Goal: Task Accomplishment & Management: Use online tool/utility

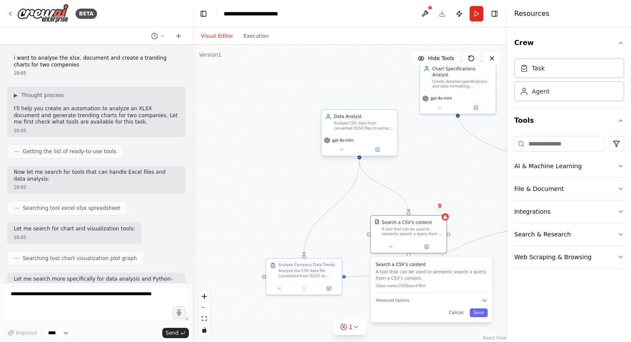
scroll to position [864, 0]
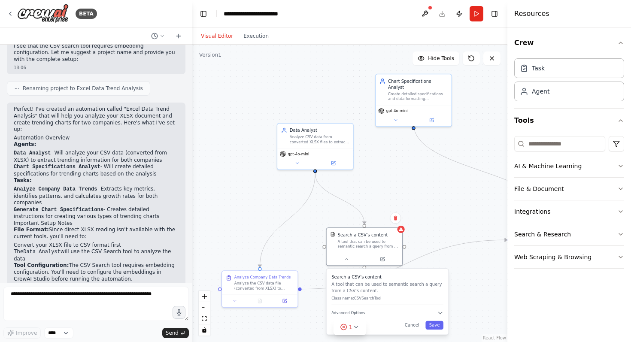
drag, startPoint x: 261, startPoint y: 107, endPoint x: 217, endPoint y: 121, distance: 46.3
click at [217, 120] on div ".deletable-edge-delete-btn { width: 20px; height: 20px; border: 0px solid #ffff…" at bounding box center [349, 193] width 315 height 297
click at [441, 314] on icon "button" at bounding box center [440, 313] width 6 height 6
click at [441, 314] on icon "button" at bounding box center [439, 313] width 3 height 2
click at [344, 260] on icon at bounding box center [346, 258] width 5 height 5
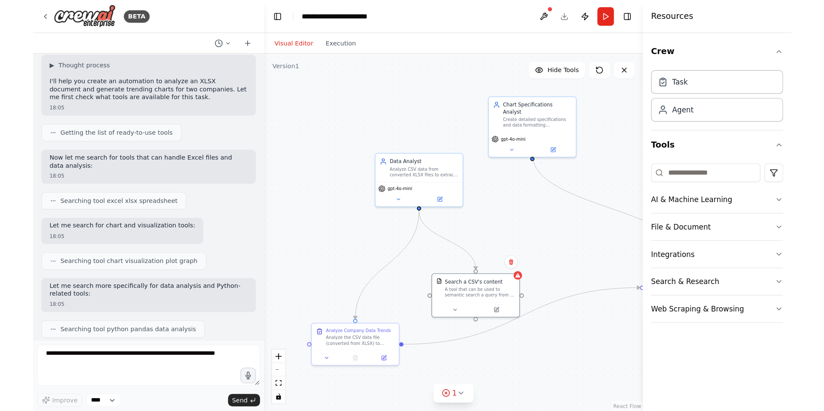
scroll to position [0, 0]
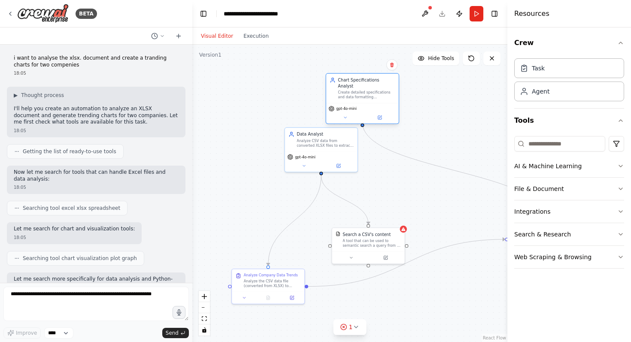
drag, startPoint x: 440, startPoint y: 100, endPoint x: 384, endPoint y: 94, distance: 56.6
click at [384, 94] on div "Chart Specifications Analyst Create detailed specifications and data formatting…" at bounding box center [362, 89] width 73 height 30
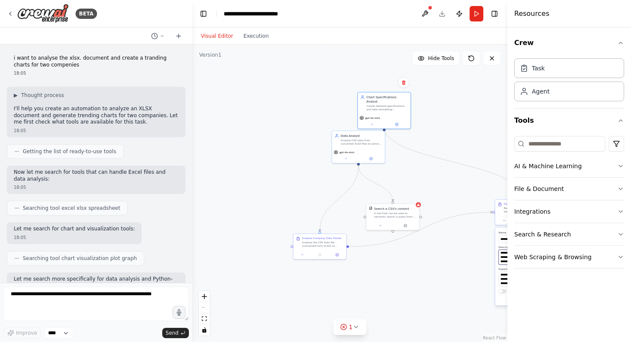
click at [502, 261] on textarea "**********" at bounding box center [538, 257] width 78 height 15
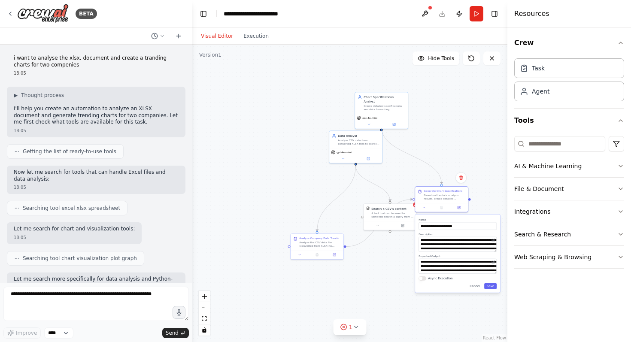
drag, startPoint x: 497, startPoint y: 243, endPoint x: 418, endPoint y: 228, distance: 80.4
click at [418, 228] on div "**********" at bounding box center [457, 254] width 85 height 78
drag, startPoint x: 353, startPoint y: 144, endPoint x: 279, endPoint y: 147, distance: 73.9
click at [279, 147] on div "Analyze CSV data from converted XLSX files to extract trending information for …" at bounding box center [286, 145] width 42 height 7
drag, startPoint x: 307, startPoint y: 250, endPoint x: 234, endPoint y: 260, distance: 74.1
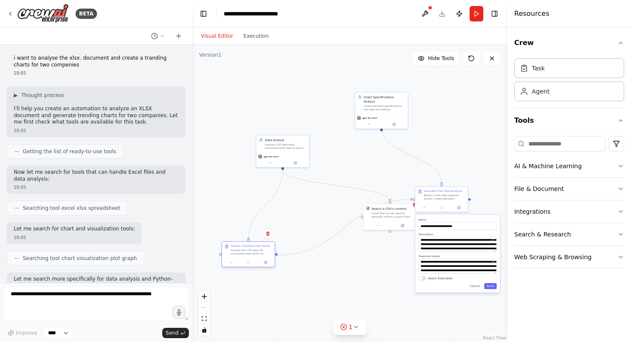
click at [234, 260] on div at bounding box center [248, 262] width 53 height 9
drag, startPoint x: 380, startPoint y: 216, endPoint x: 296, endPoint y: 254, distance: 92.0
click at [296, 254] on div "A tool that can be used to semantic search a query from a CSV's content." at bounding box center [306, 252] width 42 height 7
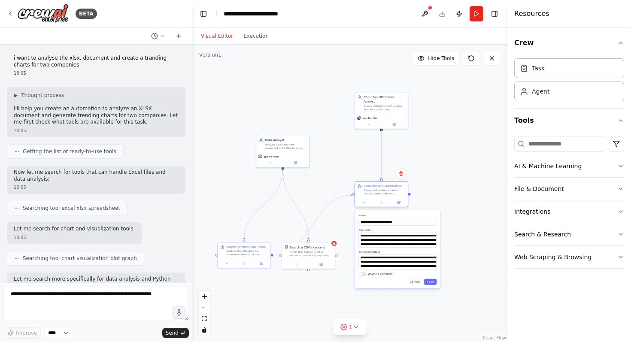
drag, startPoint x: 428, startPoint y: 193, endPoint x: 367, endPoint y: 190, distance: 60.6
click at [367, 190] on div "Based on the data analysis results, create detailed specifications for trending…" at bounding box center [384, 191] width 42 height 7
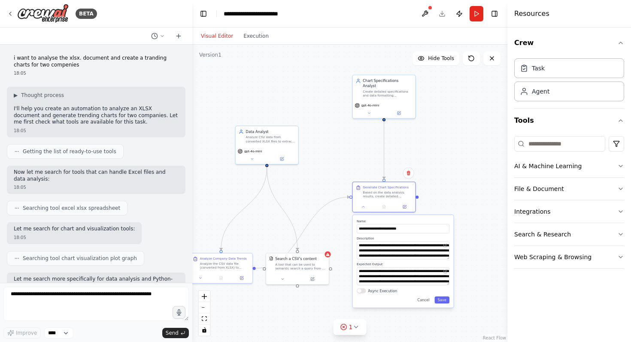
click at [447, 176] on div ".deletable-edge-delete-btn { width: 20px; height: 20px; border: 0px solid #ffff…" at bounding box center [349, 193] width 315 height 297
click at [365, 205] on icon at bounding box center [363, 206] width 4 height 4
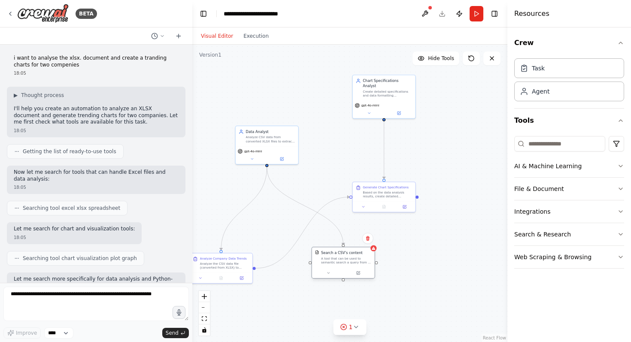
drag, startPoint x: 305, startPoint y: 265, endPoint x: 352, endPoint y: 262, distance: 47.3
click at [352, 262] on div "A tool that can be used to semantic search a query from a CSV's content." at bounding box center [346, 261] width 50 height 8
drag, startPoint x: 234, startPoint y: 263, endPoint x: 277, endPoint y: 232, distance: 52.8
click at [277, 232] on div "Analyze the CSV data file (converted from XLSX) to extract trending information…" at bounding box center [265, 234] width 49 height 8
click at [330, 139] on div ".deletable-edge-delete-btn { width: 20px; height: 20px; border: 0px solid #ffff…" at bounding box center [349, 193] width 315 height 297
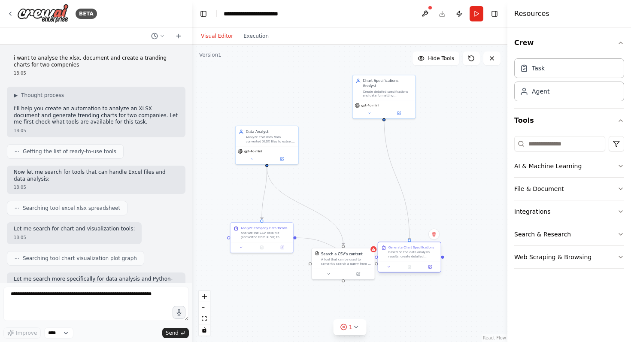
drag, startPoint x: 378, startPoint y: 199, endPoint x: 402, endPoint y: 261, distance: 66.0
click at [402, 261] on div "Generate Chart Specifications Based on the data analysis results, create detail…" at bounding box center [409, 251] width 63 height 19
drag, startPoint x: 359, startPoint y: 253, endPoint x: 359, endPoint y: 184, distance: 68.2
click at [359, 184] on div "Search a CSV's content" at bounding box center [342, 186] width 42 height 5
click at [329, 207] on icon at bounding box center [328, 207] width 4 height 4
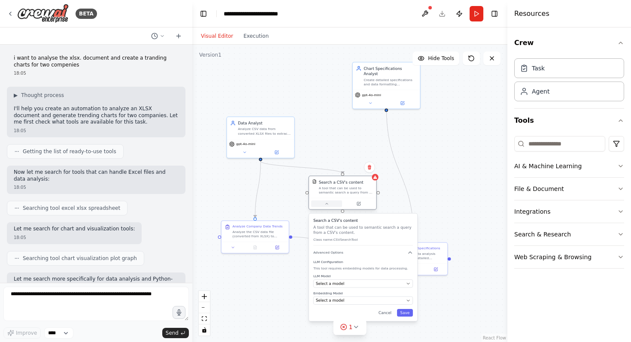
click at [328, 205] on icon at bounding box center [326, 204] width 4 height 4
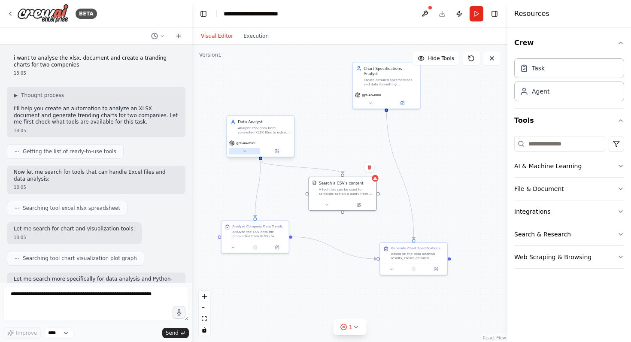
click at [246, 153] on icon at bounding box center [244, 151] width 4 height 4
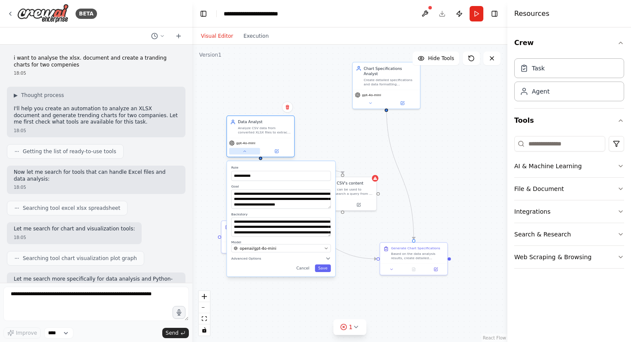
click at [242, 154] on button at bounding box center [244, 151] width 31 height 6
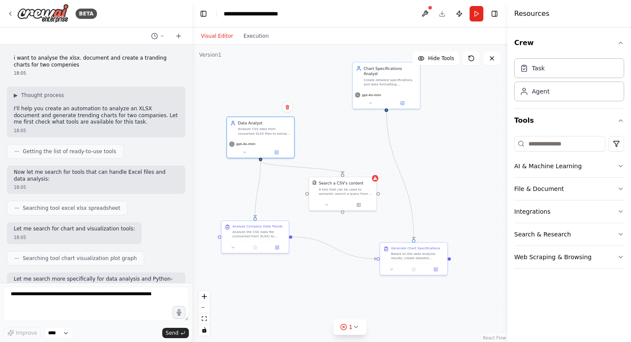
click at [272, 42] on div "Visual Editor Execution" at bounding box center [349, 35] width 315 height 17
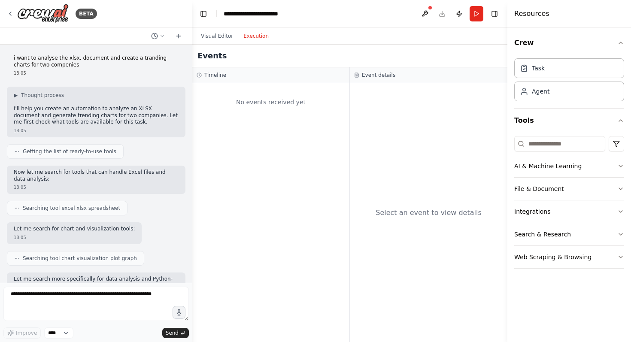
click at [248, 36] on button "Execution" at bounding box center [256, 36] width 36 height 10
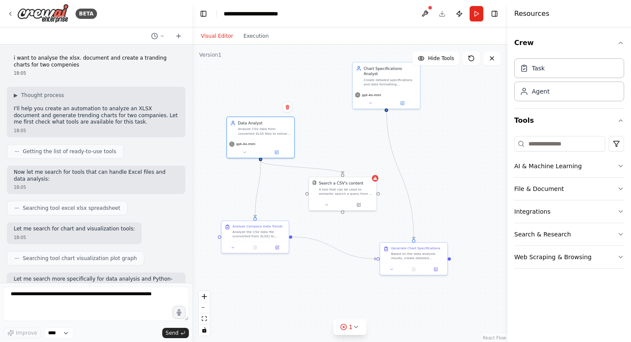
click at [227, 35] on button "Visual Editor" at bounding box center [217, 36] width 42 height 10
click at [233, 251] on div at bounding box center [254, 246] width 67 height 11
click at [233, 248] on icon at bounding box center [233, 246] width 4 height 4
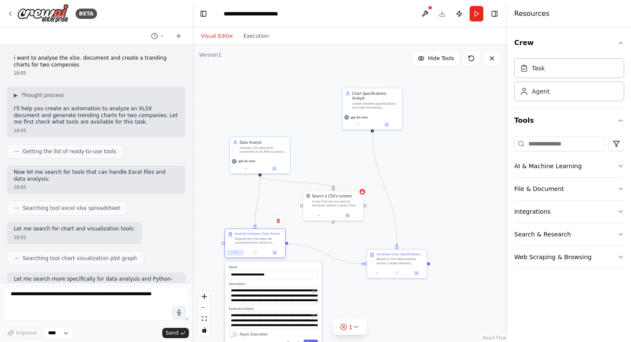
click at [238, 255] on button at bounding box center [235, 253] width 17 height 6
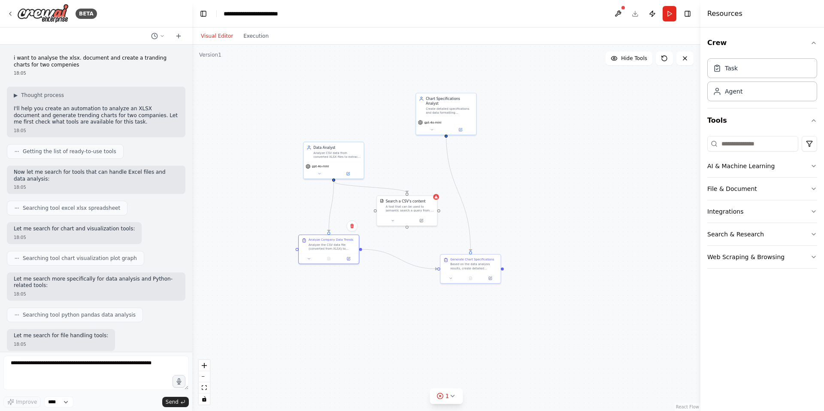
drag, startPoint x: 459, startPoint y: 149, endPoint x: 533, endPoint y: 154, distance: 74.0
click at [533, 154] on div ".deletable-edge-delete-btn { width: 20px; height: 20px; border: 0px solid #ffff…" at bounding box center [446, 228] width 508 height 366
click at [302, 14] on icon "breadcrumb" at bounding box center [303, 14] width 6 height 6
click at [630, 14] on header "**********" at bounding box center [446, 13] width 508 height 27
click at [618, 15] on button at bounding box center [618, 13] width 14 height 15
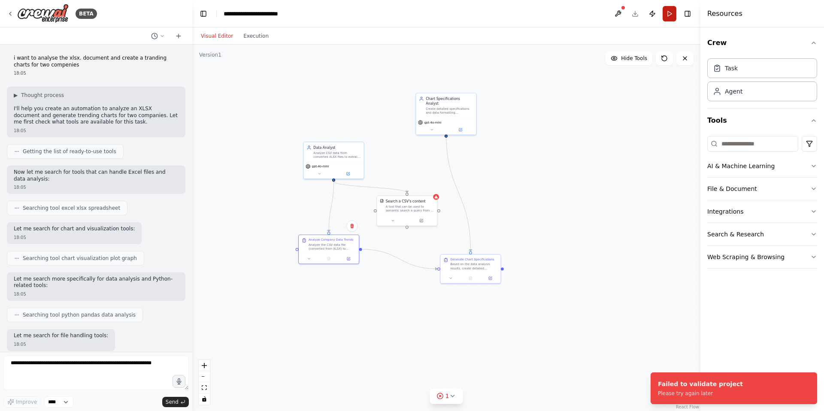
click at [630, 18] on button "Run" at bounding box center [669, 13] width 14 height 15
click at [630, 17] on button "Run" at bounding box center [669, 13] width 14 height 15
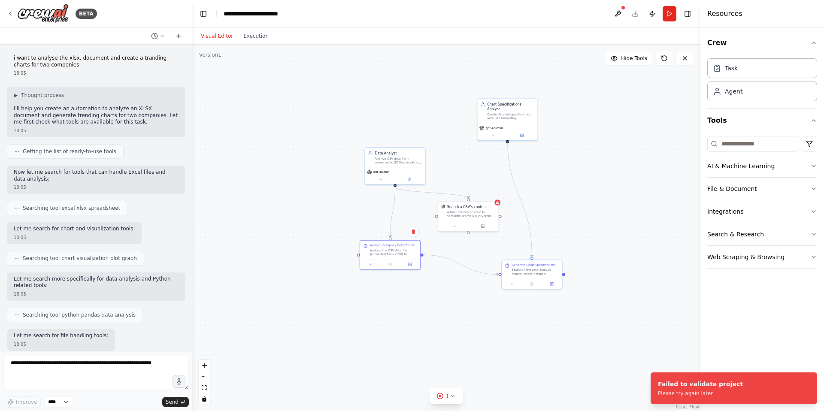
drag, startPoint x: 524, startPoint y: 129, endPoint x: 586, endPoint y: 134, distance: 61.6
click at [586, 134] on div ".deletable-edge-delete-btn { width: 20px; height: 20px; border: 0px solid #ffff…" at bounding box center [446, 228] width 508 height 366
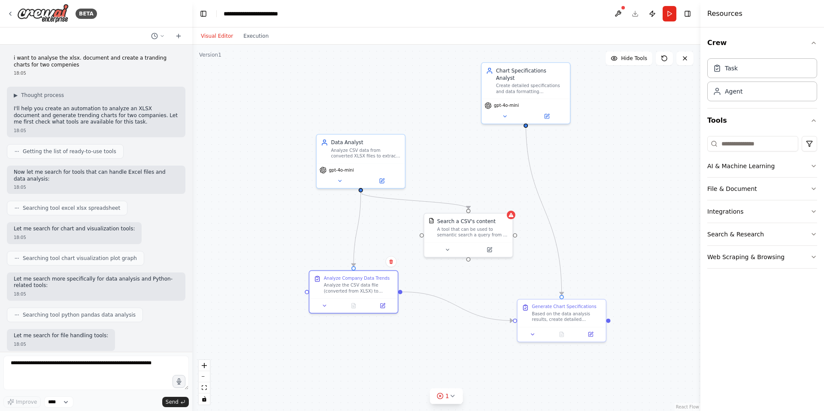
drag, startPoint x: 510, startPoint y: 157, endPoint x: 463, endPoint y: 147, distance: 48.3
click at [463, 147] on div ".deletable-edge-delete-btn { width: 20px; height: 20px; border: 0px solid #ffff…" at bounding box center [446, 228] width 508 height 366
click at [630, 17] on button "Run" at bounding box center [669, 13] width 14 height 15
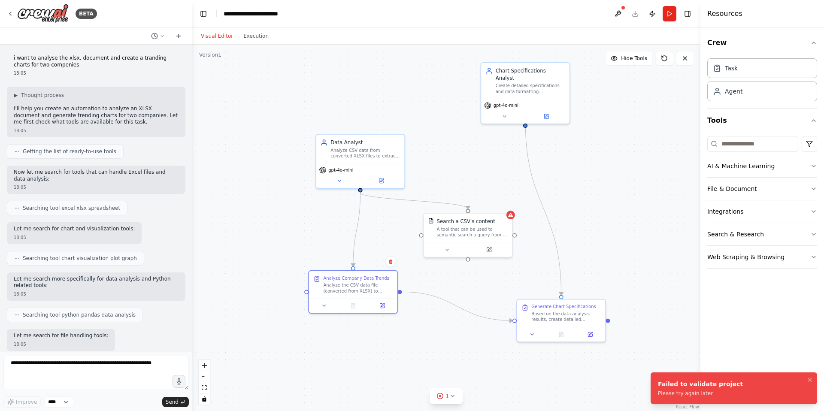
click at [630, 342] on li "Failed to validate project Please try again later" at bounding box center [733, 388] width 166 height 32
click at [450, 342] on icon at bounding box center [452, 396] width 7 height 7
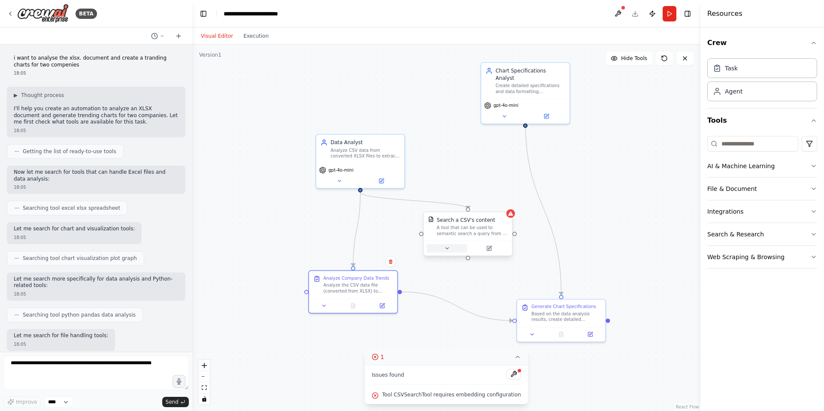
click at [447, 248] on icon at bounding box center [446, 248] width 3 height 1
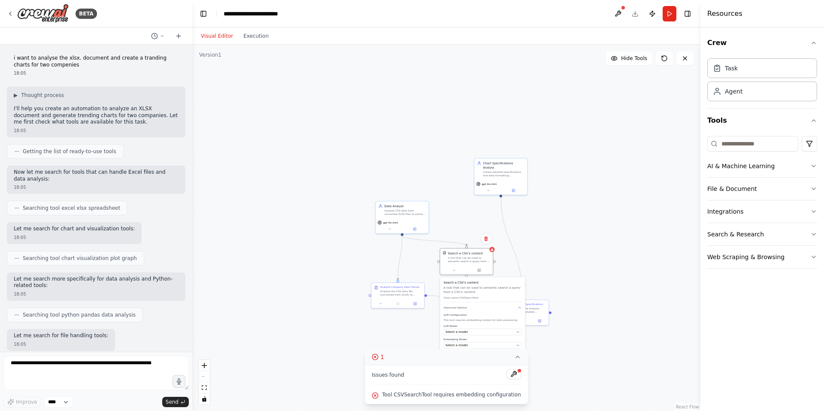
click at [516, 342] on icon at bounding box center [517, 357] width 3 height 2
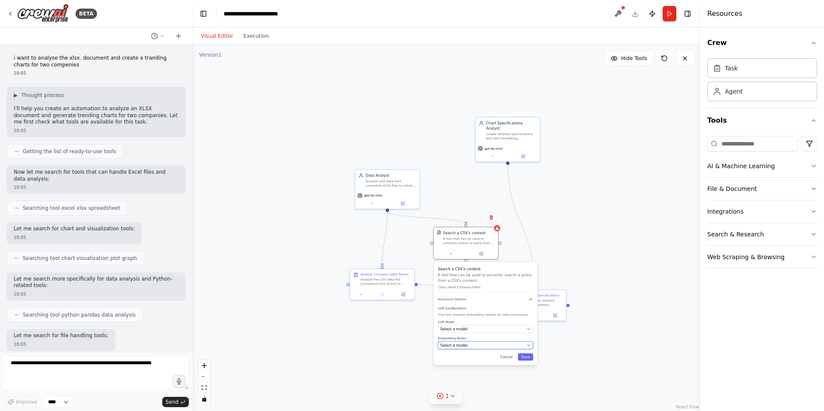
click at [489, 342] on div "Select a model" at bounding box center [482, 345] width 84 height 5
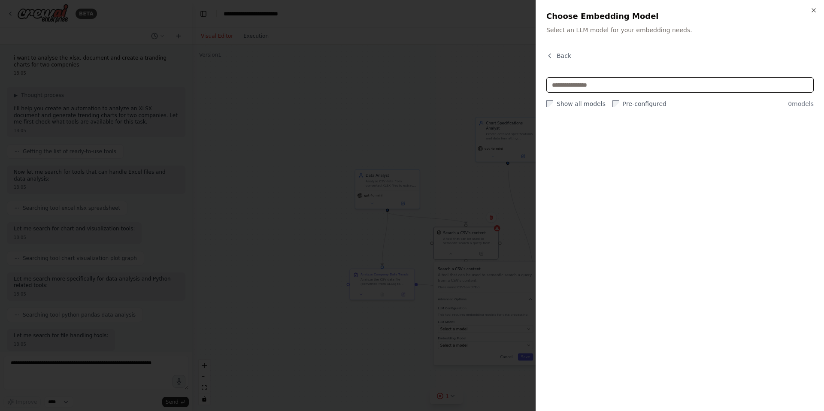
click at [619, 84] on input "text" at bounding box center [679, 84] width 267 height 15
type input "*"
click at [630, 85] on input "text" at bounding box center [679, 84] width 267 height 15
paste input "**********"
drag, startPoint x: 574, startPoint y: 84, endPoint x: 590, endPoint y: 121, distance: 41.3
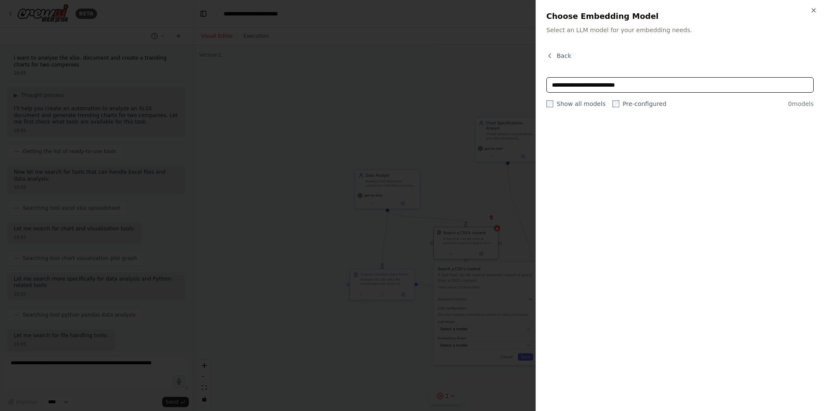
click at [573, 84] on input "**********" at bounding box center [679, 84] width 267 height 15
click at [630, 85] on input "**********" at bounding box center [679, 84] width 267 height 15
drag, startPoint x: 798, startPoint y: 104, endPoint x: 776, endPoint y: 100, distance: 22.2
click at [630, 104] on span "0 models" at bounding box center [801, 104] width 26 height 9
drag, startPoint x: 613, startPoint y: 85, endPoint x: 586, endPoint y: 85, distance: 27.5
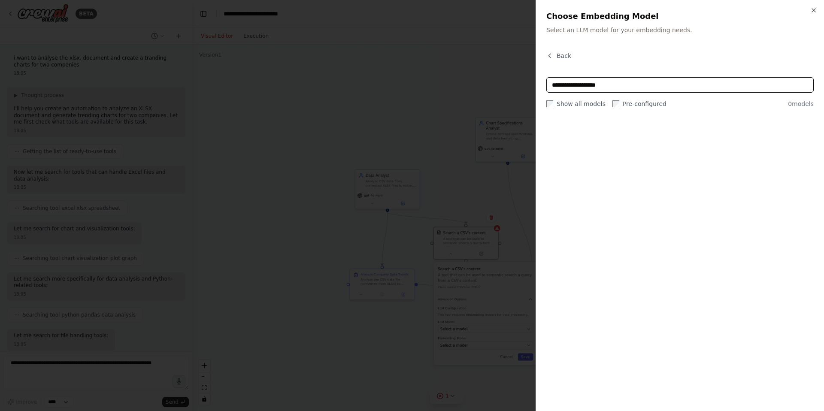
click at [586, 85] on input "**********" at bounding box center [679, 84] width 267 height 15
type input "**********"
click at [630, 126] on div at bounding box center [679, 259] width 267 height 282
click at [562, 57] on span "Back" at bounding box center [563, 55] width 15 height 9
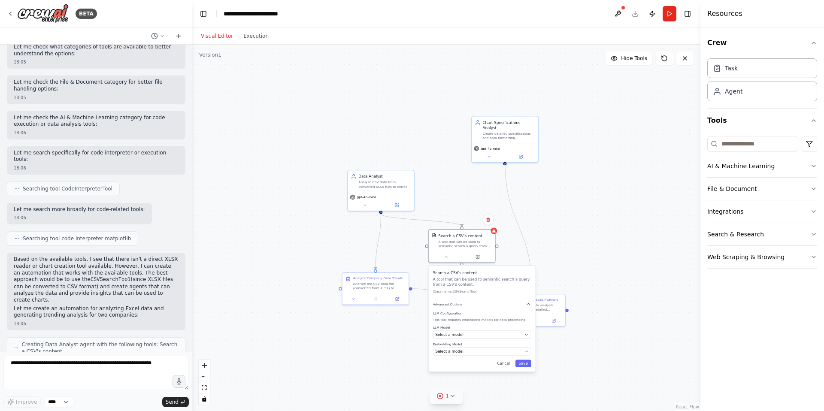
scroll to position [502, 0]
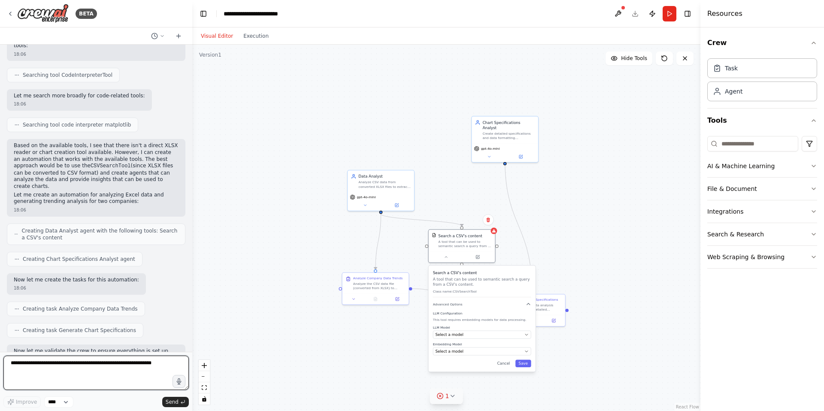
click at [160, 342] on textarea at bounding box center [95, 373] width 185 height 34
drag, startPoint x: 166, startPoint y: 364, endPoint x: 50, endPoint y: 357, distance: 116.5
click at [51, 342] on textarea at bounding box center [95, 373] width 185 height 34
click at [12, 342] on textarea at bounding box center [95, 373] width 185 height 34
type textarea "**********"
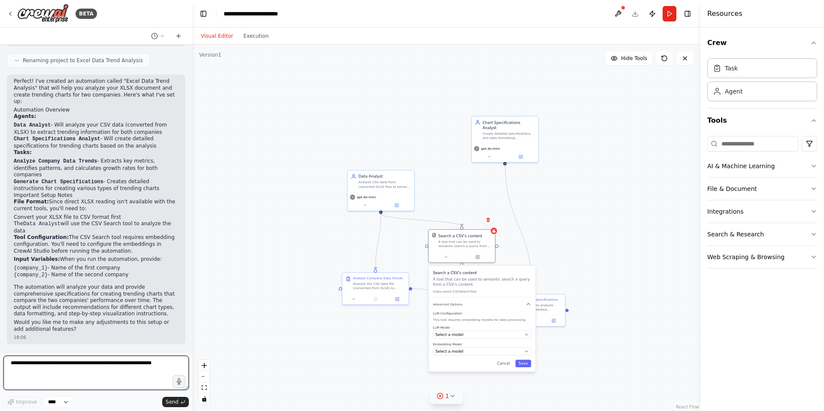
scroll to position [913, 0]
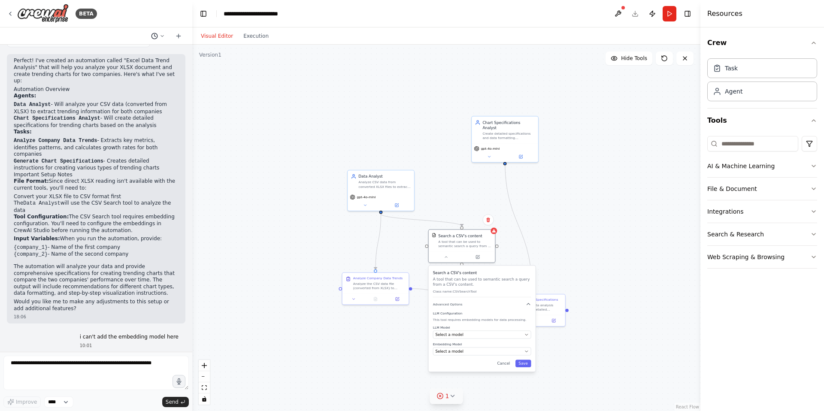
click at [162, 36] on icon at bounding box center [162, 35] width 5 height 5
click at [45, 342] on div at bounding box center [96, 205] width 192 height 411
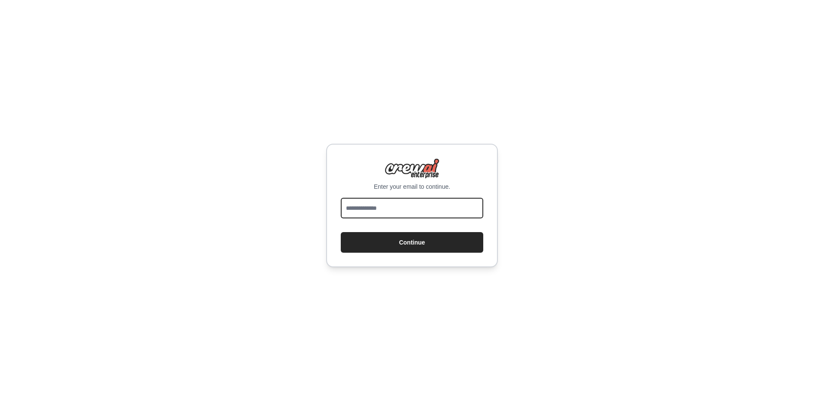
click at [363, 210] on input "email" at bounding box center [412, 208] width 142 height 21
click at [390, 207] on input "email" at bounding box center [412, 208] width 142 height 21
type input "**********"
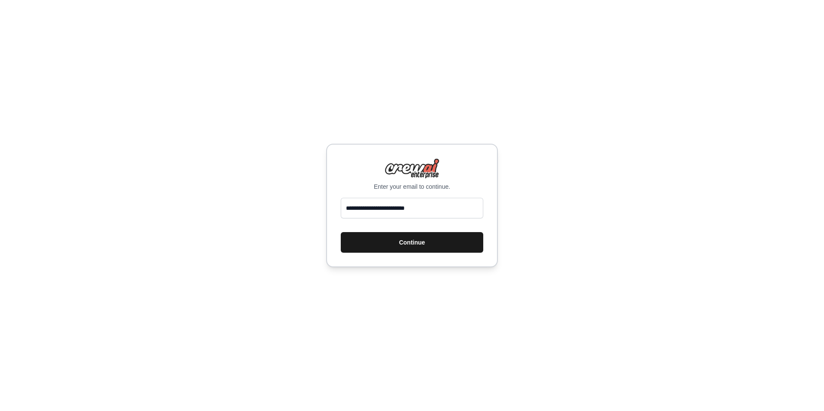
click at [426, 244] on button "Continue" at bounding box center [412, 242] width 142 height 21
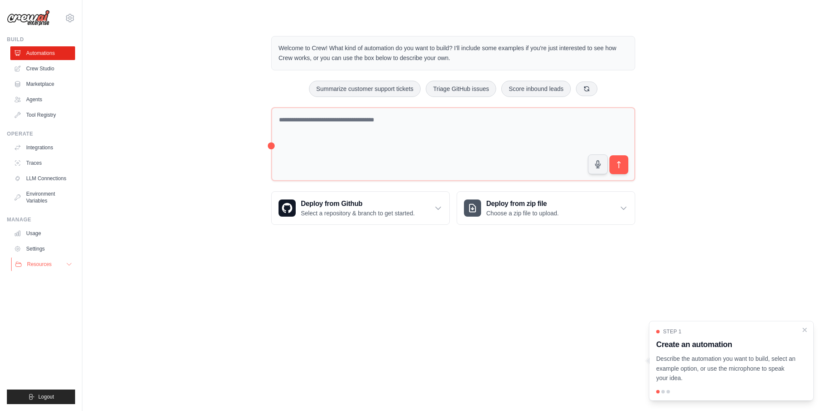
click at [64, 263] on button "Resources" at bounding box center [43, 264] width 65 height 14
click at [67, 266] on icon at bounding box center [69, 264] width 7 height 7
drag, startPoint x: 724, startPoint y: 380, endPoint x: 632, endPoint y: 380, distance: 91.8
click at [632, 380] on body "krishkarnan@pershing.com.tw Settings Build Automations Crew Studio" at bounding box center [412, 205] width 824 height 411
click at [704, 375] on p "Describe the automation you want to build, select an example option, or use the…" at bounding box center [726, 368] width 140 height 29
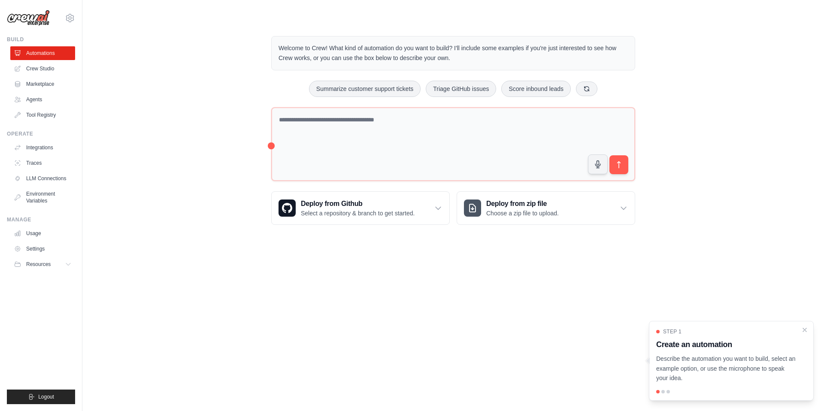
click at [746, 381] on p "Describe the automation you want to build, select an example option, or use the…" at bounding box center [726, 368] width 140 height 29
click at [777, 370] on p "Describe the automation you want to build, select an example option, or use the…" at bounding box center [726, 368] width 140 height 29
click at [663, 390] on div at bounding box center [662, 391] width 3 height 3
click at [667, 391] on div at bounding box center [667, 391] width 3 height 3
drag, startPoint x: 715, startPoint y: 381, endPoint x: 650, endPoint y: 381, distance: 65.2
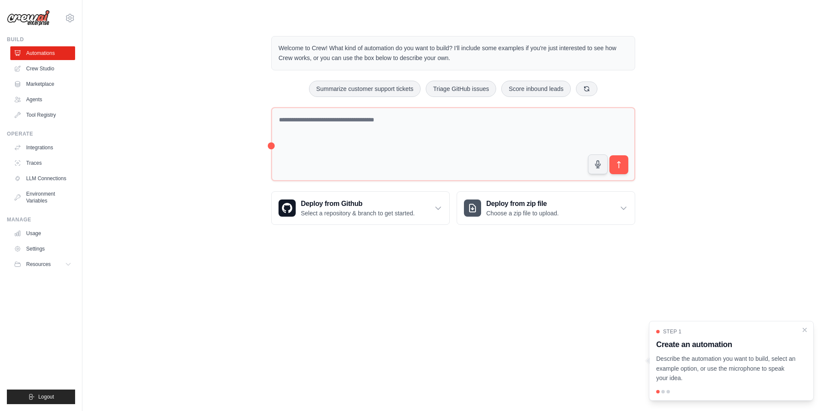
click at [650, 381] on div "Step 1 Create an automation Describe the automation you want to build, select a…" at bounding box center [731, 361] width 165 height 80
drag, startPoint x: 762, startPoint y: 370, endPoint x: 770, endPoint y: 368, distance: 8.0
click at [762, 370] on p "Describe the automation you want to build, select an example option, or use the…" at bounding box center [726, 368] width 140 height 29
click at [779, 366] on p "Describe the automation you want to build, select an example option, or use the…" at bounding box center [726, 368] width 140 height 29
click at [781, 363] on p "Describe the automation you want to build, select an example option, or use the…" at bounding box center [726, 368] width 140 height 29
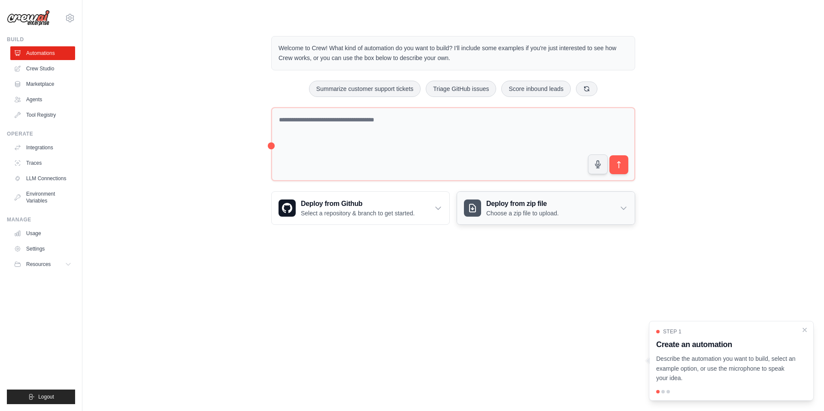
click at [595, 213] on div "Deploy from zip file Choose a zip file to upload." at bounding box center [546, 208] width 178 height 33
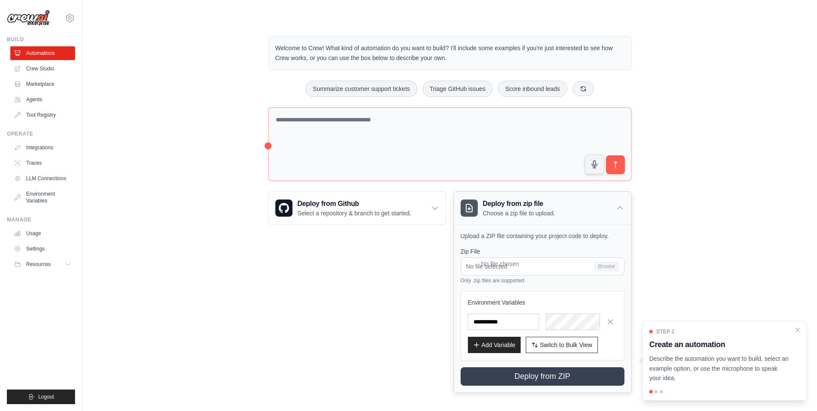
click at [594, 214] on div "Deploy from zip file Choose a zip file to upload." at bounding box center [543, 208] width 178 height 33
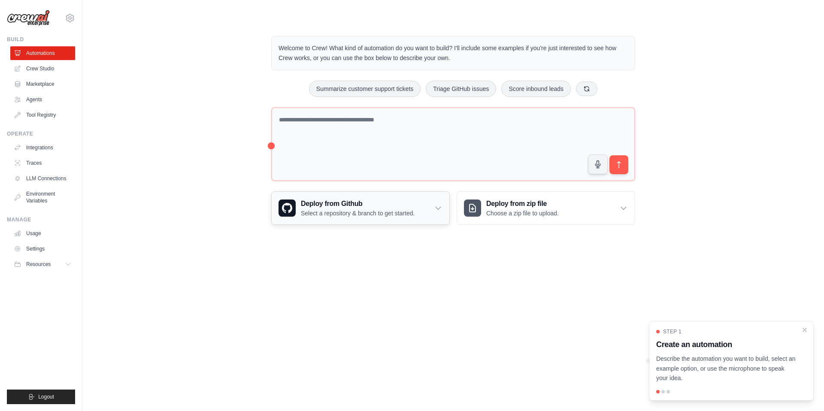
click at [432, 205] on div "Deploy from Github Select a repository & branch to get started." at bounding box center [361, 208] width 178 height 33
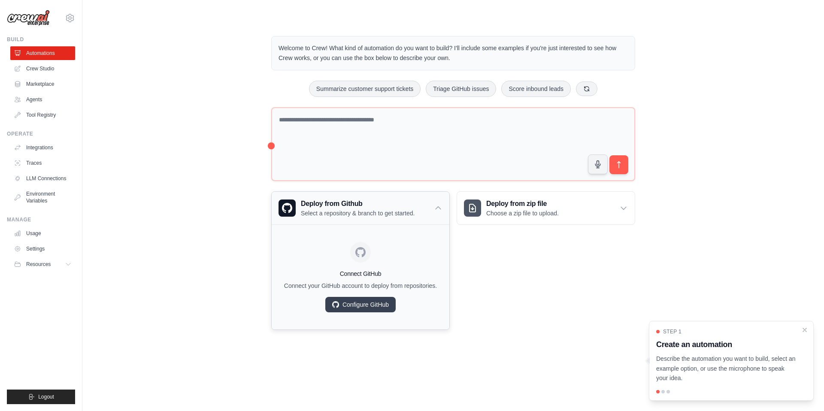
click at [432, 205] on div "Deploy from Github Select a repository & branch to get started." at bounding box center [361, 208] width 178 height 33
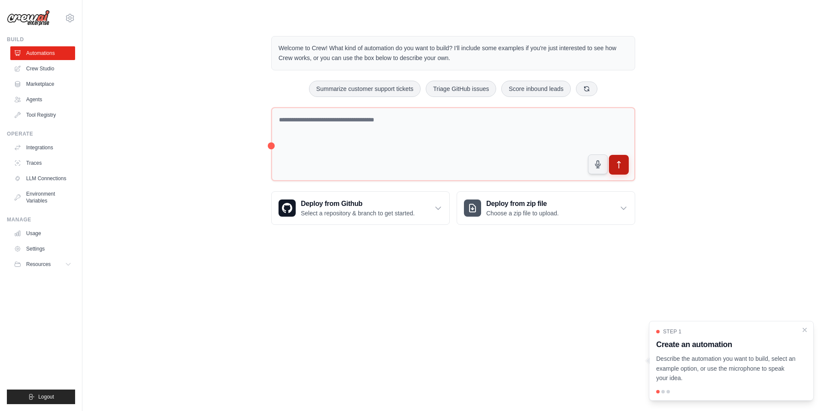
click at [627, 166] on button "submit" at bounding box center [619, 165] width 20 height 20
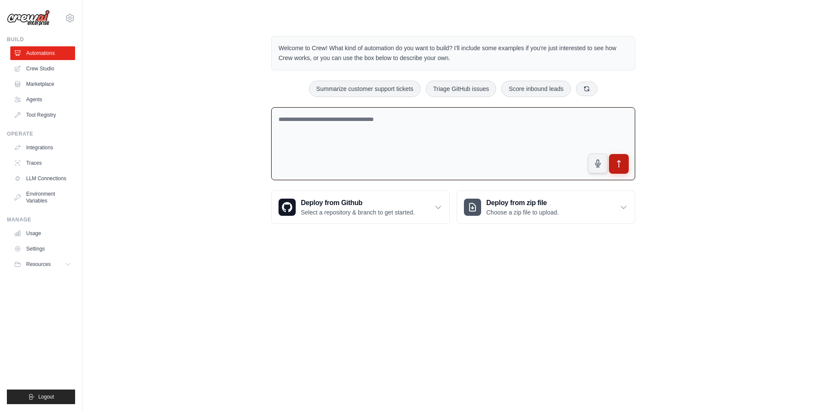
click at [627, 166] on button "submit" at bounding box center [619, 164] width 20 height 20
click at [615, 163] on icon "submit" at bounding box center [618, 164] width 9 height 9
click at [589, 85] on icon at bounding box center [586, 88] width 7 height 7
click at [602, 93] on button at bounding box center [595, 88] width 21 height 15
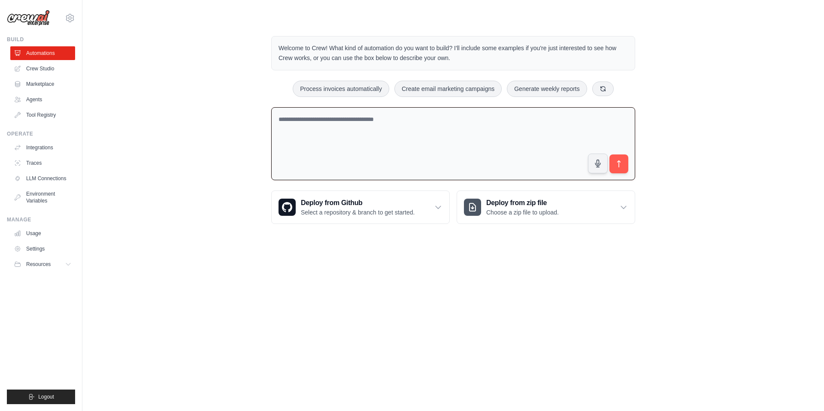
click at [441, 121] on textarea at bounding box center [453, 143] width 364 height 73
drag, startPoint x: 387, startPoint y: 120, endPoint x: 393, endPoint y: 140, distance: 21.0
click at [387, 121] on textarea "**********" at bounding box center [453, 143] width 364 height 73
click at [0, 0] on span "**********" at bounding box center [0, 0] width 0 height 0
click at [527, 121] on textarea "**********" at bounding box center [453, 143] width 364 height 73
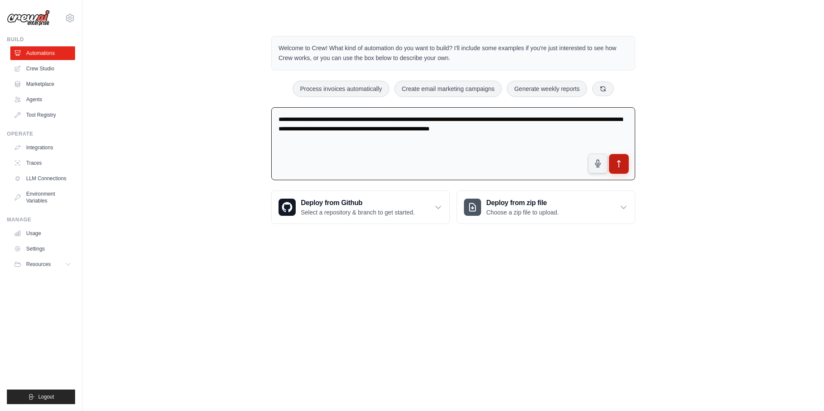
type textarea "**********"
click at [620, 167] on icon "submit" at bounding box center [618, 164] width 9 height 9
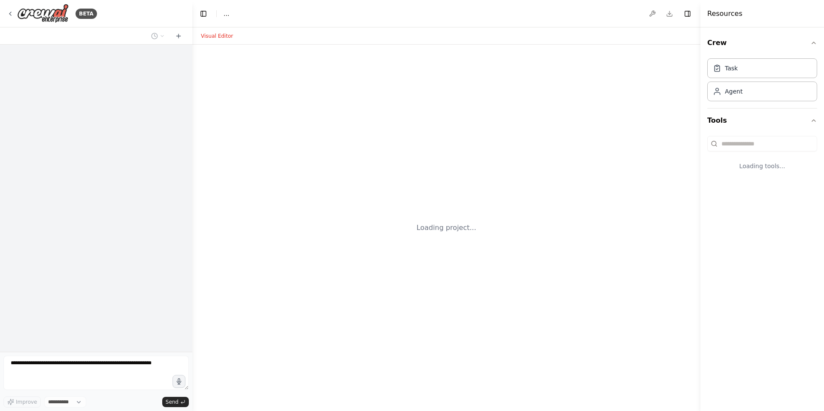
select select "****"
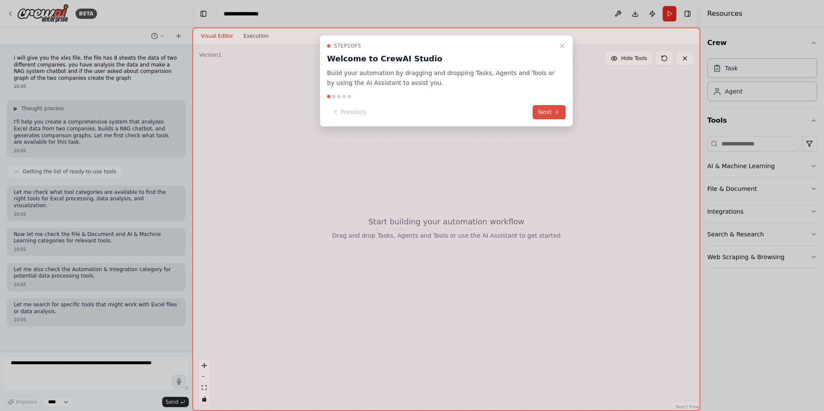
scroll to position [18, 0]
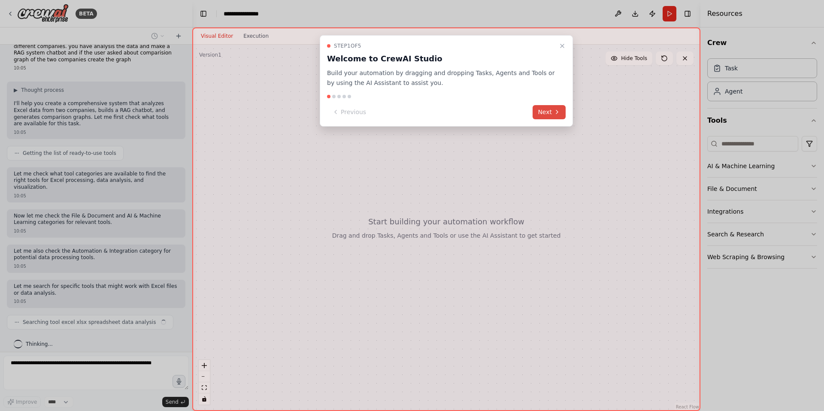
click at [551, 110] on button "Next" at bounding box center [548, 112] width 33 height 14
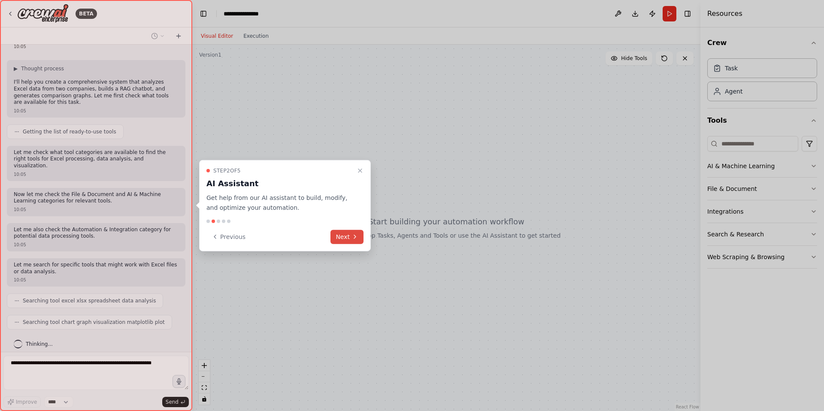
scroll to position [61, 0]
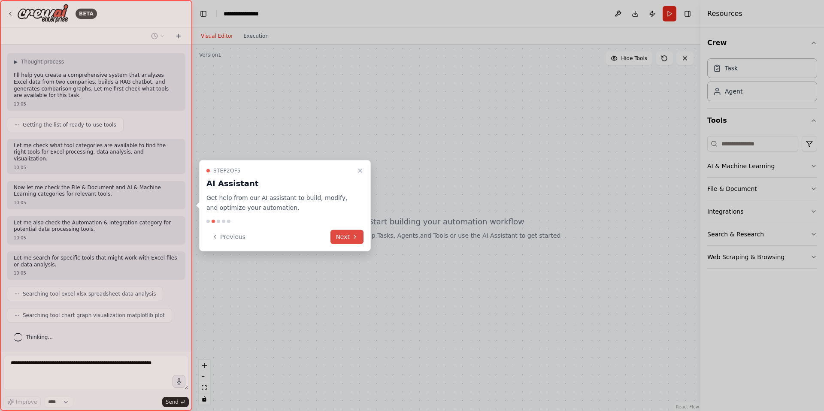
click at [356, 234] on icon at bounding box center [354, 236] width 7 height 7
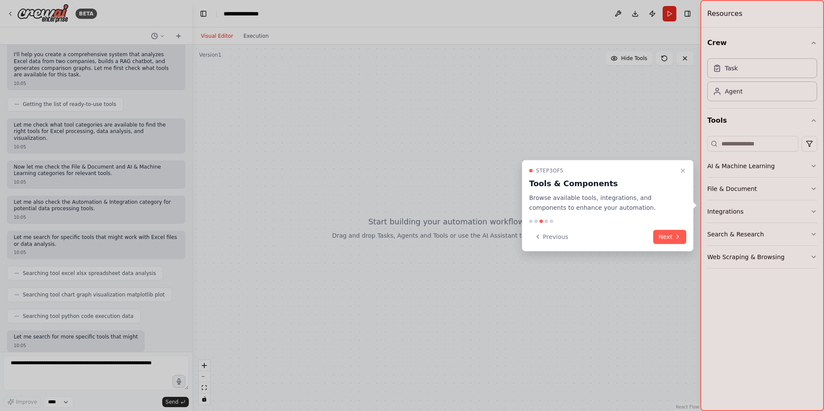
scroll to position [118, 0]
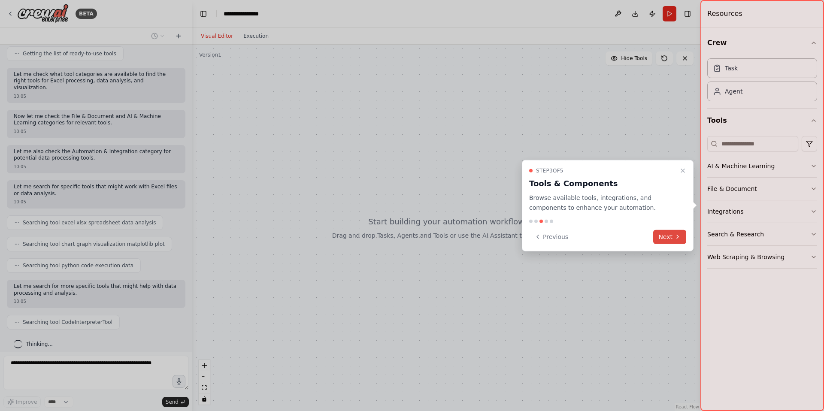
click at [665, 238] on button "Next" at bounding box center [669, 237] width 33 height 14
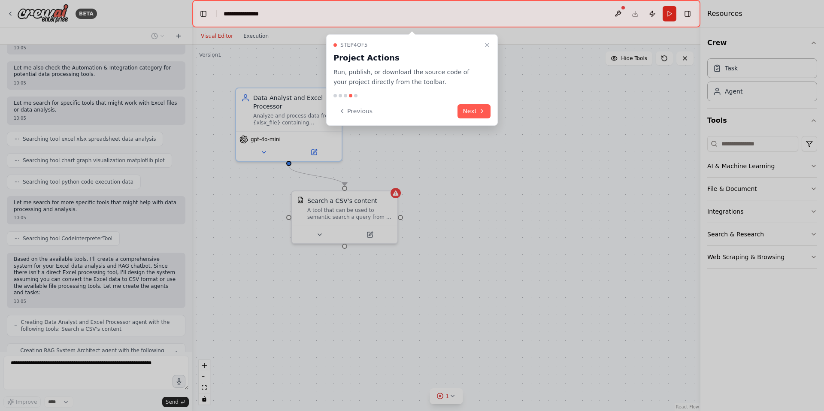
scroll to position [230, 0]
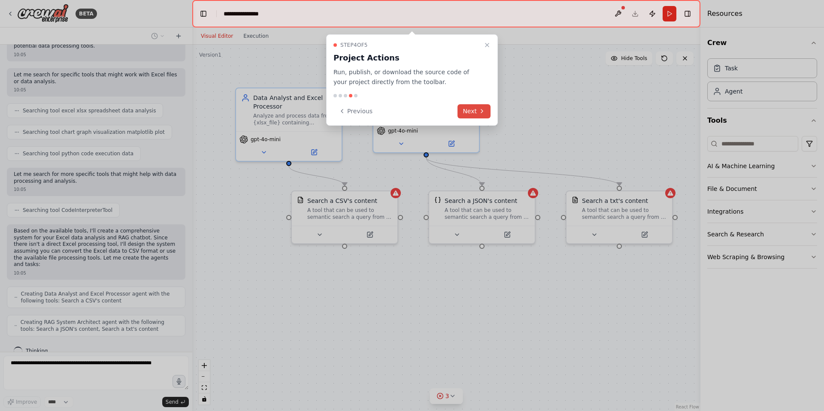
click at [477, 114] on button "Next" at bounding box center [473, 111] width 33 height 14
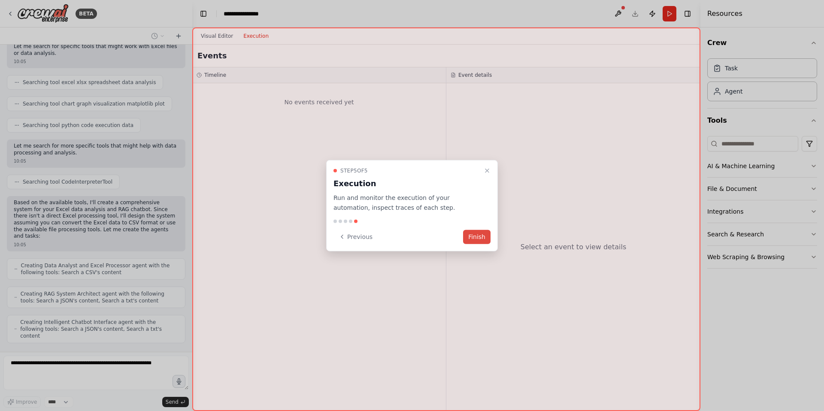
scroll to position [287, 0]
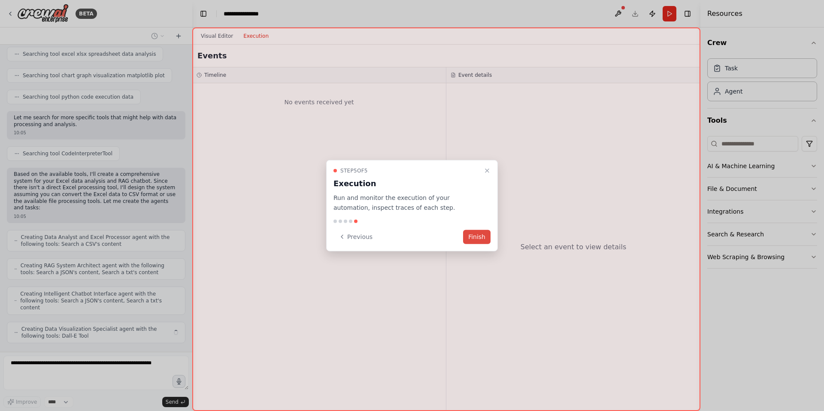
click at [472, 240] on button "Finish" at bounding box center [476, 237] width 27 height 14
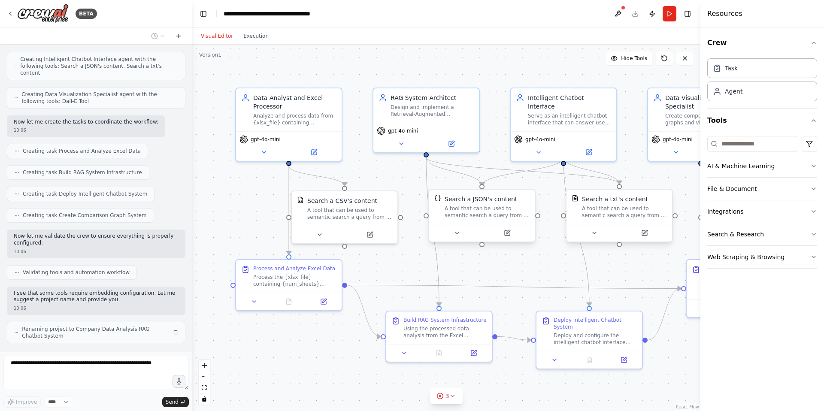
scroll to position [528, 0]
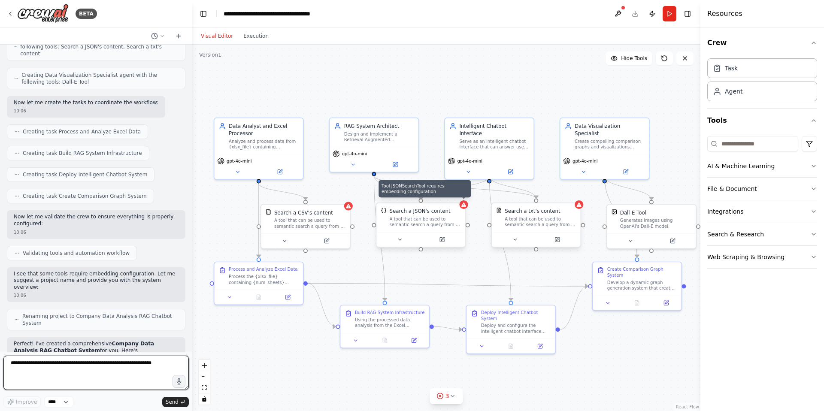
drag, startPoint x: 522, startPoint y: 105, endPoint x: 487, endPoint y: 91, distance: 37.3
click at [487, 91] on div ".deletable-edge-delete-btn { width: 20px; height: 20px; border: 0px solid #ffff…" at bounding box center [446, 228] width 508 height 366
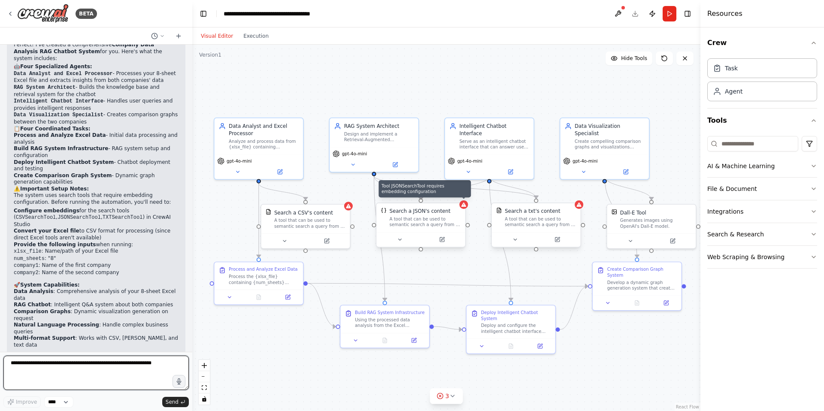
scroll to position [846, 0]
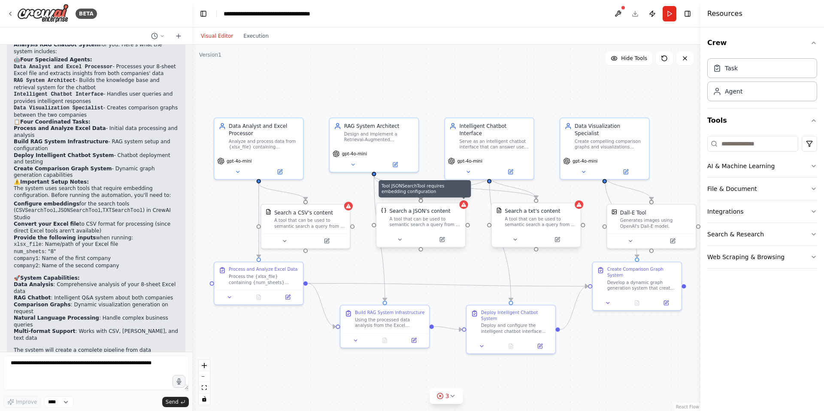
click at [474, 271] on div ".deletable-edge-delete-btn { width: 20px; height: 20px; border: 0px solid #ffff…" at bounding box center [446, 228] width 508 height 366
click at [467, 204] on div at bounding box center [463, 204] width 9 height 9
click at [358, 339] on icon at bounding box center [356, 339] width 6 height 6
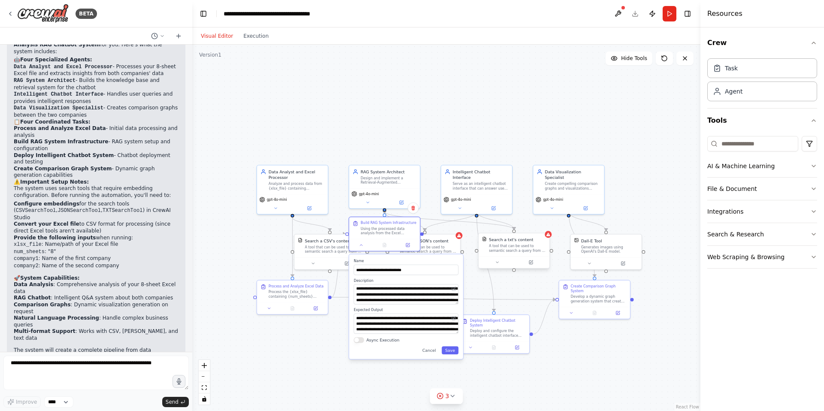
drag, startPoint x: 432, startPoint y: 358, endPoint x: 424, endPoint y: 260, distance: 98.6
click at [424, 260] on label "Name" at bounding box center [406, 261] width 105 height 5
drag, startPoint x: 457, startPoint y: 319, endPoint x: 457, endPoint y: 326, distance: 7.3
click at [457, 326] on textarea "**********" at bounding box center [406, 324] width 105 height 20
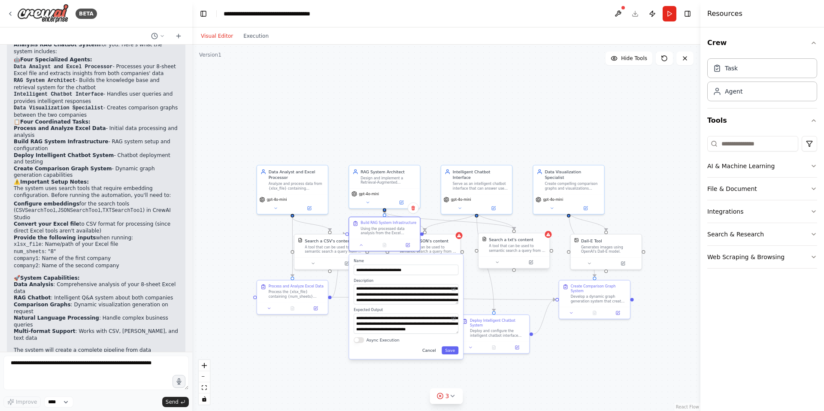
click at [432, 351] on button "Cancel" at bounding box center [429, 350] width 21 height 8
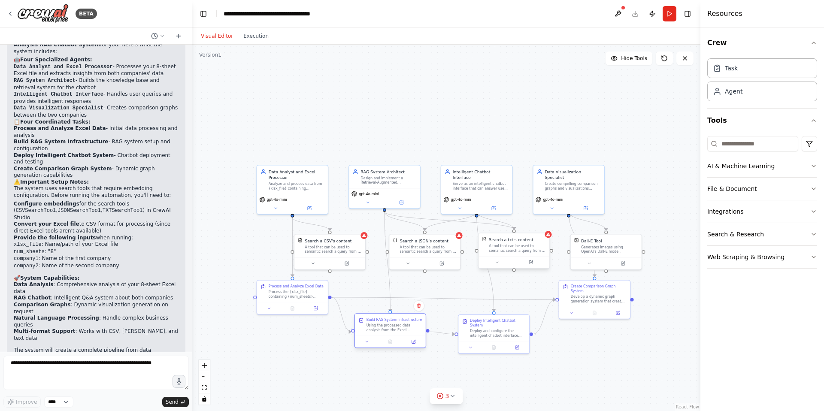
drag, startPoint x: 385, startPoint y: 227, endPoint x: 390, endPoint y: 324, distance: 97.5
click at [390, 324] on div "Using the processed data analysis from the Excel processing task, design and im…" at bounding box center [394, 327] width 56 height 9
drag, startPoint x: 599, startPoint y: 295, endPoint x: 594, endPoint y: 322, distance: 27.5
click at [594, 322] on div "Develop a dynamic graph generation system that creates comparison visualization…" at bounding box center [596, 326] width 56 height 9
drag, startPoint x: 615, startPoint y: 244, endPoint x: 641, endPoint y: 243, distance: 25.8
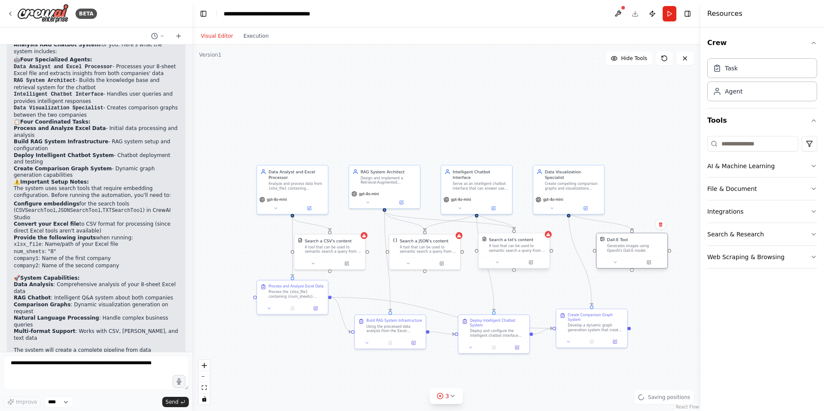
click at [641, 244] on div "Generates images using OpenAI's Dall-E model." at bounding box center [635, 248] width 57 height 9
click at [500, 261] on button at bounding box center [497, 262] width 33 height 7
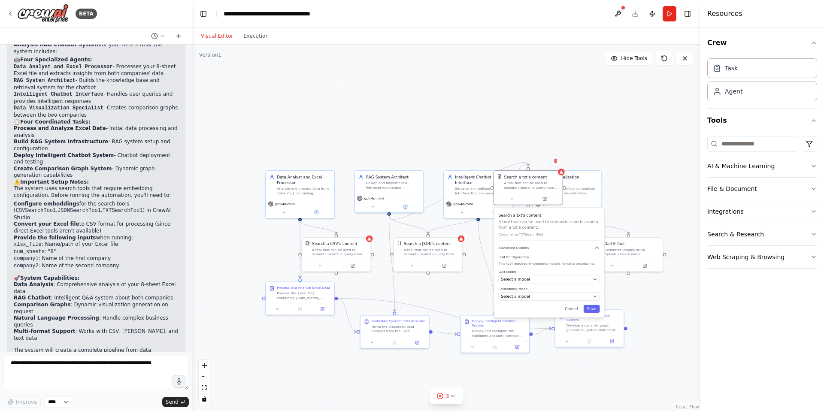
drag, startPoint x: 554, startPoint y: 281, endPoint x: 567, endPoint y: 215, distance: 67.7
click at [567, 215] on h3 "Search a txt's content" at bounding box center [548, 215] width 101 height 6
click at [567, 284] on div "LLM Model Select a model Embedding Model Select a model" at bounding box center [548, 284] width 101 height 31
click at [574, 280] on div "Select a model" at bounding box center [546, 279] width 90 height 6
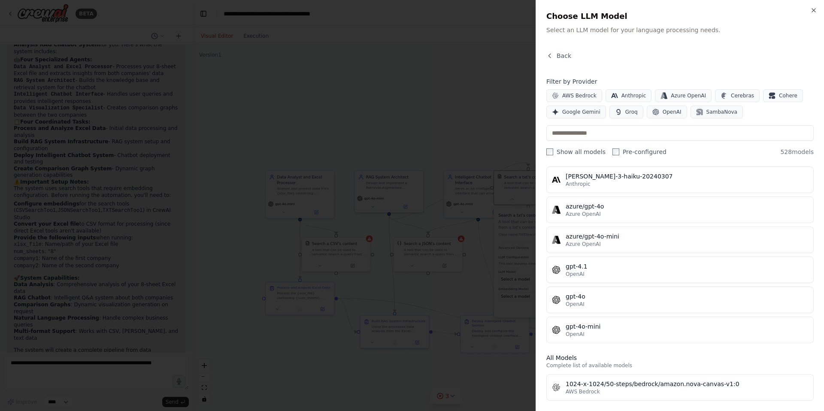
scroll to position [0, 0]
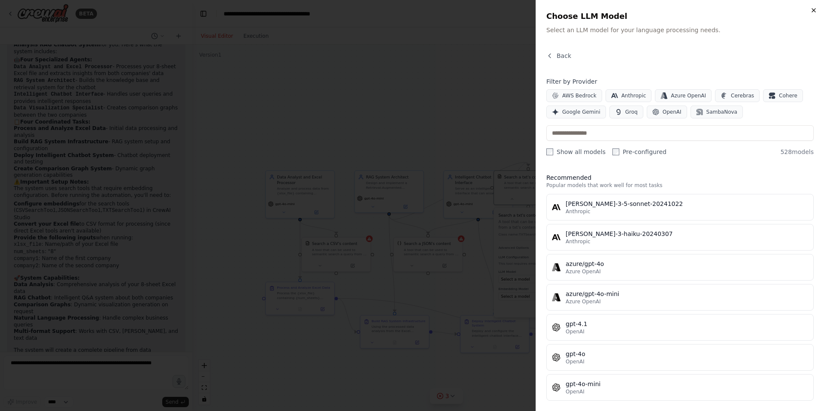
click at [815, 10] on icon "button" at bounding box center [813, 10] width 7 height 7
click at [813, 12] on h2 "Choose LLM Model" at bounding box center [679, 16] width 267 height 12
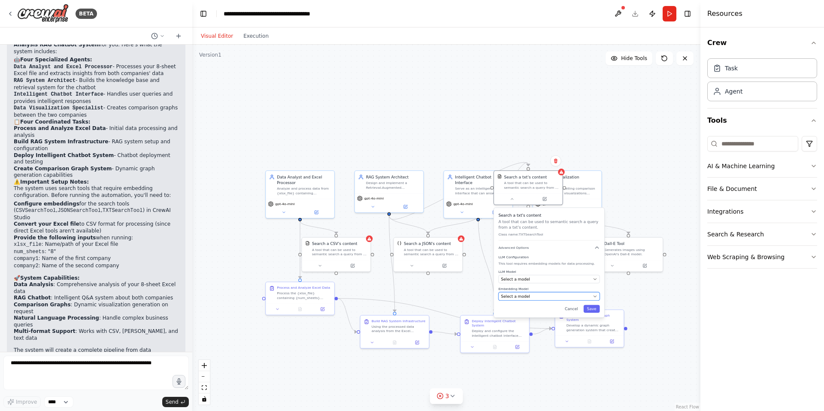
click at [546, 295] on div "Select a model" at bounding box center [546, 296] width 90 height 6
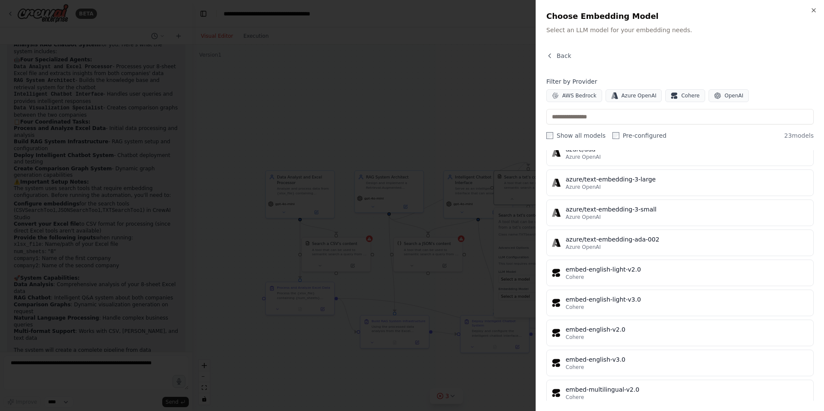
scroll to position [471, 0]
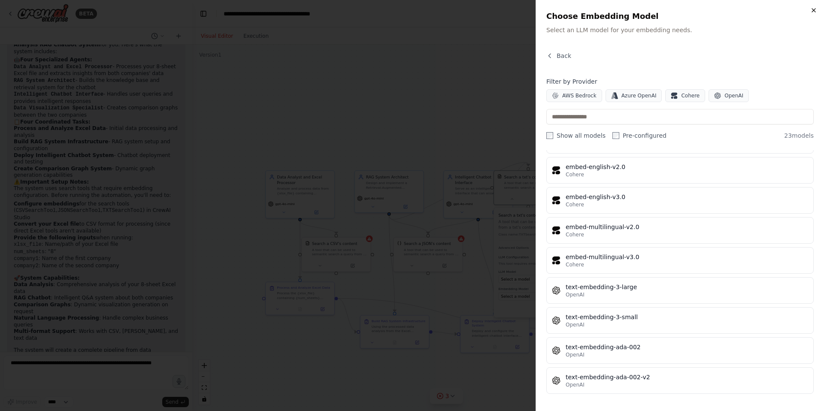
click at [813, 9] on icon "button" at bounding box center [813, 10] width 7 height 7
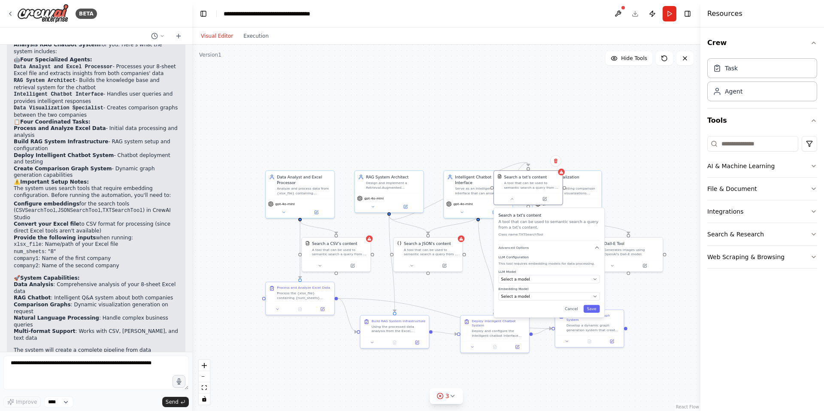
click at [535, 127] on div ".deletable-edge-delete-btn { width: 20px; height: 20px; border: 0px solid #ffff…" at bounding box center [446, 228] width 508 height 366
click at [609, 122] on div ".deletable-edge-delete-btn { width: 20px; height: 20px; border: 0px solid #ffff…" at bounding box center [446, 228] width 508 height 366
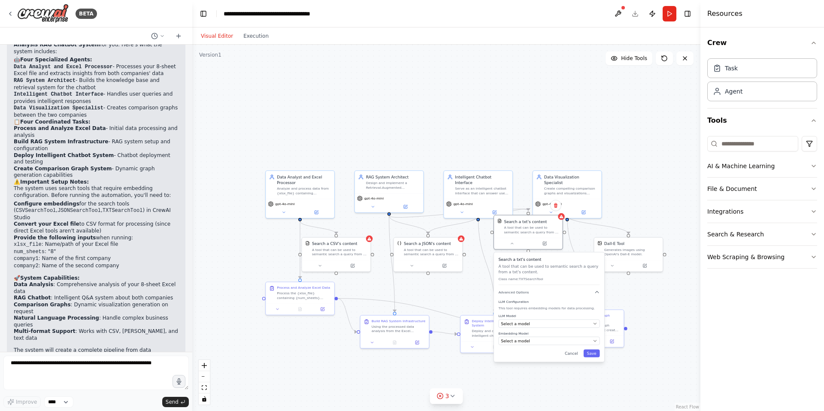
drag, startPoint x: 544, startPoint y: 221, endPoint x: 545, endPoint y: 261, distance: 39.9
click at [544, 264] on p "A tool that can be used to semantic search a query from a txt's content." at bounding box center [548, 268] width 101 height 11
click at [511, 246] on div at bounding box center [528, 242] width 69 height 12
click at [515, 244] on button at bounding box center [511, 242] width 31 height 7
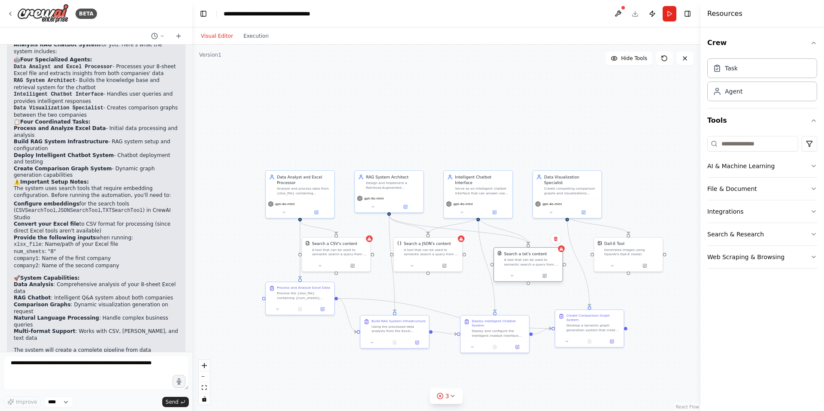
drag, startPoint x: 522, startPoint y: 221, endPoint x: 522, endPoint y: 256, distance: 35.6
click at [522, 256] on div "Search a txt's content" at bounding box center [525, 254] width 43 height 6
click at [614, 15] on button at bounding box center [618, 13] width 14 height 15
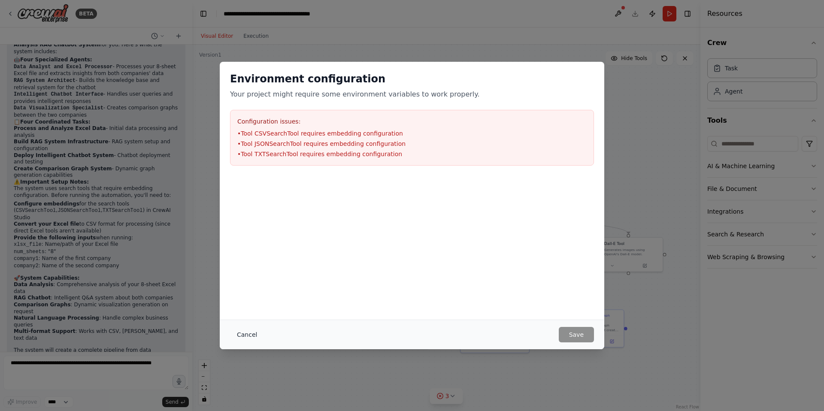
click at [249, 336] on button "Cancel" at bounding box center [247, 334] width 34 height 15
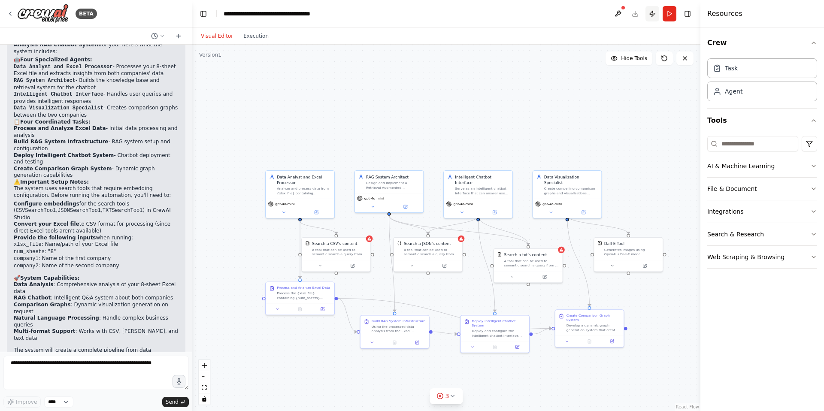
click at [653, 14] on button "Publish" at bounding box center [652, 13] width 14 height 15
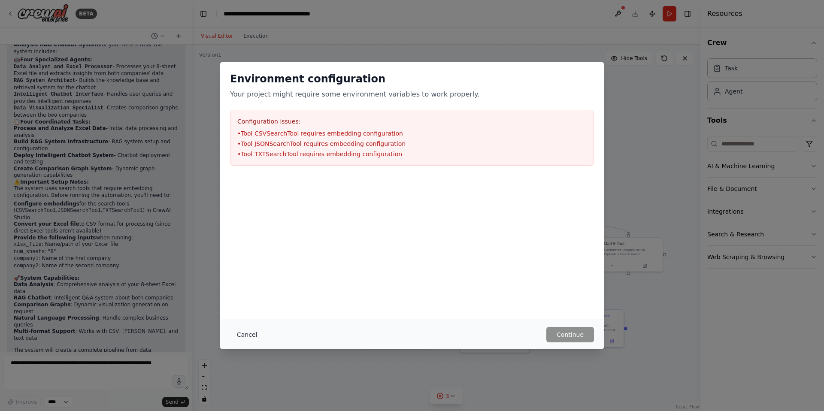
click at [243, 337] on button "Cancel" at bounding box center [247, 334] width 34 height 15
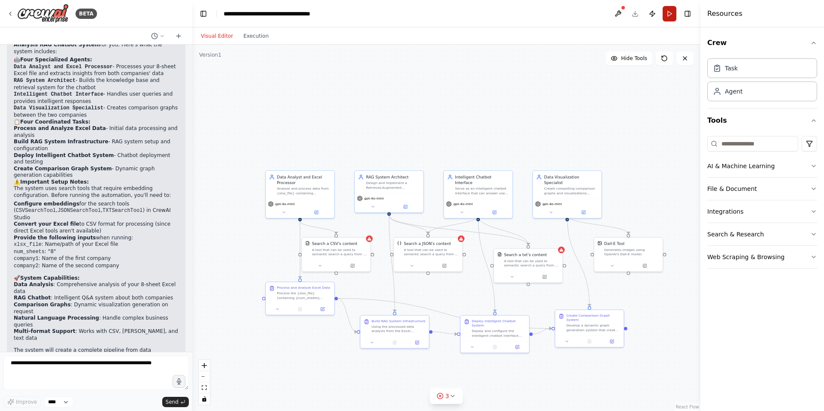
click at [672, 15] on button "Run" at bounding box center [669, 13] width 14 height 15
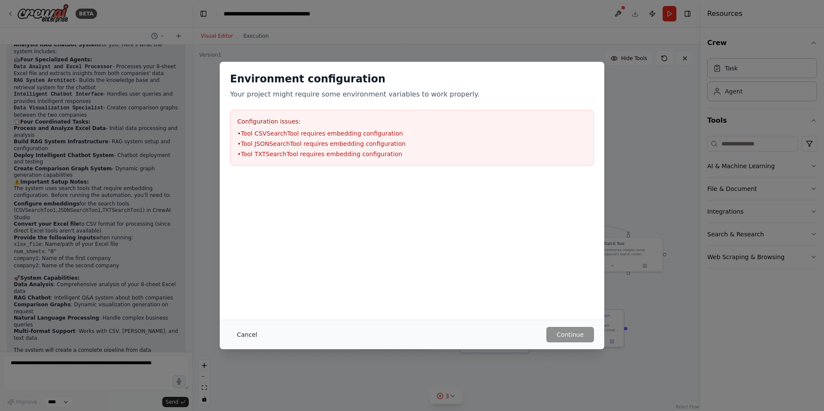
click at [245, 332] on button "Cancel" at bounding box center [247, 334] width 34 height 15
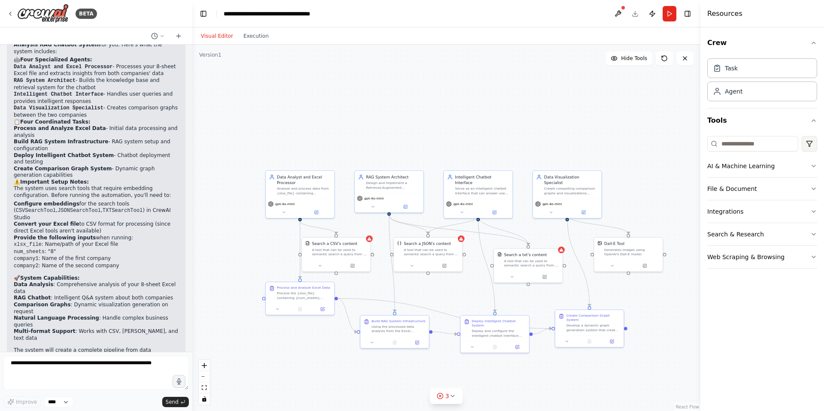
click at [811, 144] on html "BETA i will give you the xlxs file, the file has 8 sheets the data of two diffe…" at bounding box center [412, 205] width 824 height 411
click at [813, 169] on icon "button" at bounding box center [813, 166] width 7 height 7
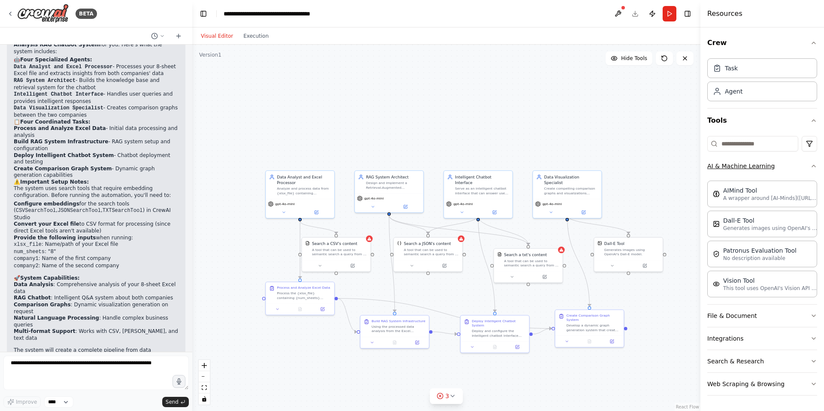
click at [813, 169] on icon "button" at bounding box center [813, 166] width 7 height 7
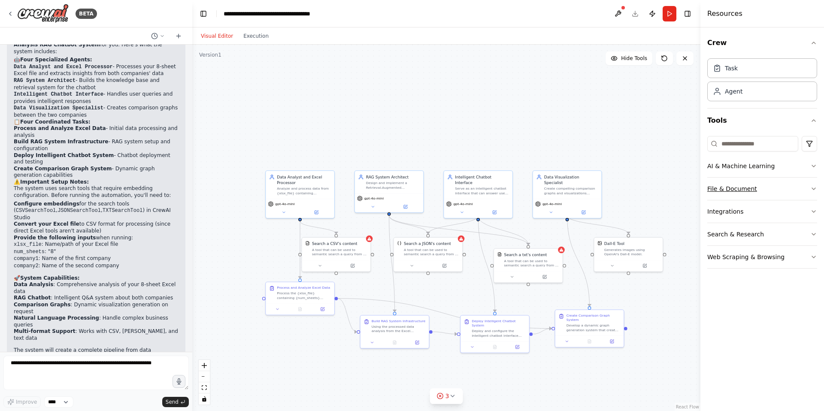
click at [813, 184] on button "File & Document" at bounding box center [762, 189] width 110 height 22
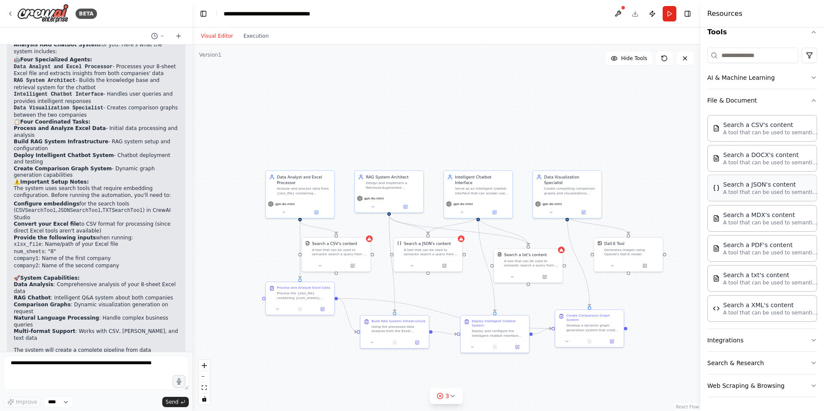
scroll to position [76, 0]
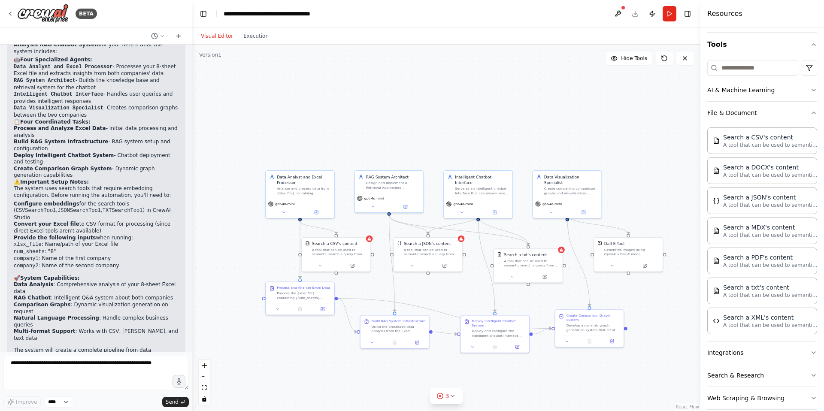
click at [810, 113] on div "Crew Task Agent Tools AI & Machine Learning File & Document Search a CSV's cont…" at bounding box center [762, 219] width 124 height 384
click at [812, 113] on icon "button" at bounding box center [813, 113] width 3 height 2
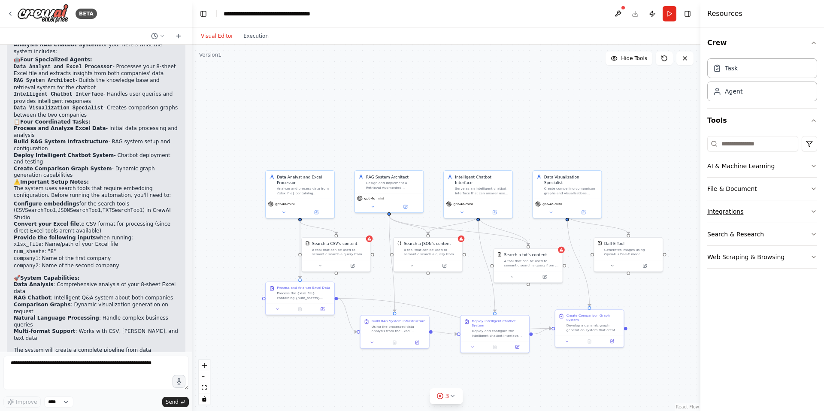
click at [812, 211] on icon "button" at bounding box center [813, 212] width 3 height 2
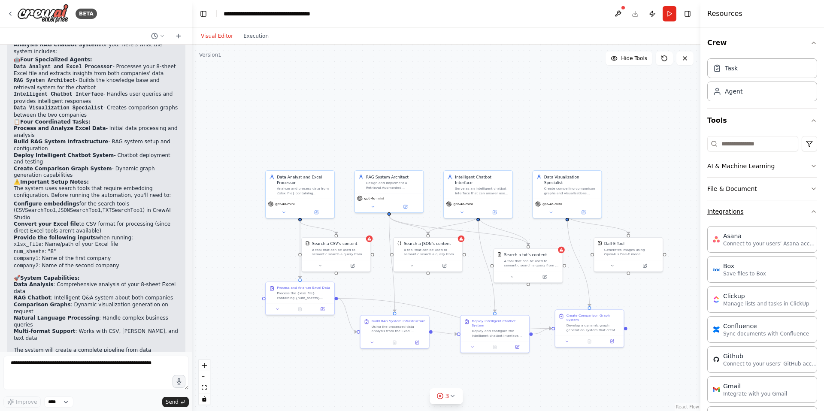
click at [810, 210] on icon "button" at bounding box center [813, 211] width 7 height 7
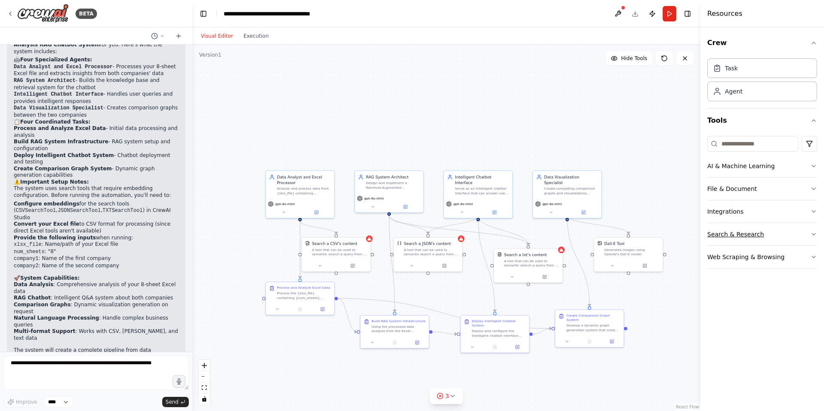
click at [816, 234] on icon "button" at bounding box center [813, 234] width 7 height 7
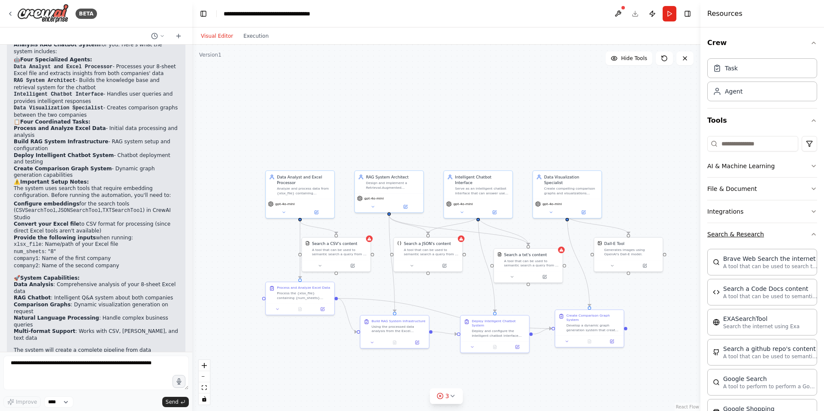
click at [810, 232] on icon "button" at bounding box center [813, 234] width 7 height 7
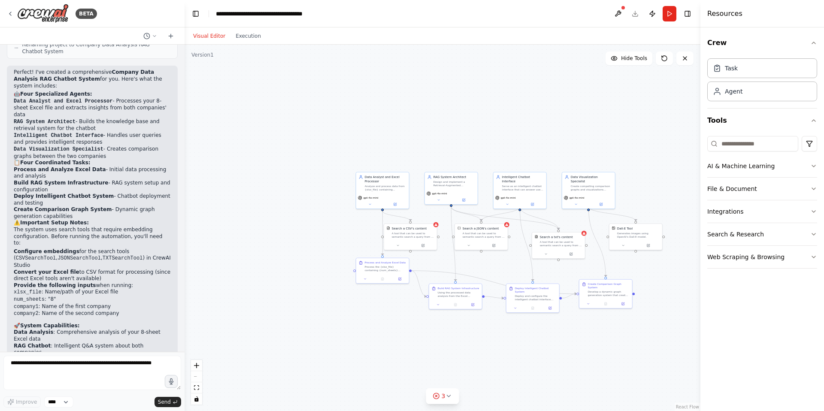
scroll to position [819, 0]
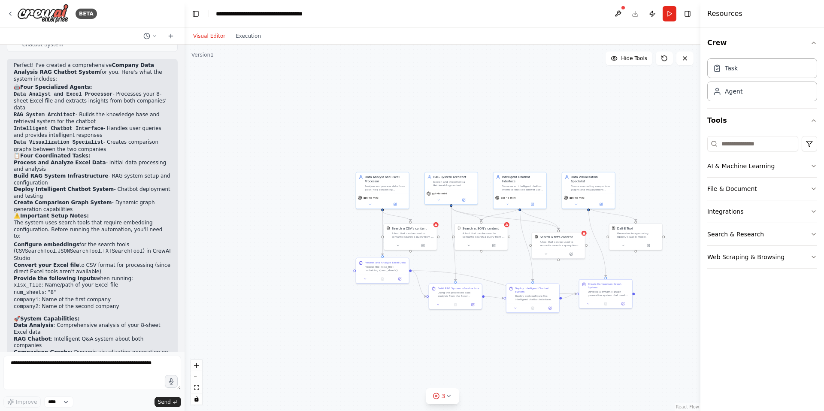
drag, startPoint x: 188, startPoint y: 252, endPoint x: 184, endPoint y: 281, distance: 29.4
click at [184, 281] on div "BETA i will give you the xlxs file, the file has 8 sheets the data of two diffe…" at bounding box center [412, 205] width 824 height 411
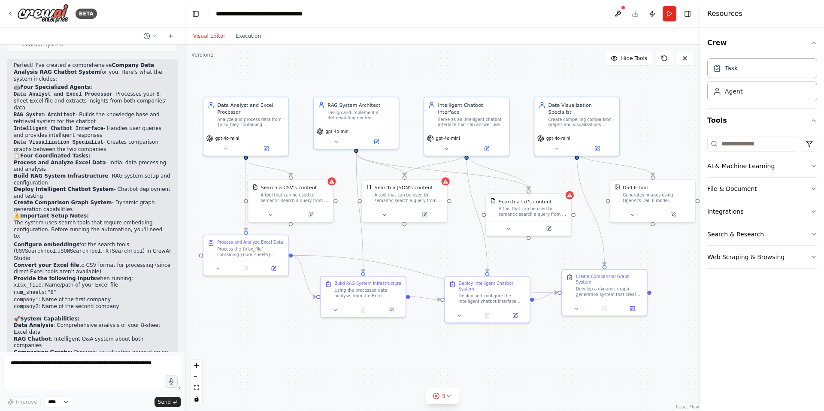
drag, startPoint x: 595, startPoint y: 293, endPoint x: 422, endPoint y: 241, distance: 181.2
click at [422, 241] on div ".deletable-edge-delete-btn { width: 20px; height: 20px; border: 0px solid #ffff…" at bounding box center [442, 228] width 516 height 366
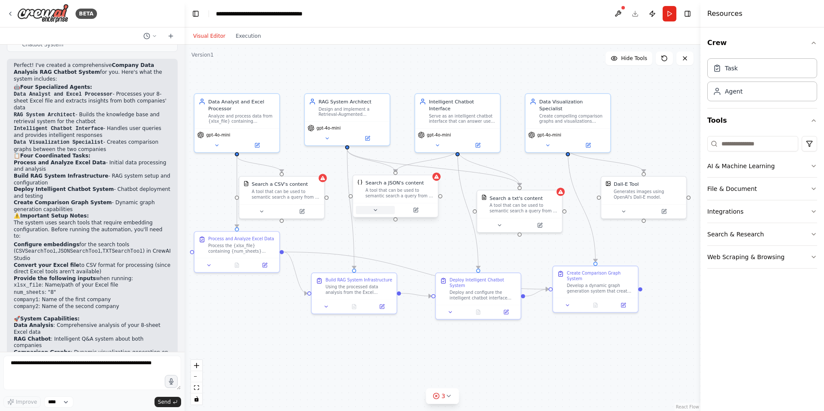
click at [383, 209] on button at bounding box center [375, 210] width 39 height 8
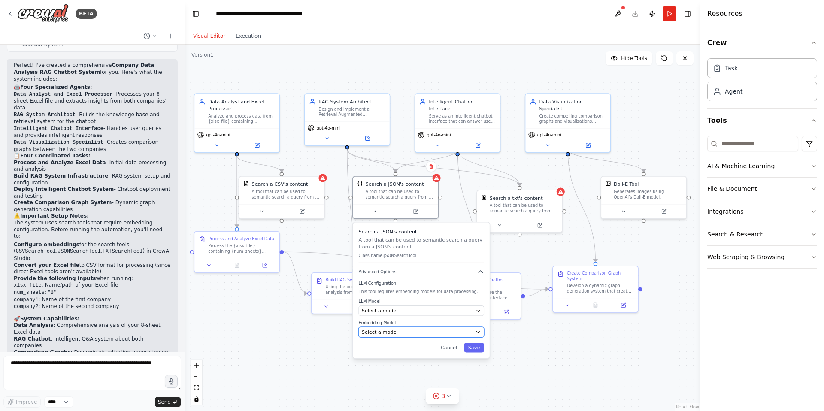
click at [408, 331] on div "Select a model" at bounding box center [417, 332] width 111 height 7
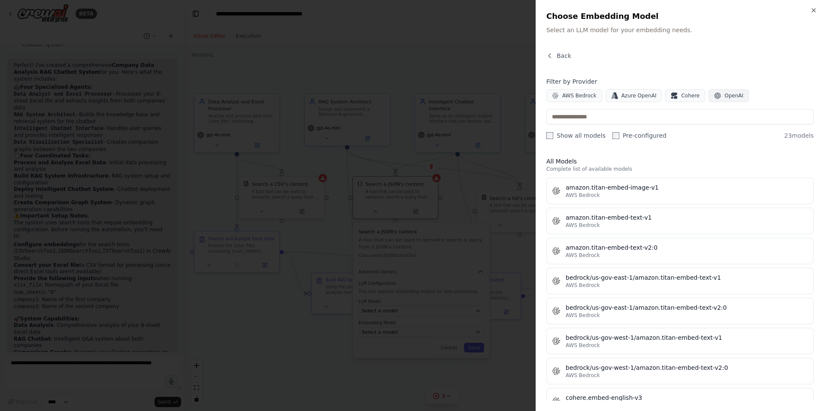
click at [724, 94] on span "OpenAI" at bounding box center [733, 95] width 19 height 7
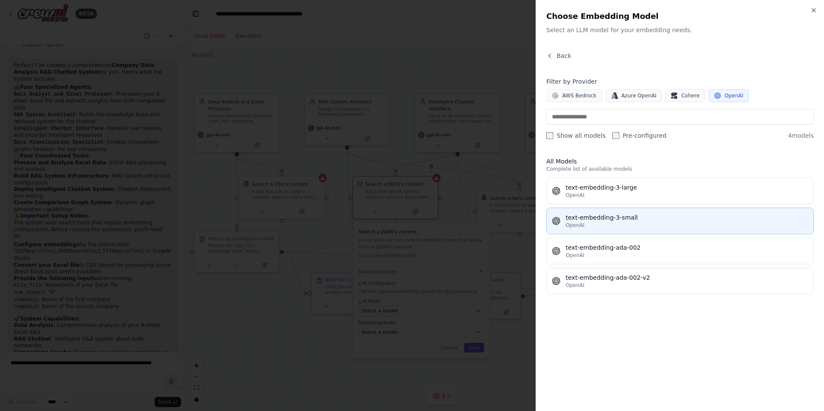
click at [647, 214] on div "text-embedding-3-small" at bounding box center [686, 217] width 242 height 9
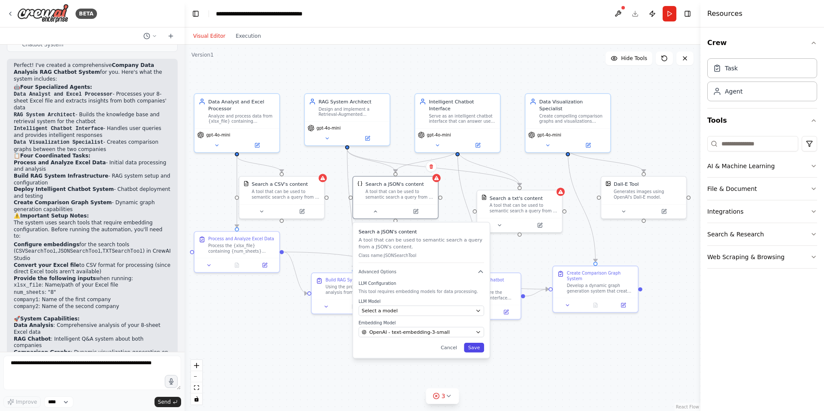
click at [480, 350] on button "Save" at bounding box center [474, 347] width 20 height 9
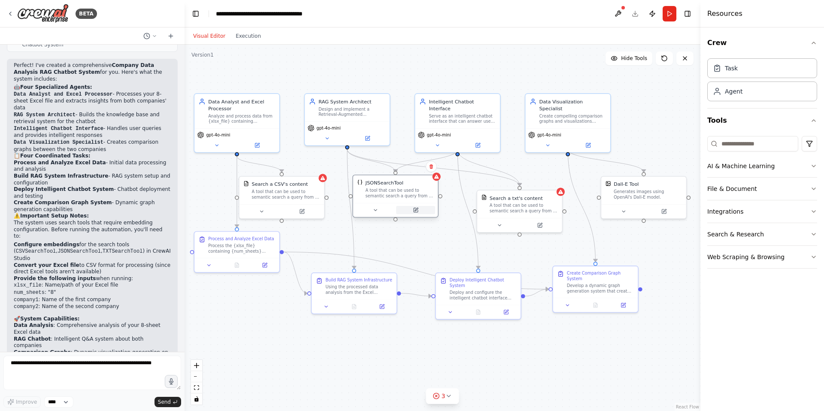
click at [413, 209] on icon at bounding box center [416, 210] width 6 height 6
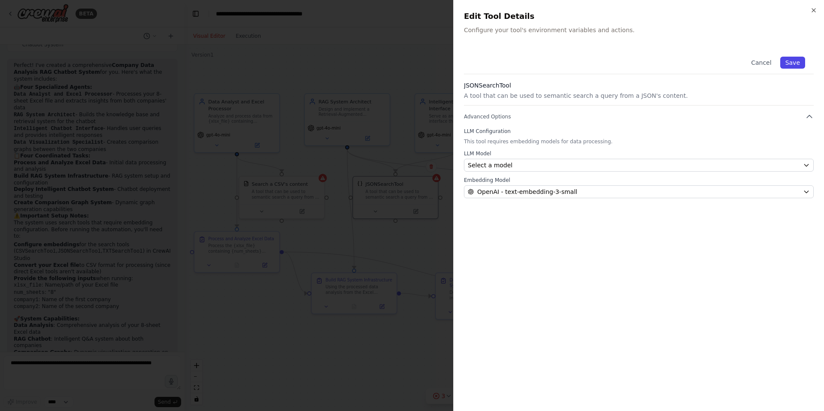
click at [795, 61] on button "Save" at bounding box center [792, 63] width 25 height 12
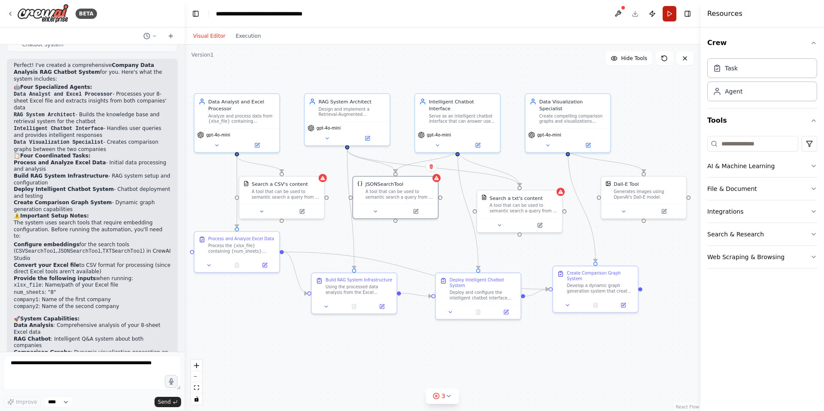
click at [674, 17] on button "Run" at bounding box center [669, 13] width 14 height 15
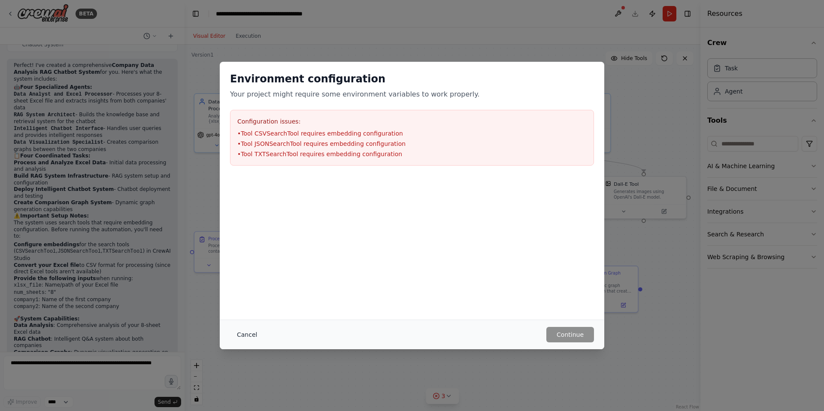
click at [250, 339] on button "Cancel" at bounding box center [247, 334] width 34 height 15
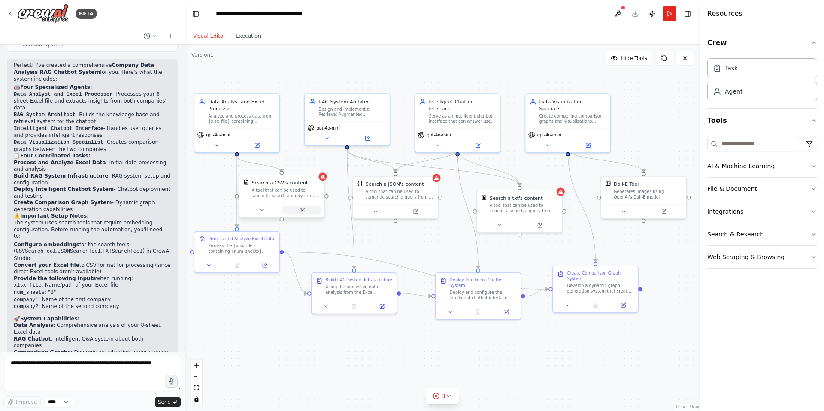
click at [304, 213] on button at bounding box center [301, 210] width 39 height 8
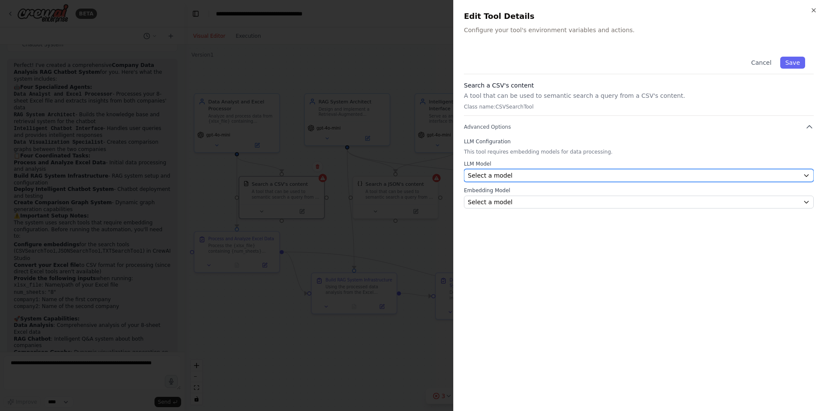
click at [564, 175] on div "Select a model" at bounding box center [634, 175] width 332 height 9
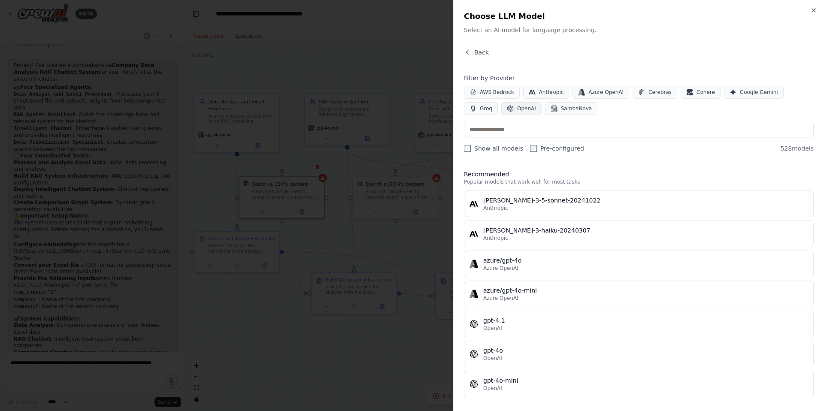
click at [517, 108] on span "OpenAI" at bounding box center [526, 108] width 19 height 7
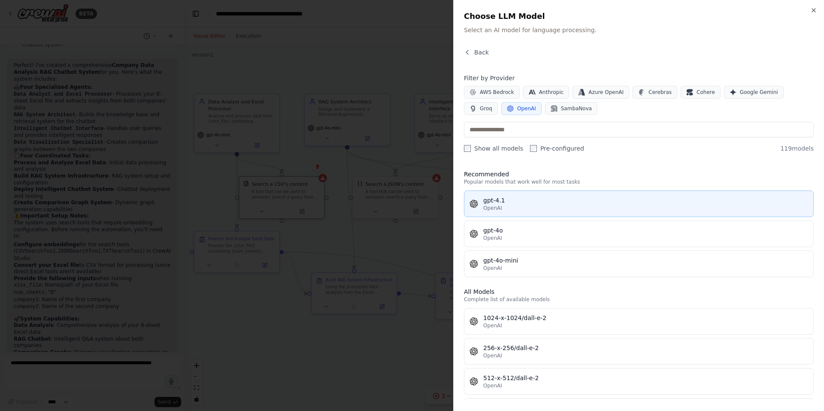
click at [508, 212] on button "gpt-4.1 OpenAI" at bounding box center [639, 203] width 350 height 27
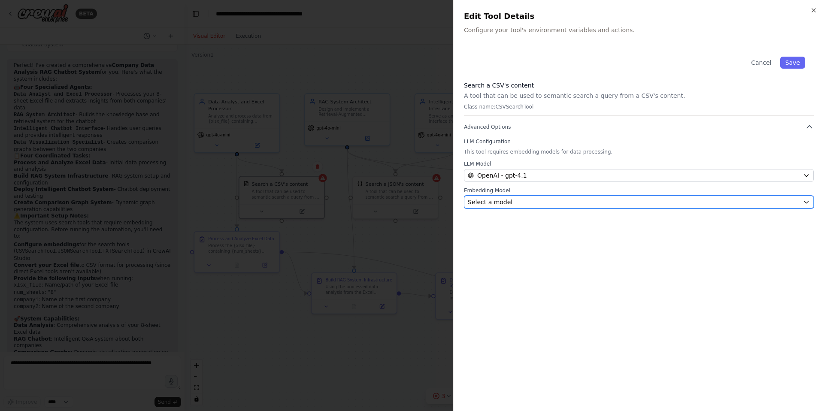
click at [523, 202] on div "Select a model" at bounding box center [634, 202] width 332 height 9
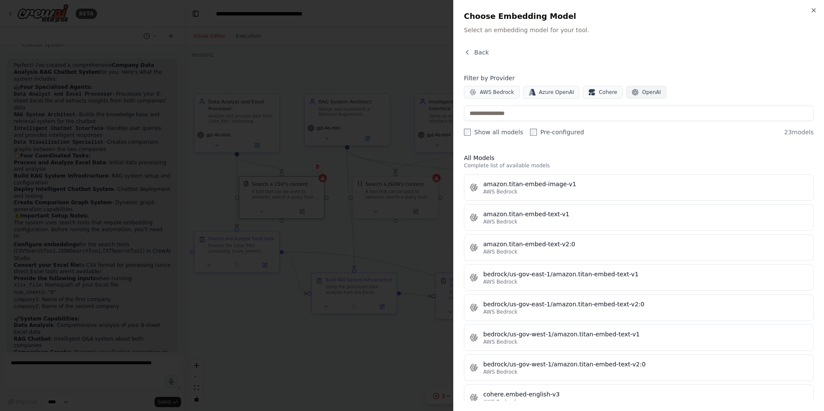
click at [642, 91] on span "OpenAI" at bounding box center [651, 92] width 19 height 7
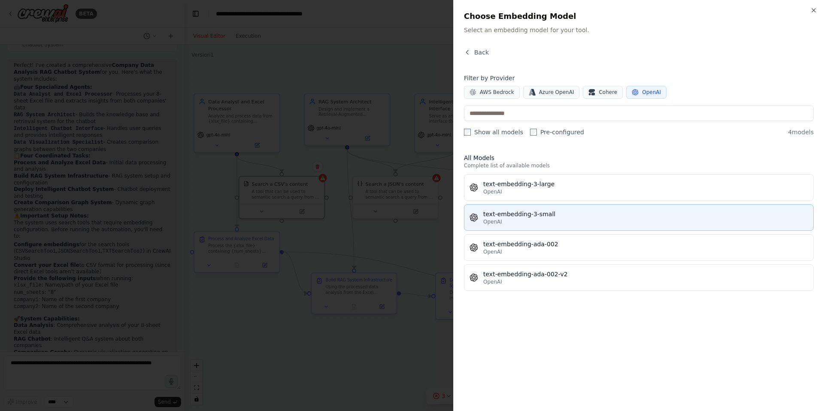
click at [549, 216] on div "text-embedding-3-small" at bounding box center [645, 214] width 325 height 9
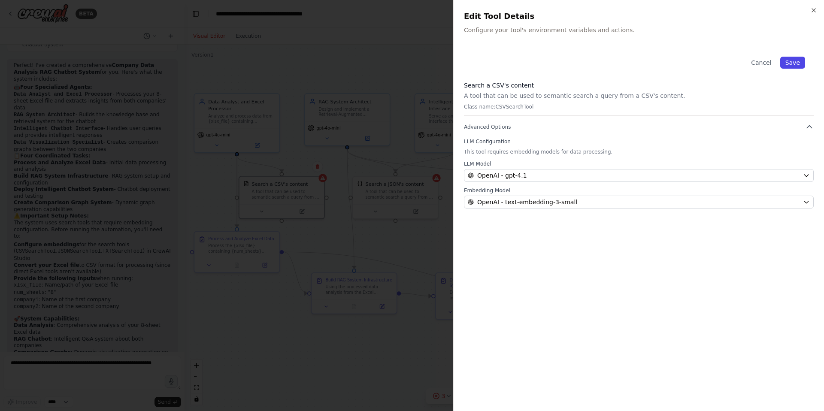
click at [791, 66] on button "Save" at bounding box center [792, 63] width 25 height 12
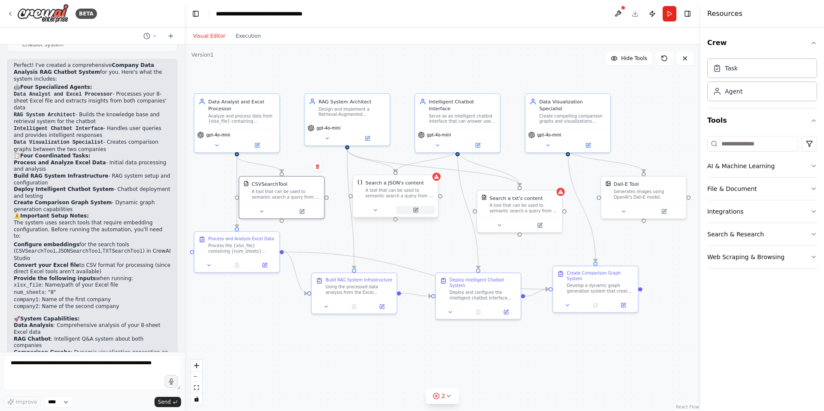
click at [418, 210] on icon at bounding box center [416, 210] width 6 height 6
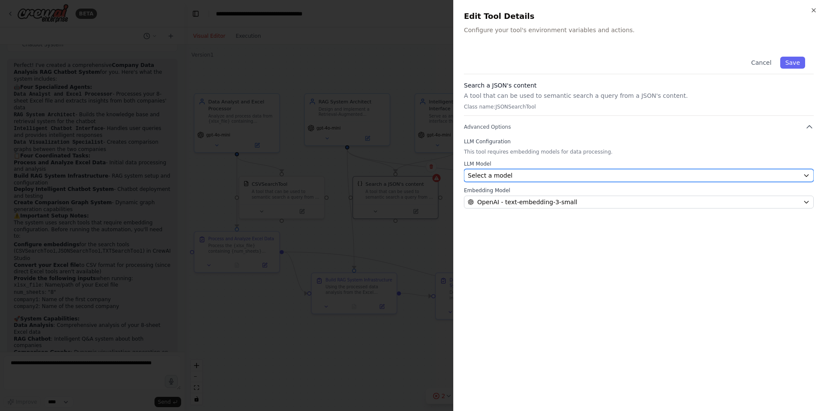
click at [547, 171] on div "Select a model" at bounding box center [634, 175] width 332 height 9
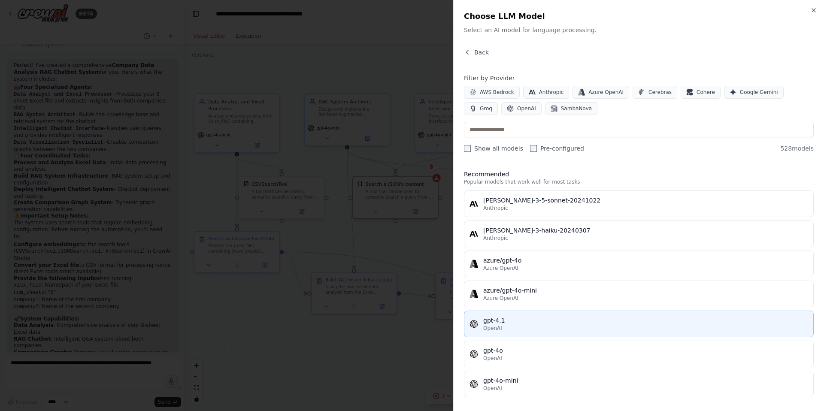
click at [504, 320] on div "gpt-4.1" at bounding box center [645, 320] width 325 height 9
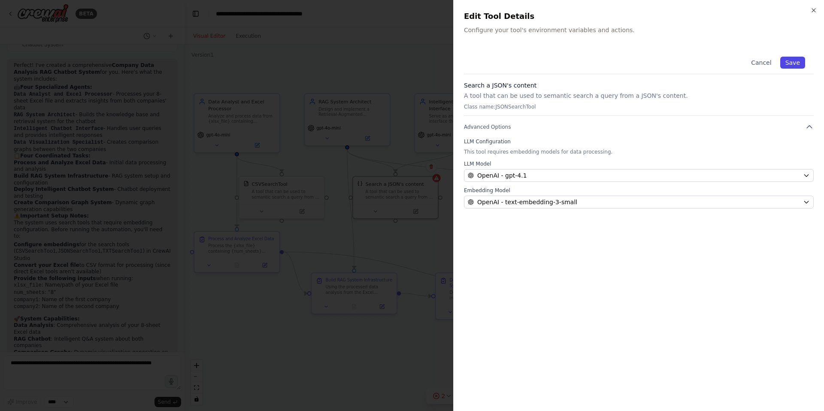
click at [792, 59] on button "Save" at bounding box center [792, 63] width 25 height 12
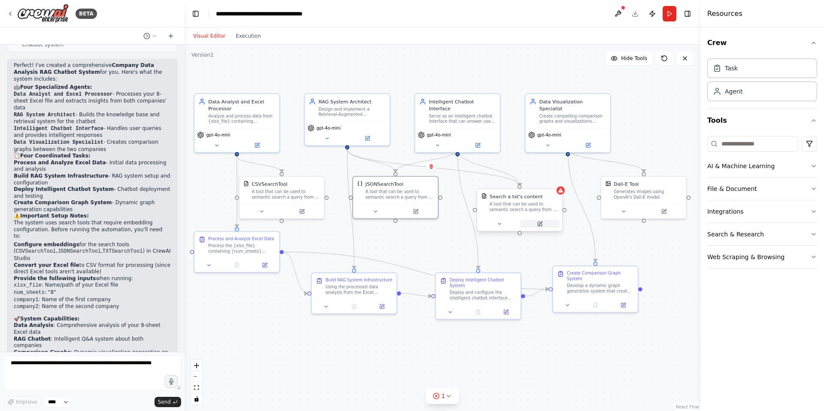
click at [540, 225] on icon at bounding box center [540, 224] width 4 height 4
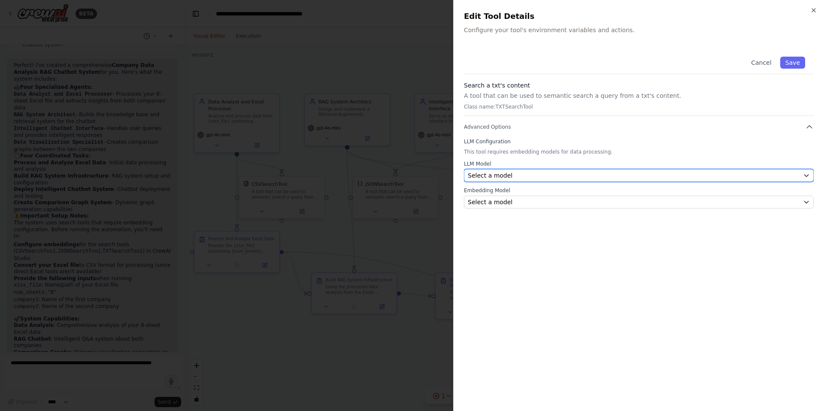
click at [611, 173] on div "Select a model" at bounding box center [634, 175] width 332 height 9
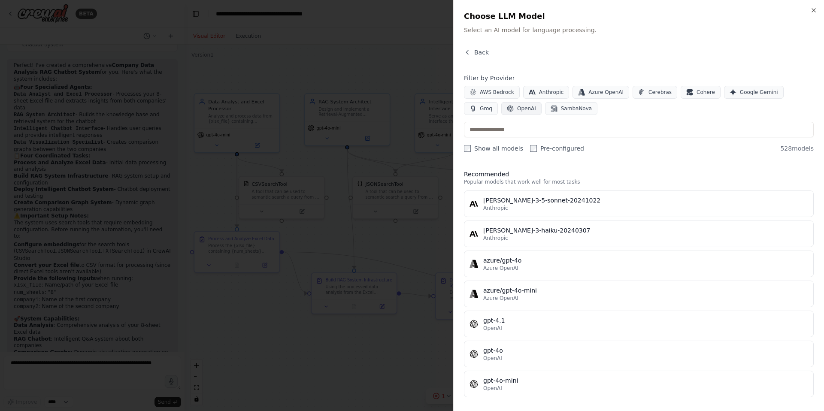
click at [517, 109] on span "OpenAI" at bounding box center [526, 108] width 19 height 7
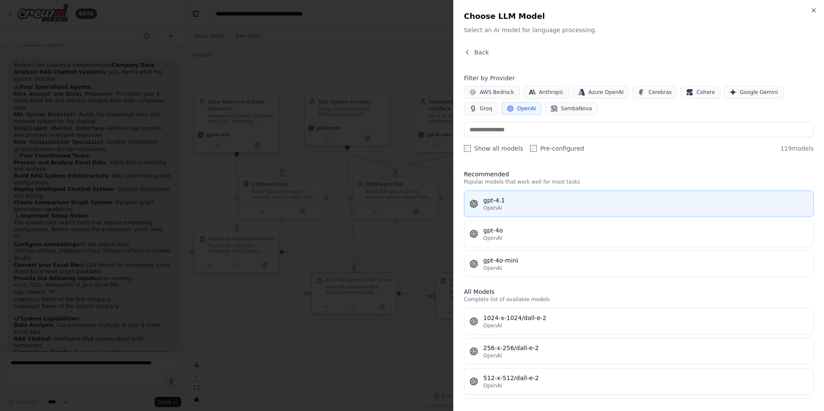
click at [509, 212] on button "gpt-4.1 OpenAI" at bounding box center [639, 203] width 350 height 27
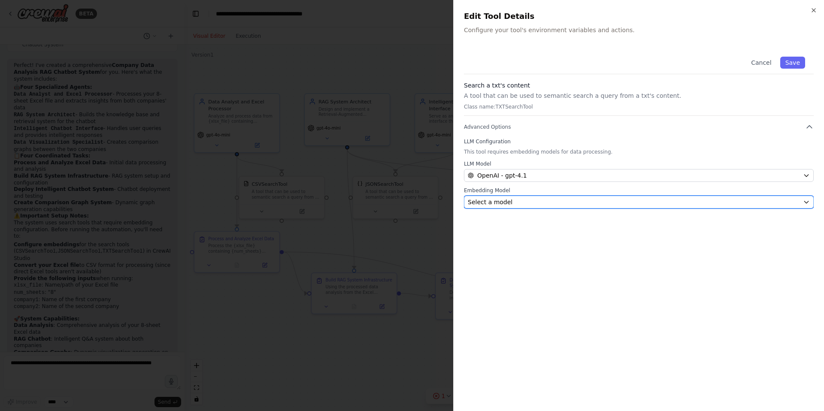
click at [515, 206] on div "Select a model" at bounding box center [634, 202] width 332 height 9
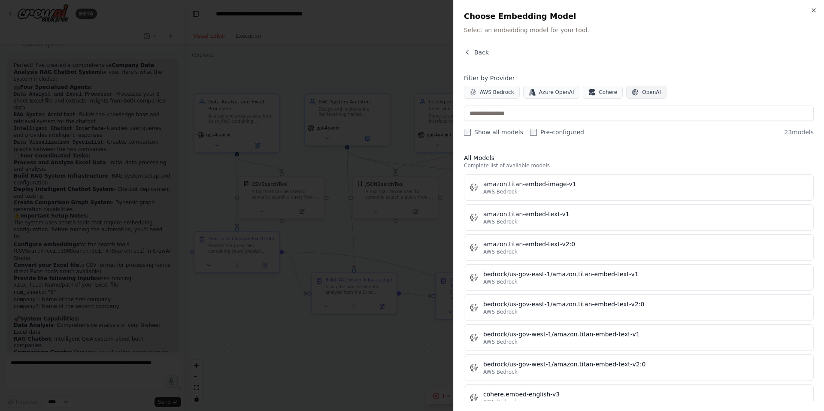
click at [642, 90] on span "OpenAI" at bounding box center [651, 92] width 19 height 7
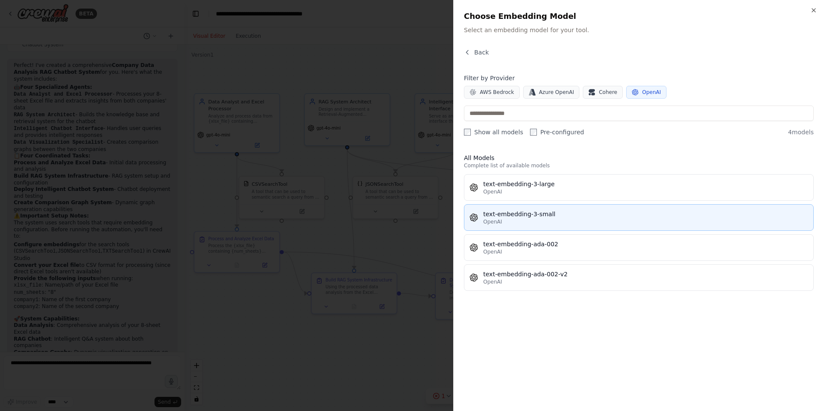
click at [561, 216] on div "text-embedding-3-small" at bounding box center [645, 214] width 325 height 9
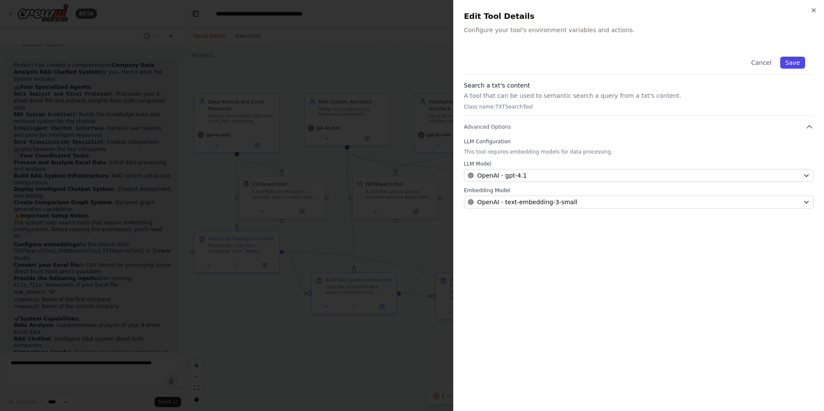
click at [790, 63] on button "Save" at bounding box center [792, 63] width 25 height 12
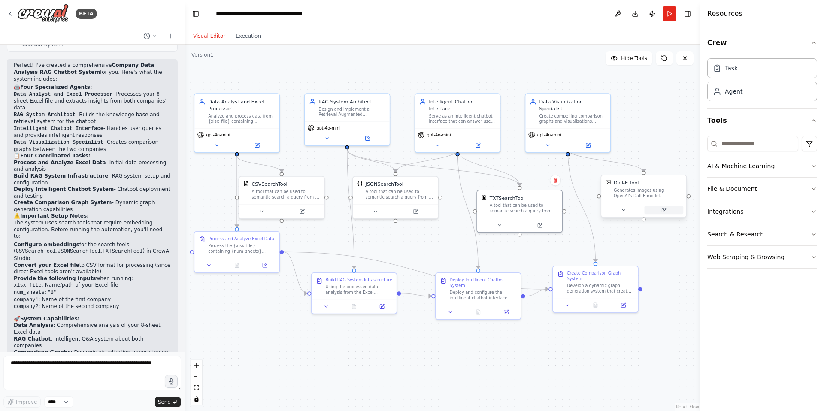
click at [666, 214] on button at bounding box center [663, 210] width 39 height 8
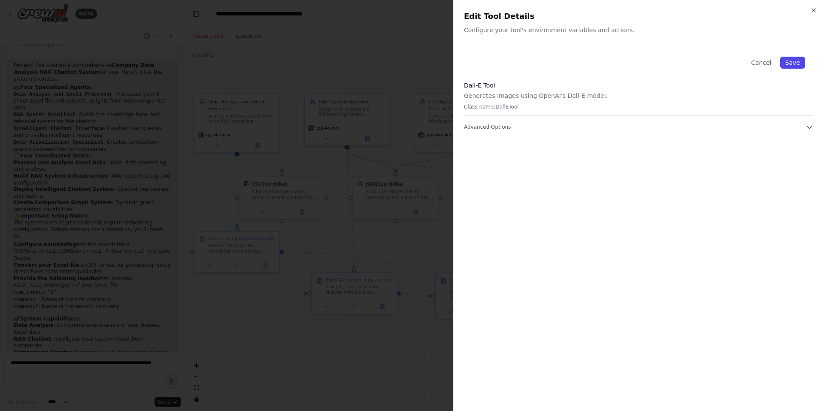
click at [793, 62] on button "Save" at bounding box center [792, 63] width 25 height 12
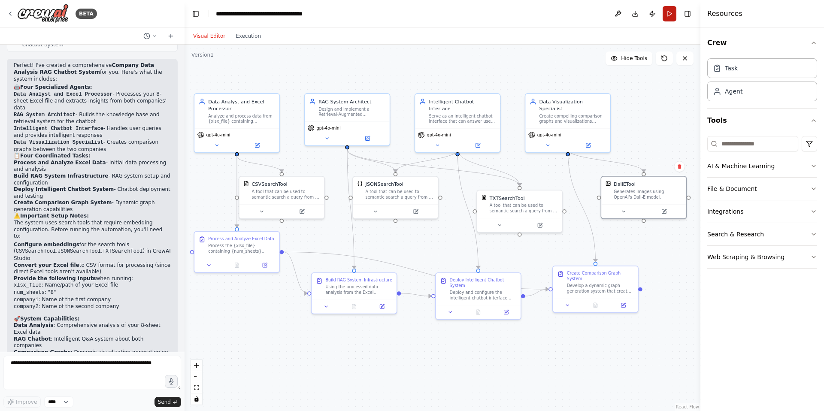
click at [668, 17] on button "Run" at bounding box center [669, 13] width 14 height 15
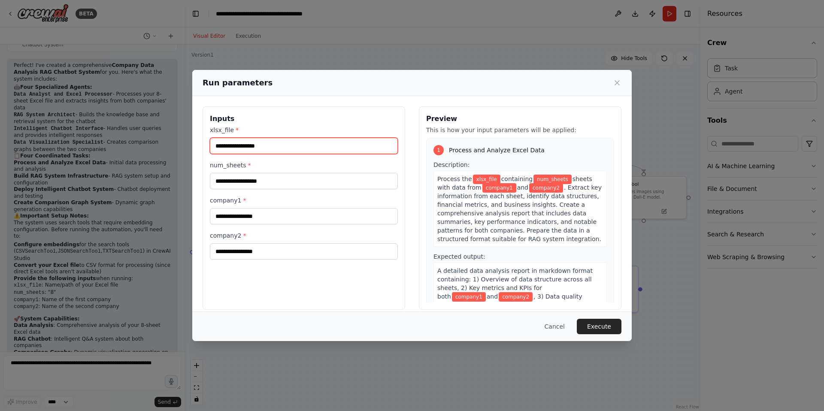
click at [273, 147] on input "xlsx_file *" at bounding box center [304, 146] width 188 height 16
paste input "**********"
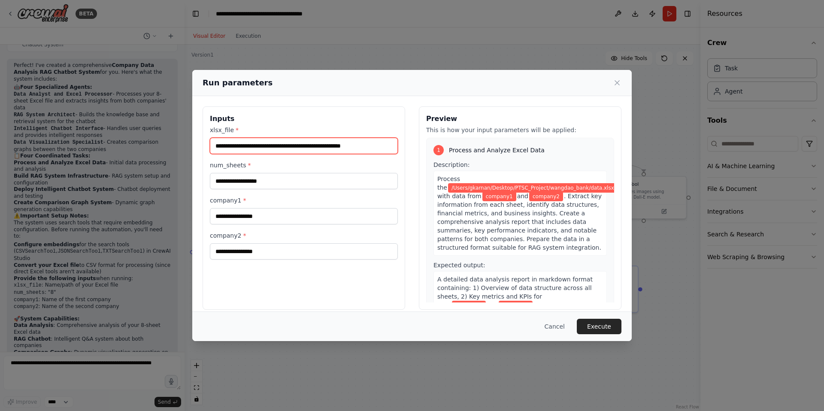
scroll to position [0, 3]
type input "**********"
click at [342, 271] on div "**********" at bounding box center [304, 207] width 203 height 203
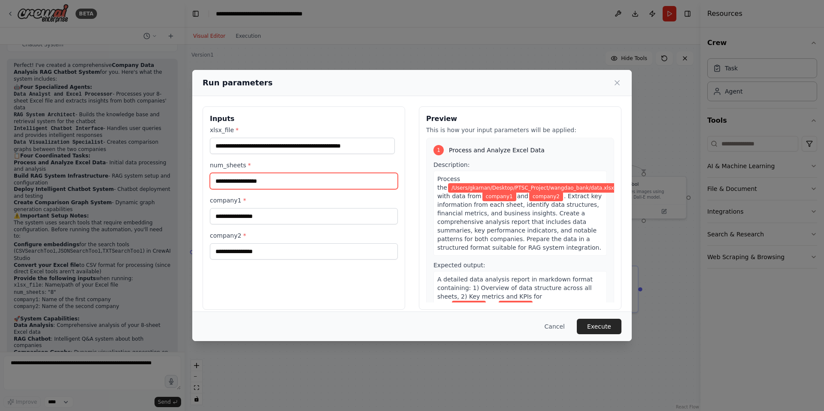
click at [287, 182] on input "num_sheets *" at bounding box center [304, 181] width 188 height 16
type input "*"
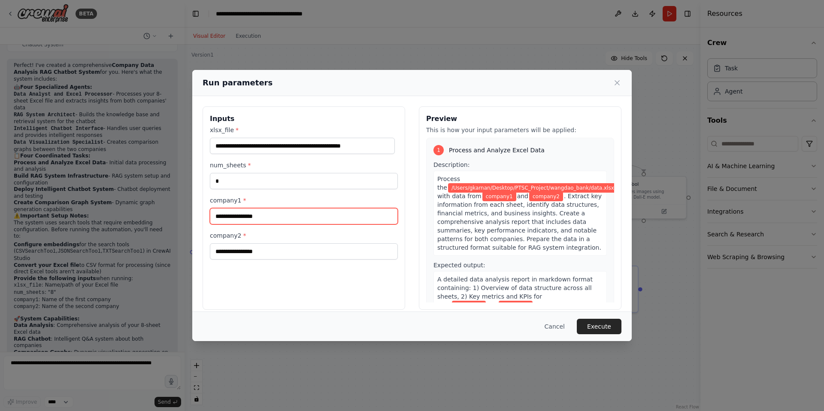
click at [290, 217] on input "company1 *" at bounding box center [304, 216] width 188 height 16
type input "**"
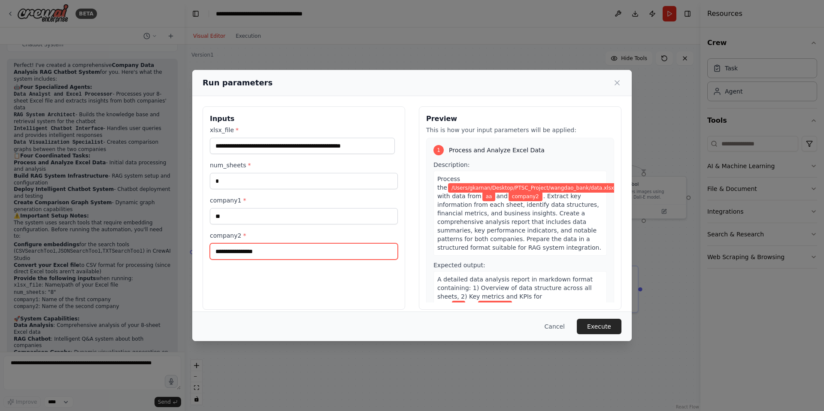
click at [269, 251] on input "company2 *" at bounding box center [304, 251] width 188 height 16
type input "**"
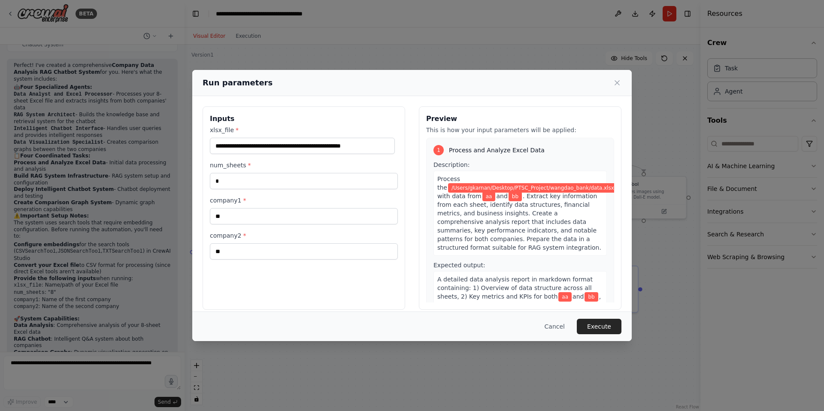
click at [307, 293] on div "**********" at bounding box center [304, 207] width 203 height 203
click at [602, 326] on button "Execute" at bounding box center [599, 326] width 45 height 15
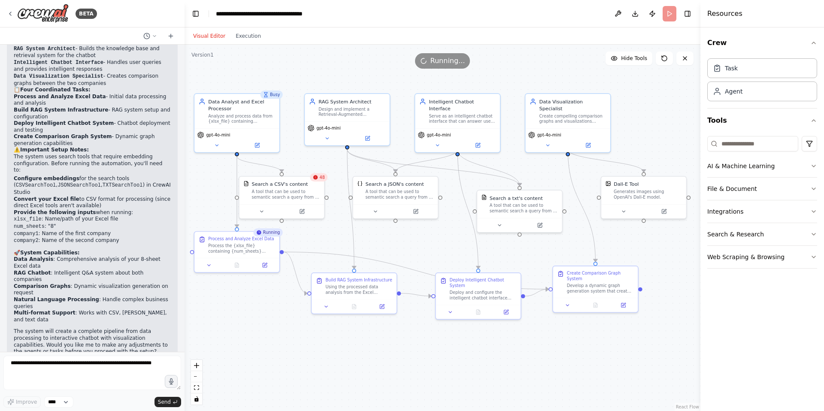
scroll to position [886, 0]
click at [207, 264] on icon at bounding box center [209, 264] width 6 height 6
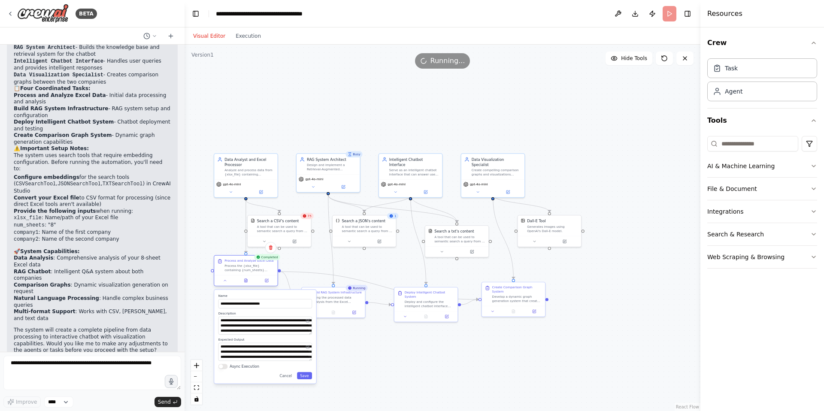
click at [227, 284] on div at bounding box center [245, 280] width 63 height 11
click at [226, 283] on button at bounding box center [225, 281] width 18 height 6
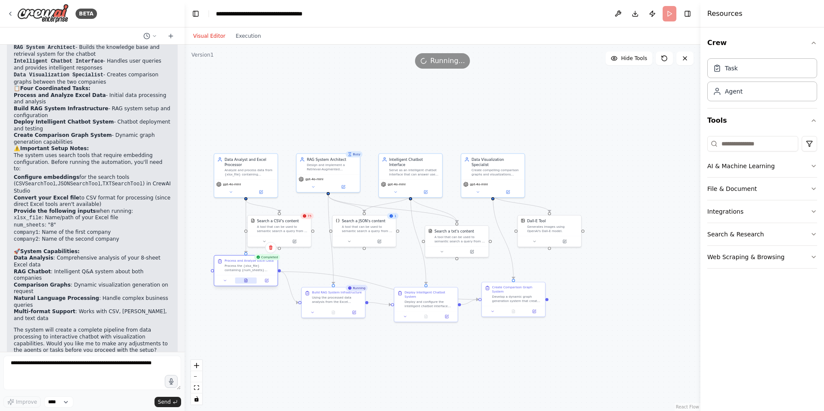
click at [248, 280] on icon at bounding box center [246, 280] width 4 height 4
click at [248, 281] on icon at bounding box center [246, 280] width 4 height 4
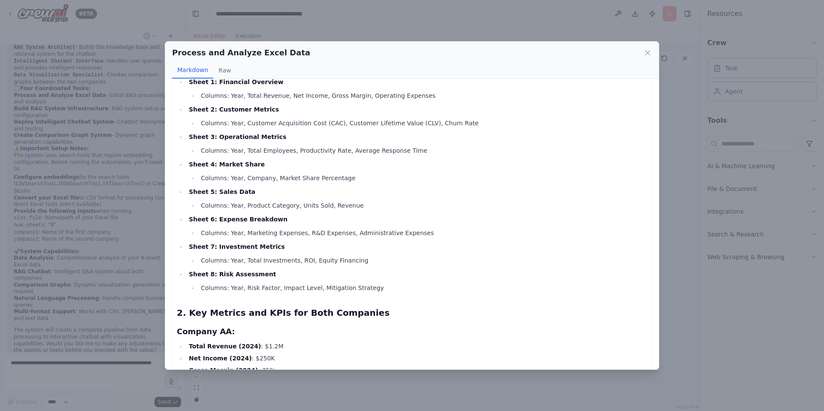
scroll to position [80, 0]
click at [647, 51] on icon at bounding box center [647, 52] width 9 height 9
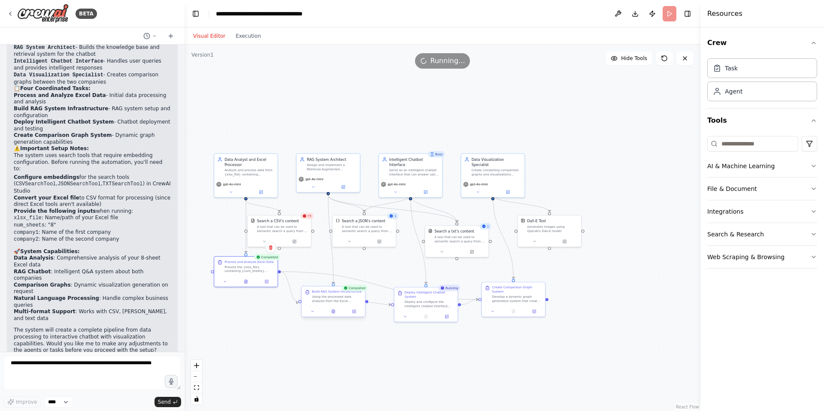
click at [335, 314] on div at bounding box center [333, 311] width 63 height 11
click at [335, 312] on icon at bounding box center [333, 311] width 4 height 4
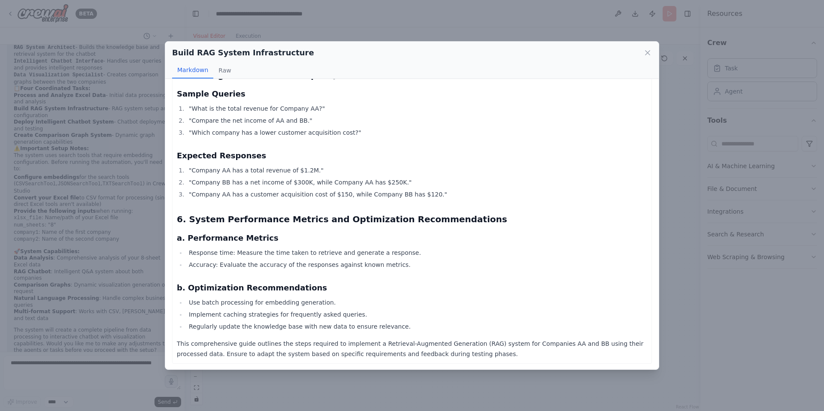
scroll to position [793, 0]
click at [230, 71] on button "Raw" at bounding box center [224, 70] width 23 height 16
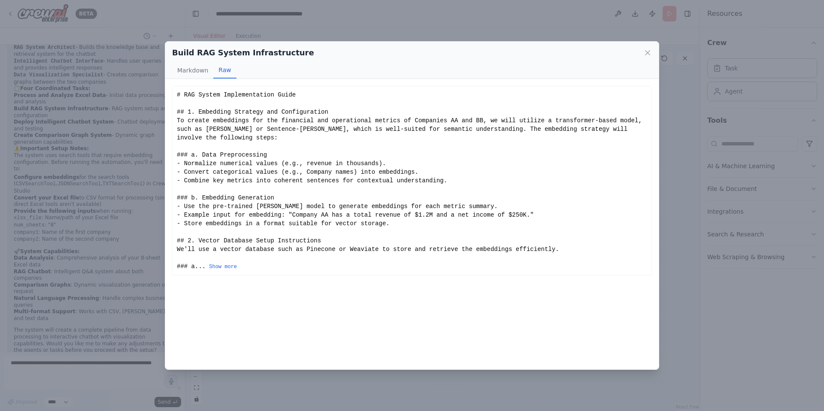
scroll to position [0, 0]
click at [650, 52] on icon at bounding box center [647, 52] width 9 height 9
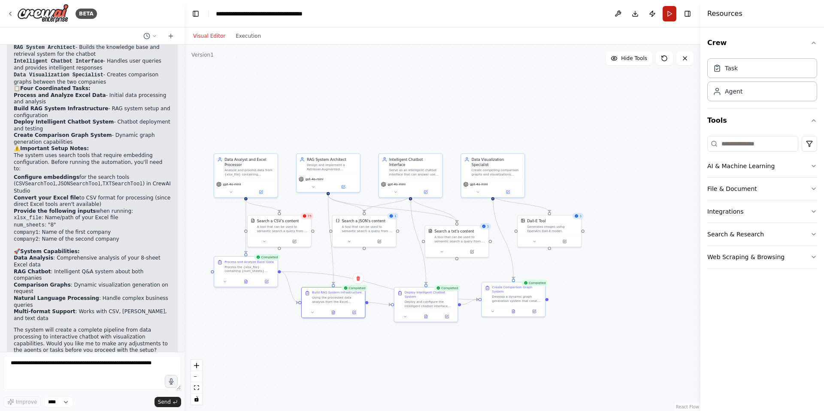
click at [669, 15] on button "Run" at bounding box center [669, 13] width 14 height 15
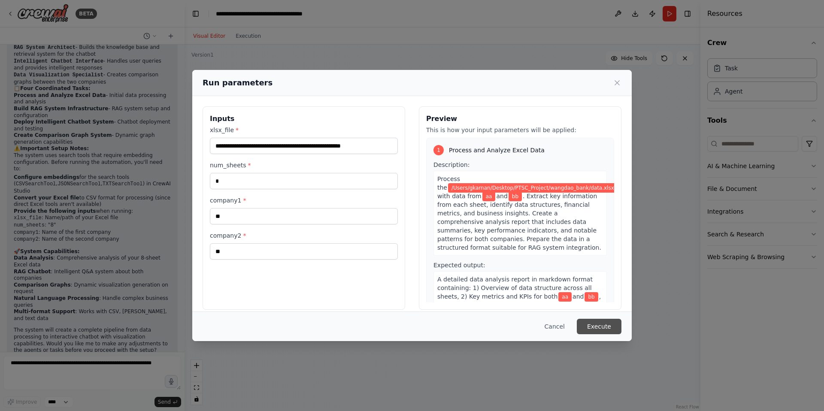
click at [596, 325] on button "Execute" at bounding box center [599, 326] width 45 height 15
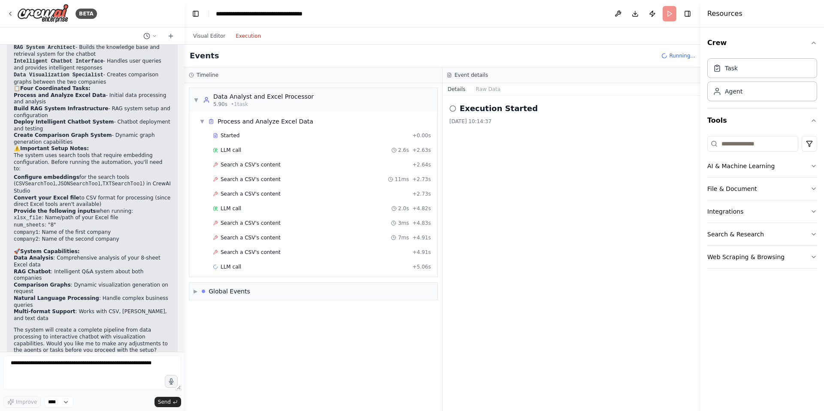
click at [251, 39] on button "Execution" at bounding box center [248, 36] width 36 height 10
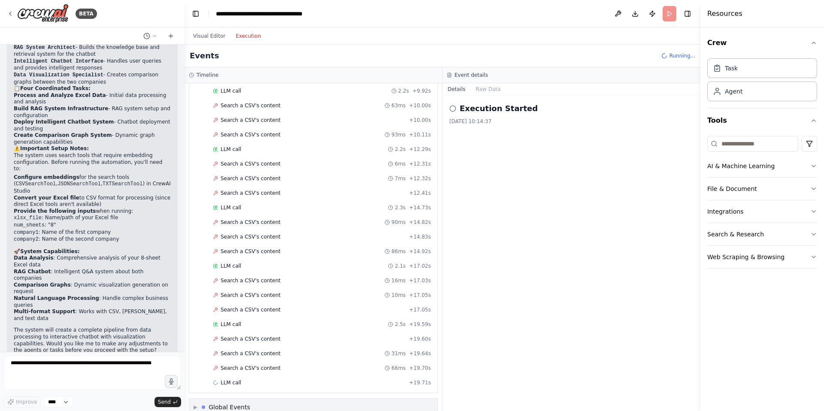
scroll to position [249, 0]
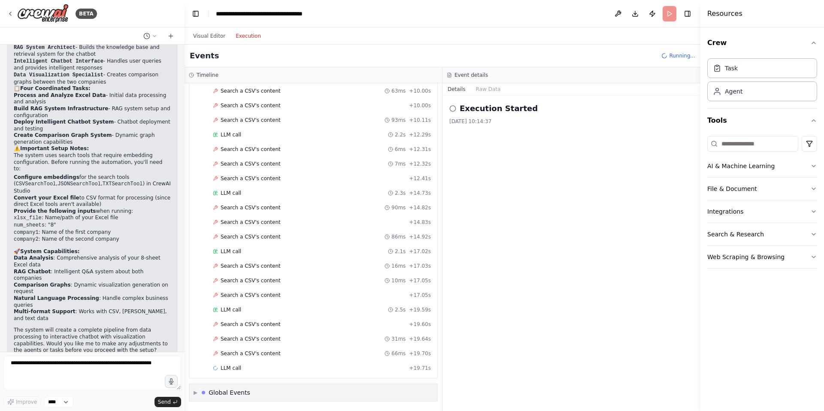
click at [194, 391] on span "▶" at bounding box center [195, 392] width 4 height 7
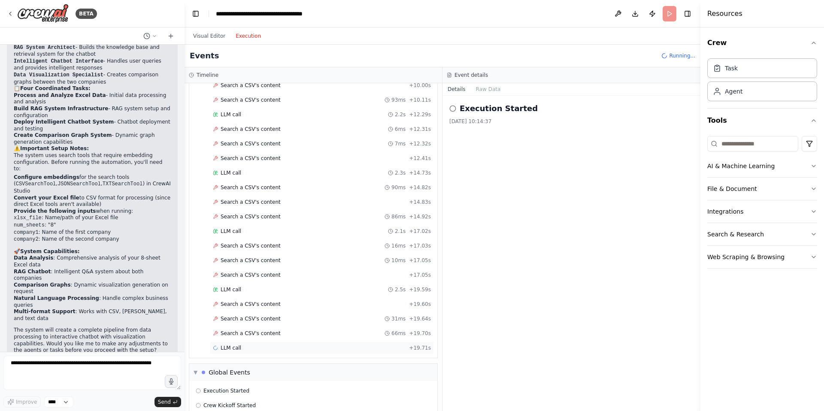
scroll to position [283, 0]
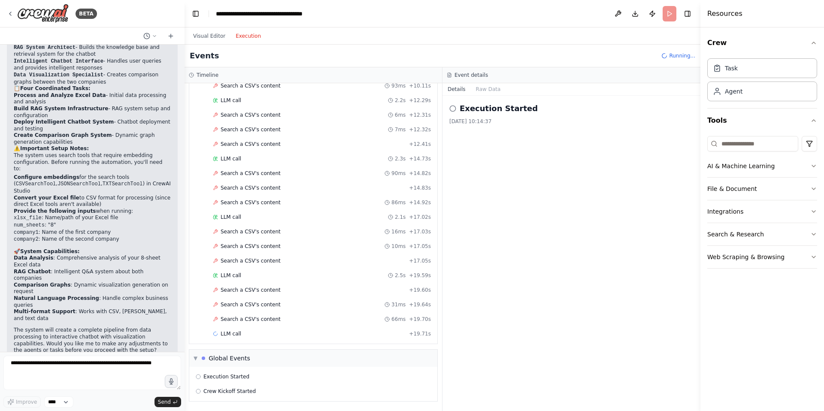
click at [195, 357] on span "▼" at bounding box center [195, 358] width 4 height 7
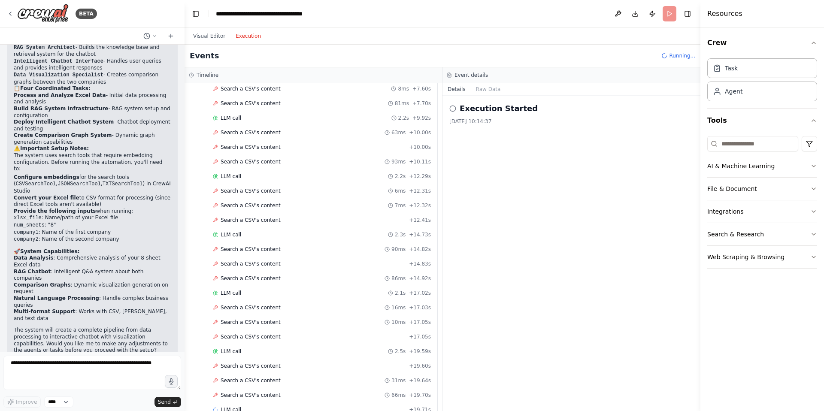
scroll to position [157, 0]
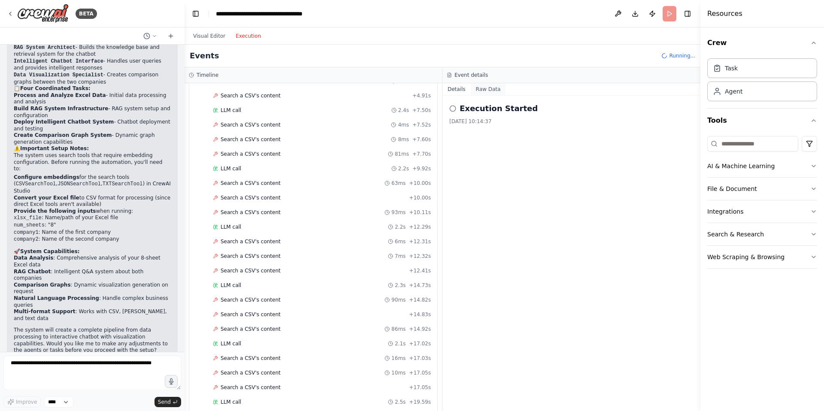
click at [487, 92] on button "Raw Data" at bounding box center [488, 89] width 35 height 12
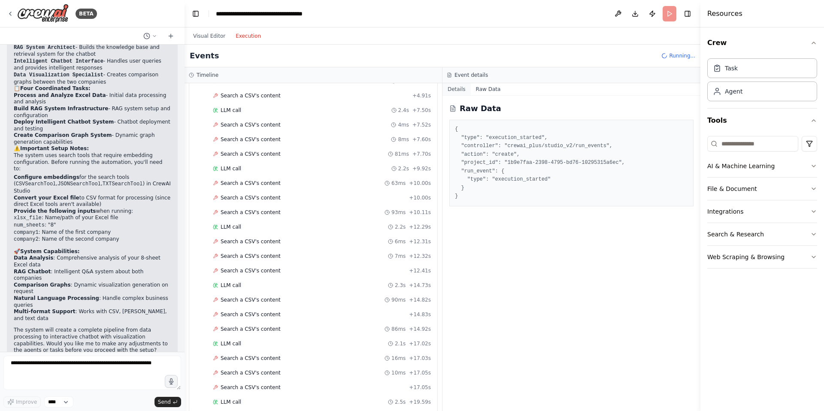
click at [465, 90] on button "Details" at bounding box center [456, 89] width 28 height 12
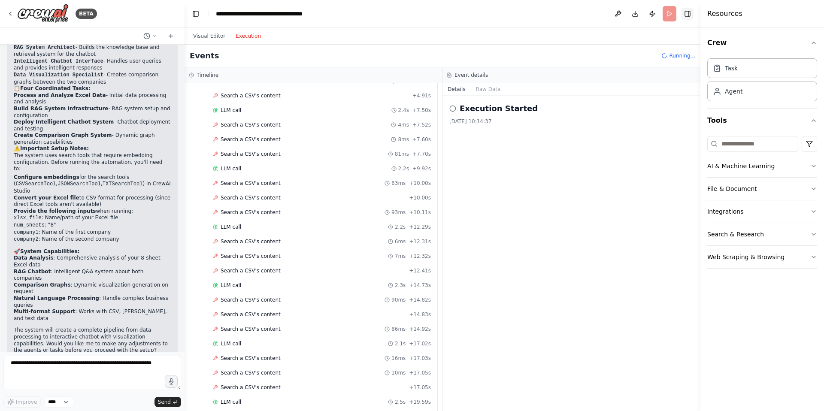
click at [685, 15] on button "Toggle Right Sidebar" at bounding box center [687, 14] width 12 height 12
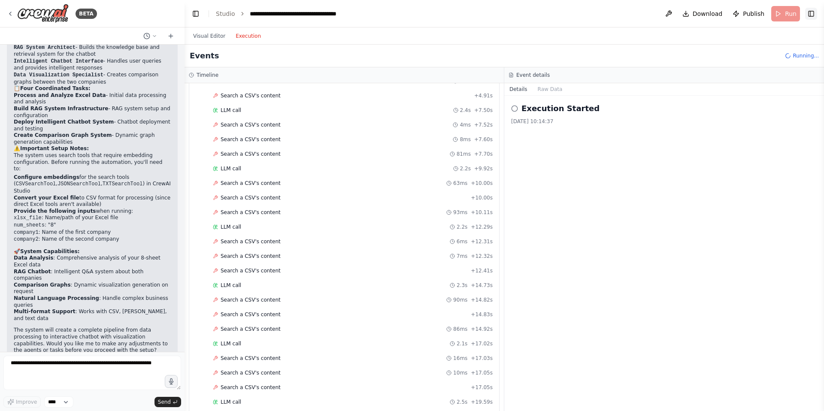
click at [814, 12] on button "Toggle Right Sidebar" at bounding box center [811, 14] width 12 height 12
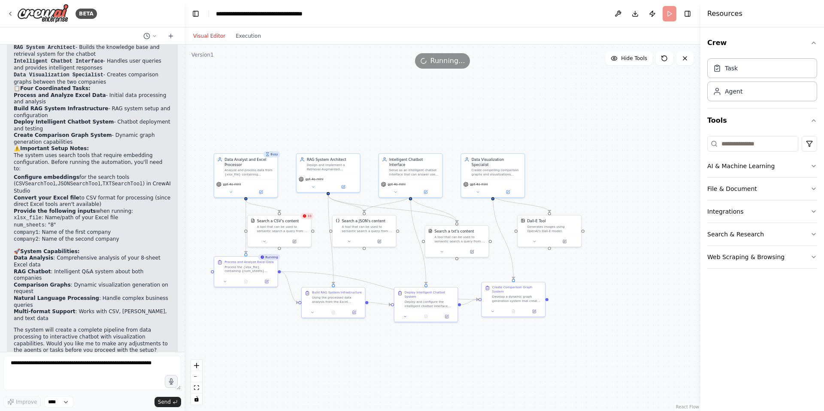
click at [209, 37] on button "Visual Editor" at bounding box center [209, 36] width 42 height 10
click at [248, 34] on button "Execution" at bounding box center [248, 36] width 36 height 10
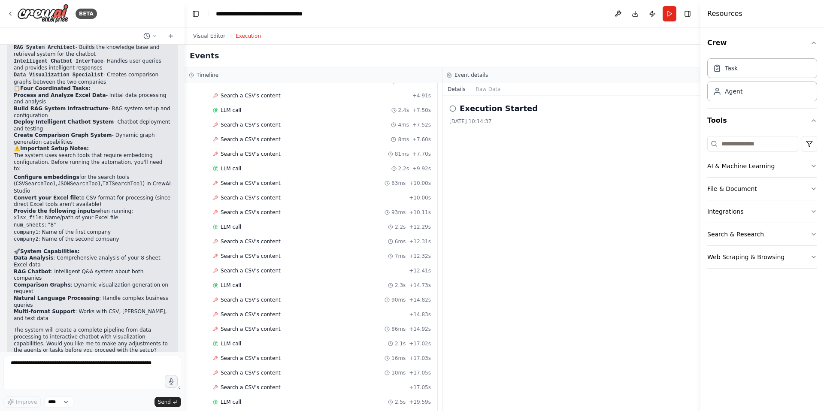
click at [452, 108] on icon at bounding box center [452, 108] width 7 height 7
click at [487, 91] on button "Raw Data" at bounding box center [488, 89] width 35 height 12
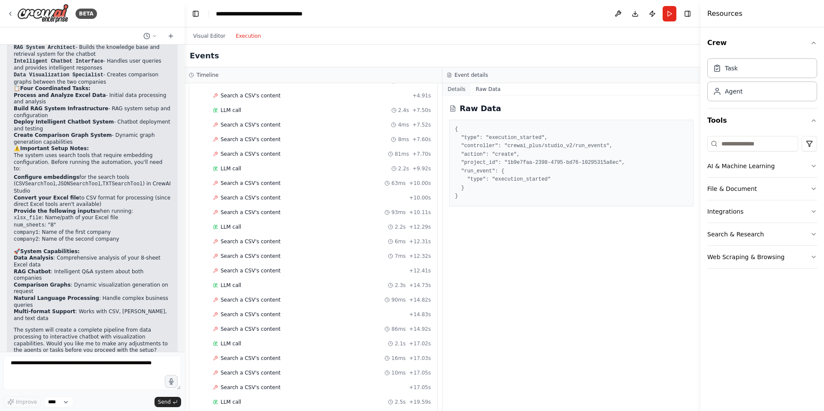
click at [456, 89] on button "Details" at bounding box center [456, 89] width 28 height 12
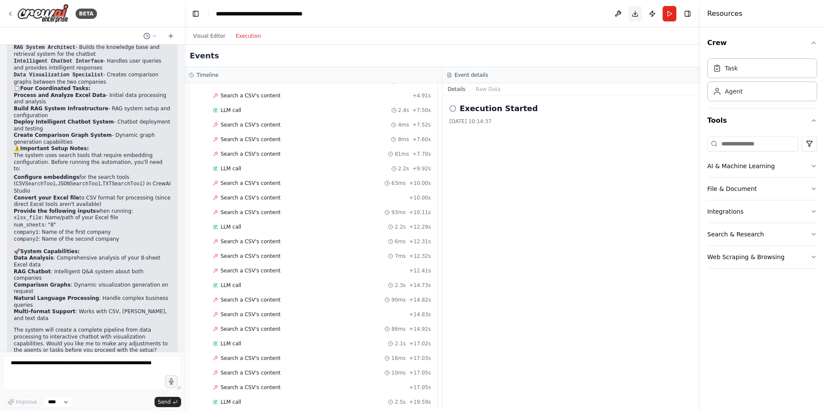
click at [631, 14] on button "Download" at bounding box center [635, 13] width 14 height 15
click at [631, 16] on button "Download" at bounding box center [635, 13] width 14 height 15
click at [632, 15] on button "Download" at bounding box center [635, 13] width 14 height 15
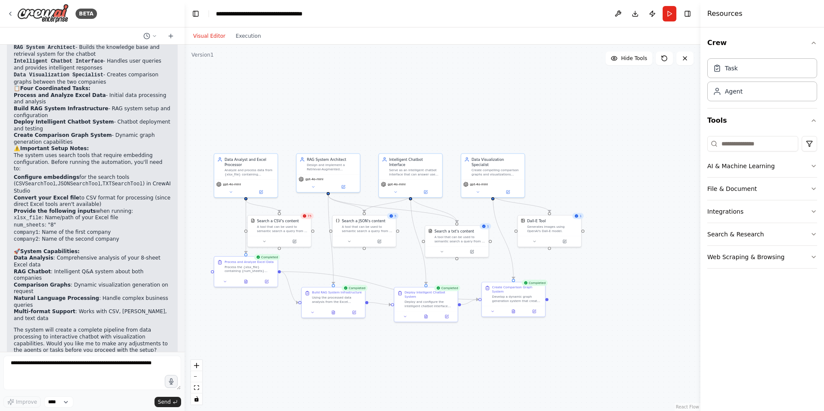
click at [211, 33] on button "Visual Editor" at bounding box center [209, 36] width 42 height 10
click at [637, 16] on button "Download" at bounding box center [635, 13] width 14 height 15
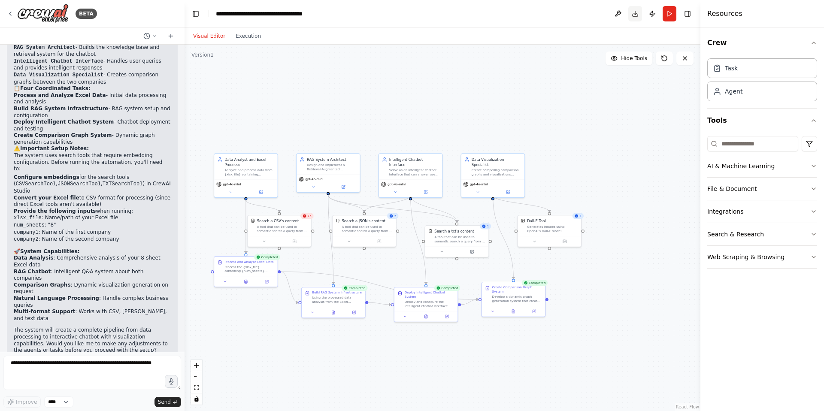
click at [637, 16] on button "Download" at bounding box center [635, 13] width 14 height 15
click at [636, 16] on button "Download" at bounding box center [635, 13] width 14 height 15
click at [309, 218] on span "75" at bounding box center [310, 216] width 4 height 4
click at [320, 211] on div ".deletable-edge-delete-btn { width: 20px; height: 20px; border: 0px solid #ffff…" at bounding box center [442, 228] width 516 height 366
click at [264, 243] on div at bounding box center [279, 240] width 63 height 11
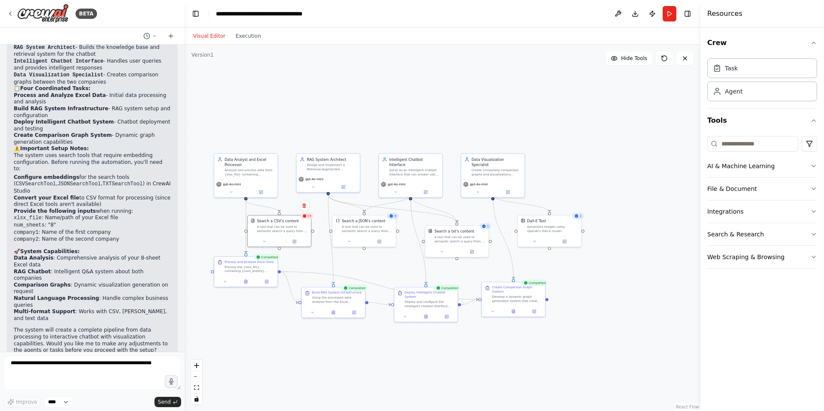
click at [321, 220] on div ".deletable-edge-delete-btn { width: 20px; height: 20px; border: 0px solid #ffff…" at bounding box center [442, 228] width 516 height 366
click at [636, 17] on button "Download" at bounding box center [635, 13] width 14 height 15
click at [615, 12] on button at bounding box center [618, 13] width 14 height 15
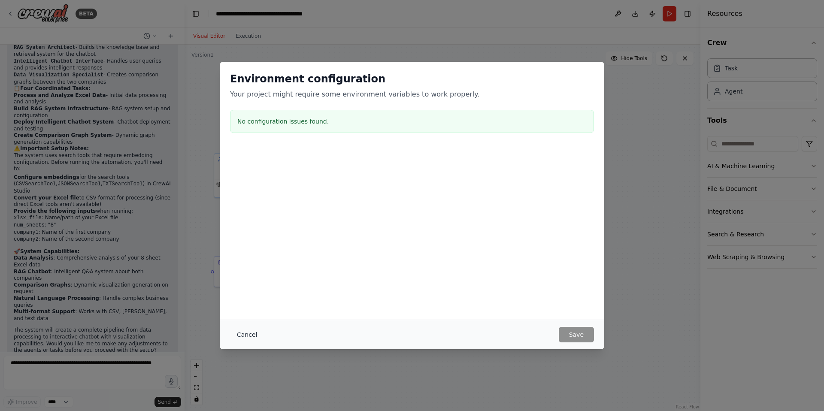
click at [252, 334] on button "Cancel" at bounding box center [247, 334] width 34 height 15
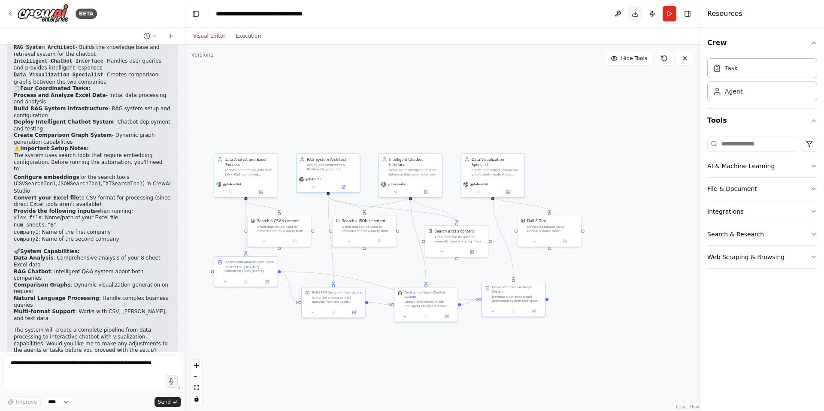
click at [635, 14] on button "Download" at bounding box center [635, 13] width 14 height 15
click at [651, 14] on button "Publish" at bounding box center [652, 13] width 14 height 15
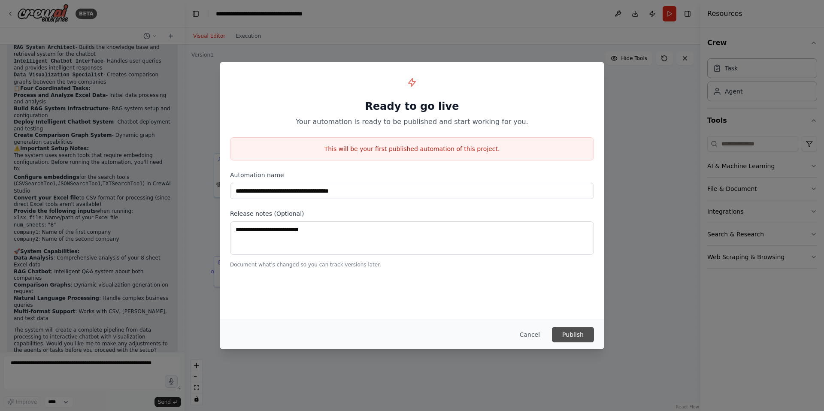
click at [573, 333] on button "Publish" at bounding box center [573, 334] width 42 height 15
click at [540, 332] on button "Cancel" at bounding box center [530, 334] width 34 height 15
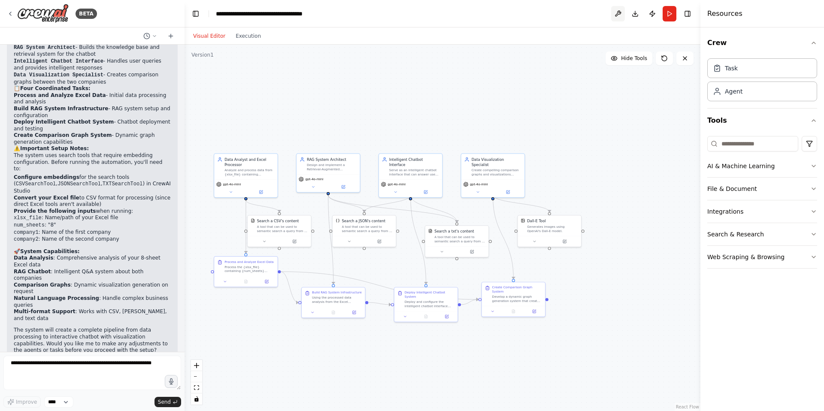
click at [620, 12] on button at bounding box center [618, 13] width 14 height 15
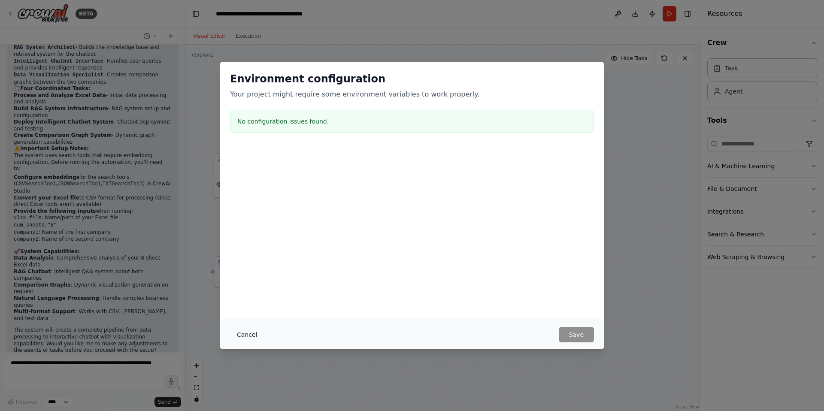
click at [245, 337] on button "Cancel" at bounding box center [247, 334] width 34 height 15
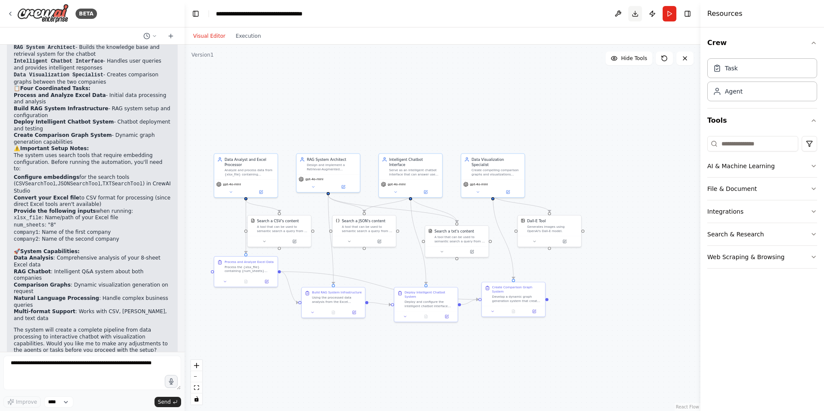
click at [637, 16] on button "Download" at bounding box center [635, 13] width 14 height 15
click at [69, 364] on textarea at bounding box center [92, 373] width 178 height 34
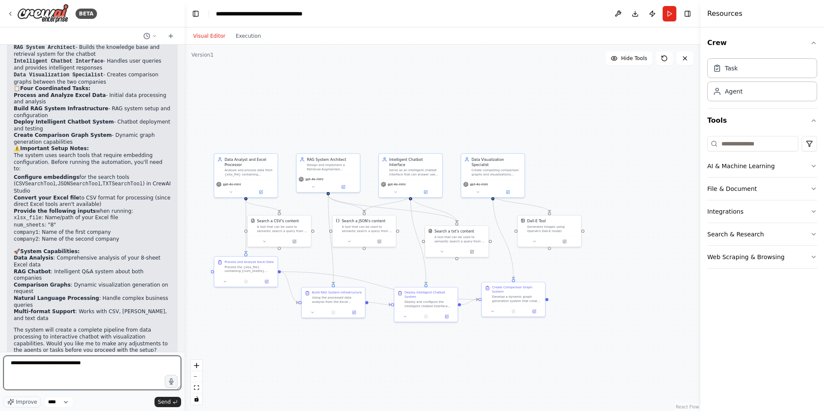
type textarea "**********"
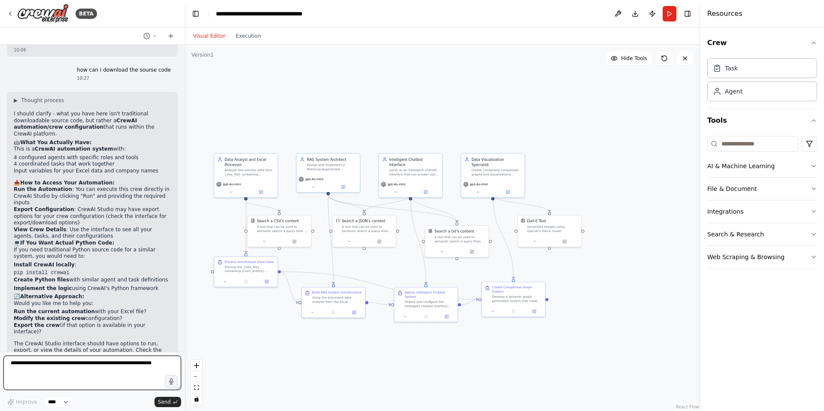
scroll to position [1202, 0]
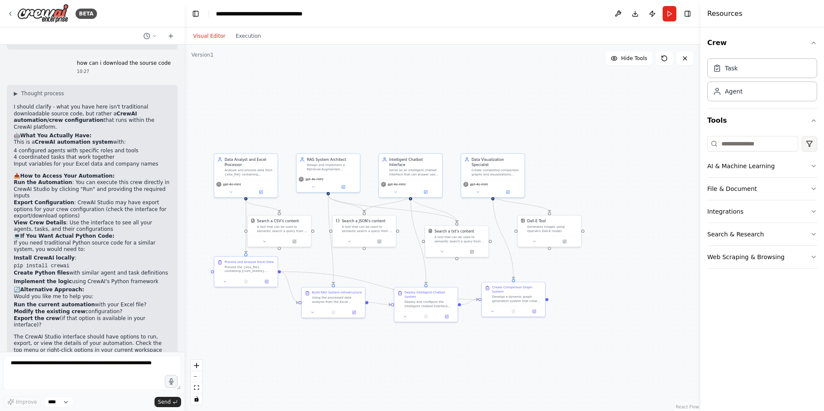
click at [807, 143] on html "BETA i will give you the xlxs file, the file has 8 sheets the data of two diffe…" at bounding box center [412, 205] width 824 height 411
click at [636, 126] on html "BETA i will give you the xlxs file, the file has 8 sheets the data of two diffe…" at bounding box center [412, 205] width 824 height 411
click at [809, 189] on button "File & Document" at bounding box center [762, 189] width 110 height 22
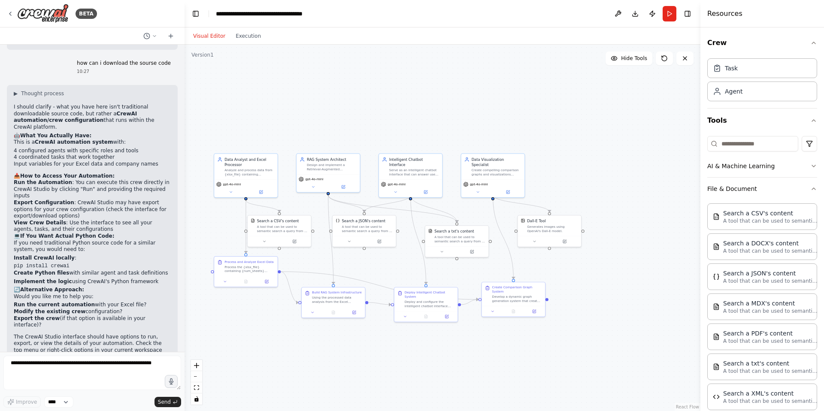
click at [810, 188] on div "Crew Task Agent Tools AI & Machine Learning File & Document Search a CSV's cont…" at bounding box center [762, 219] width 124 height 384
click at [810, 187] on icon "button" at bounding box center [813, 188] width 7 height 7
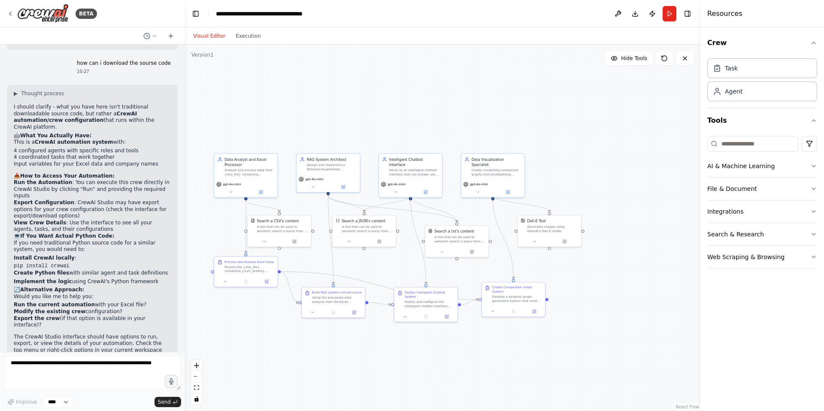
click at [668, 100] on div ".deletable-edge-delete-btn { width: 20px; height: 20px; border: 0px solid #ffff…" at bounding box center [442, 228] width 516 height 366
click at [158, 36] on button at bounding box center [150, 36] width 21 height 10
click at [157, 35] on div at bounding box center [92, 205] width 184 height 411
click at [12, 12] on icon at bounding box center [10, 13] width 7 height 7
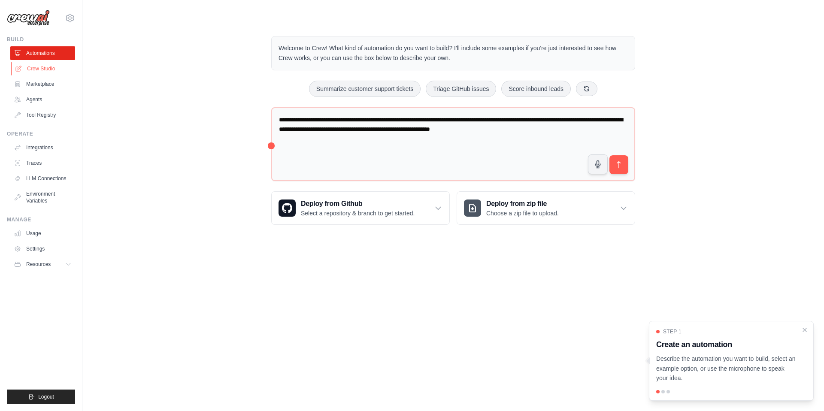
click at [39, 69] on link "Crew Studio" at bounding box center [43, 69] width 65 height 14
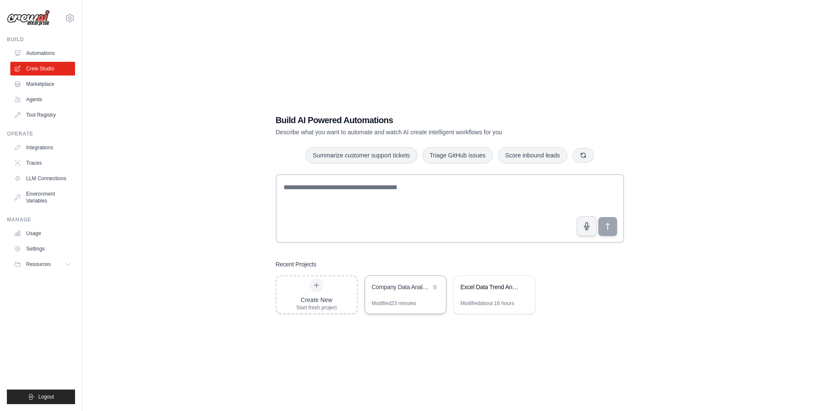
click at [428, 287] on div "Company Data Analysis RAG Chatbot System" at bounding box center [401, 287] width 59 height 9
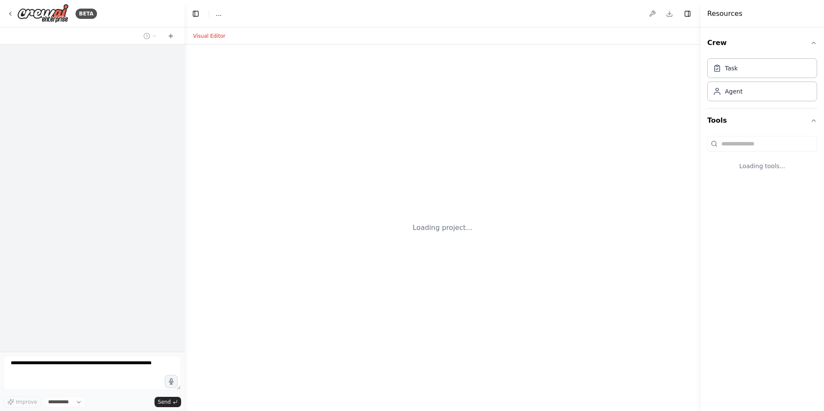
select select "****"
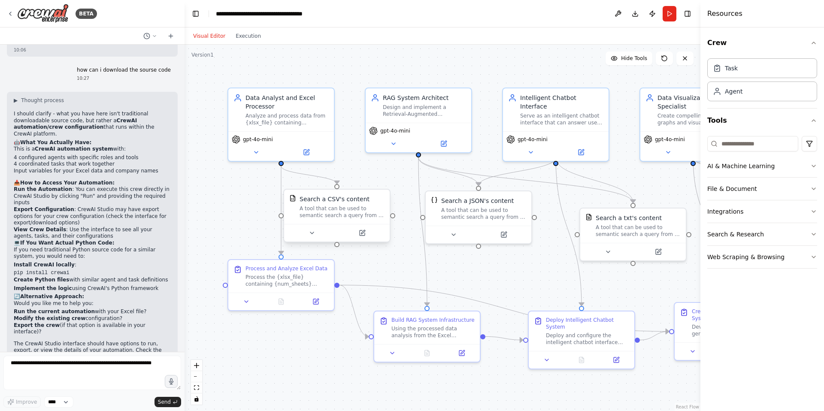
scroll to position [1202, 0]
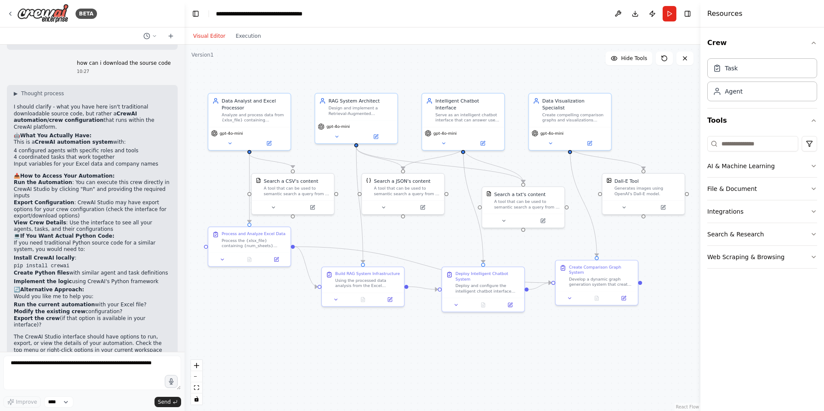
drag, startPoint x: 499, startPoint y: 246, endPoint x: 438, endPoint y: 229, distance: 63.3
click at [438, 229] on div ".deletable-edge-delete-btn { width: 20px; height: 20px; border: 0px solid #ffff…" at bounding box center [442, 228] width 516 height 366
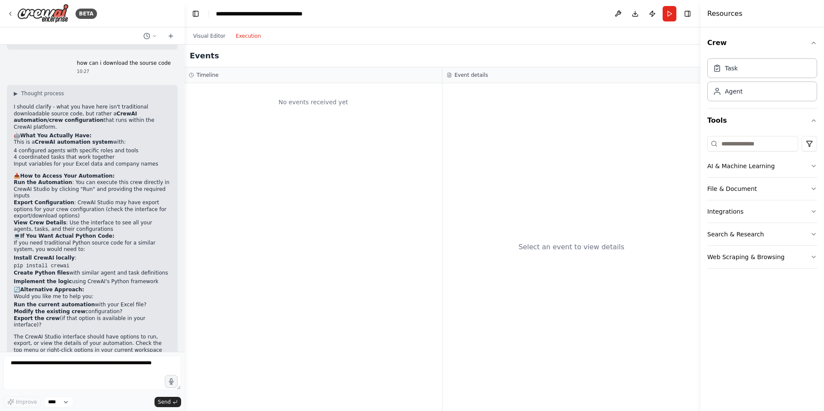
click at [247, 36] on button "Execution" at bounding box center [248, 36] width 36 height 10
click at [270, 97] on div "No events received yet" at bounding box center [313, 102] width 249 height 29
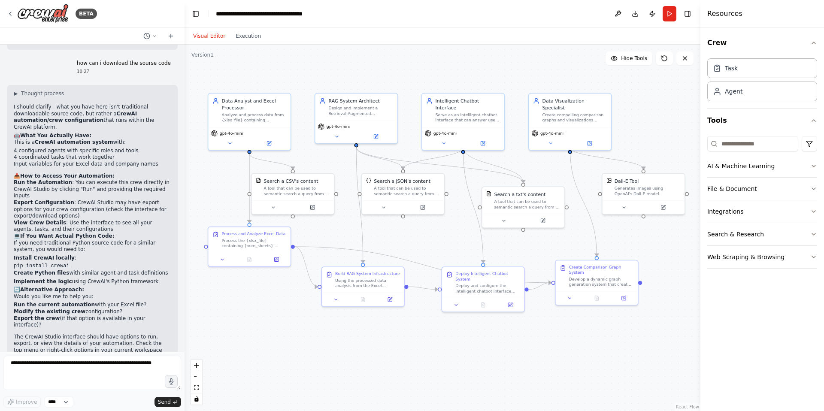
click at [212, 38] on button "Visual Editor" at bounding box center [209, 36] width 42 height 10
click at [670, 18] on button "Run" at bounding box center [669, 13] width 14 height 15
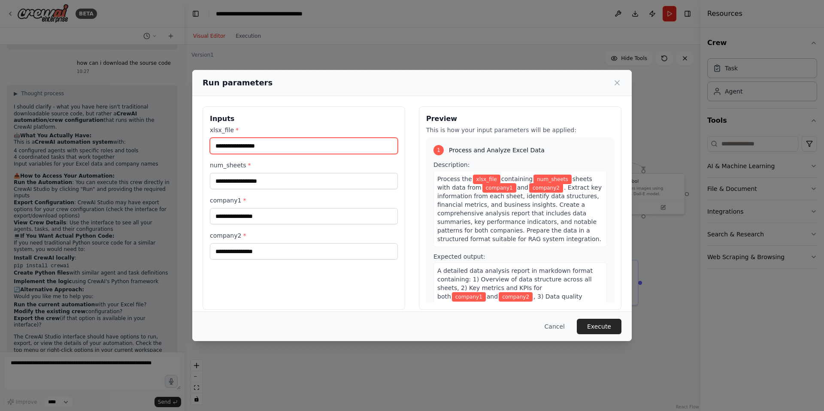
click at [251, 148] on input "xlsx_file *" at bounding box center [304, 146] width 188 height 16
paste input "**********"
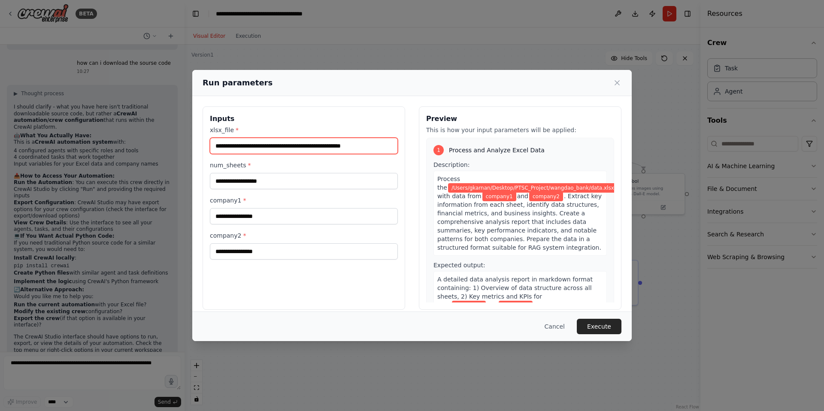
scroll to position [0, 3]
type input "**********"
click at [299, 167] on label "num_sheets *" at bounding box center [304, 165] width 188 height 9
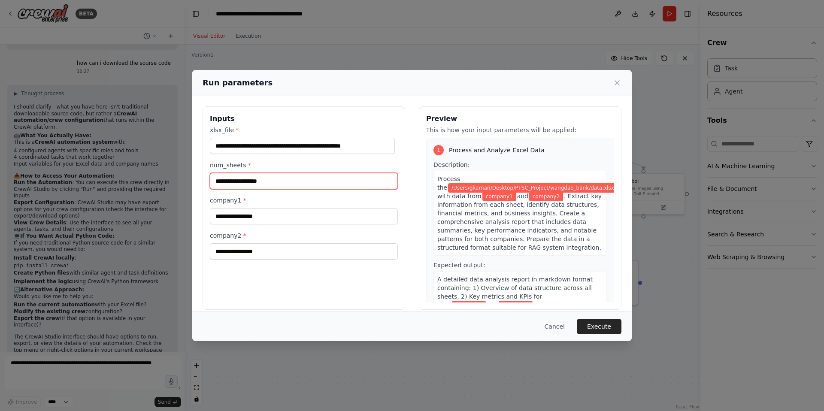
click at [299, 173] on input "num_sheets *" at bounding box center [304, 181] width 188 height 16
type input "*"
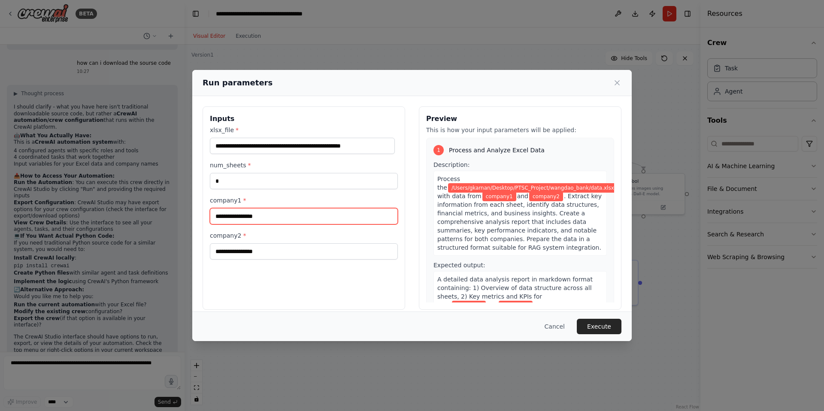
click at [257, 219] on input "company1 *" at bounding box center [304, 216] width 188 height 16
type input "**"
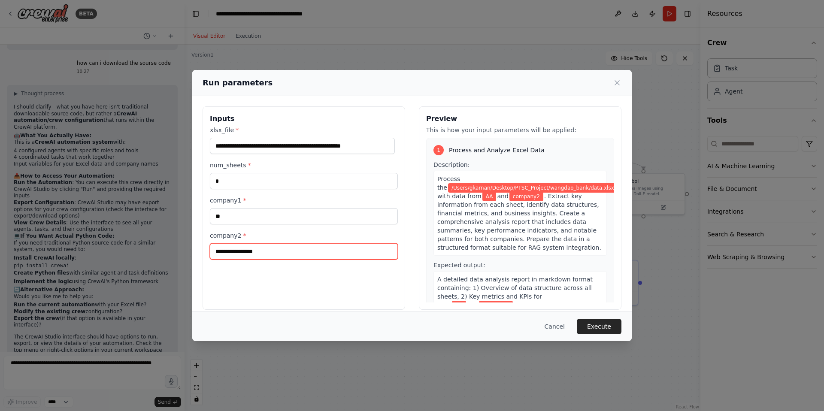
click at [252, 254] on input "company2 *" at bounding box center [304, 251] width 188 height 16
type input "**"
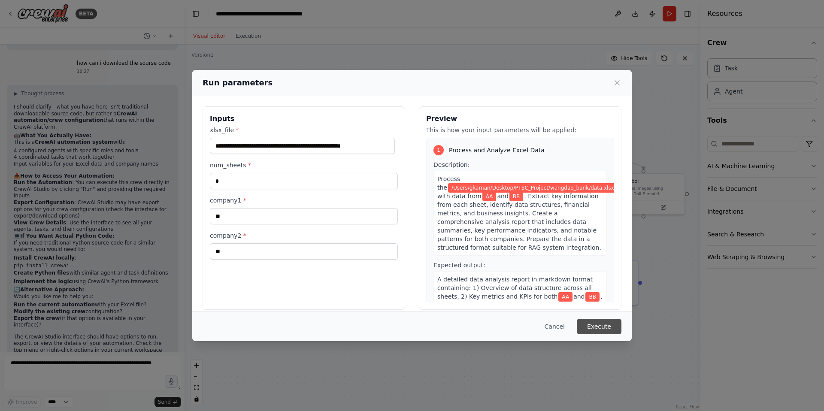
click at [611, 327] on button "Execute" at bounding box center [599, 326] width 45 height 15
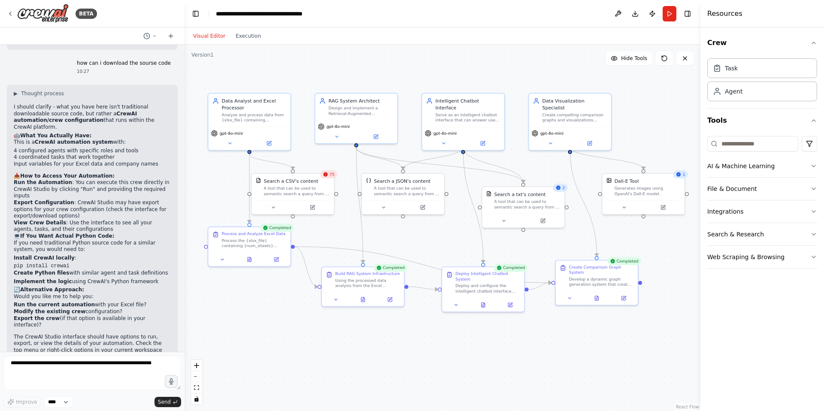
click at [681, 176] on icon at bounding box center [678, 174] width 5 height 5
click at [682, 175] on div "1" at bounding box center [680, 174] width 15 height 8
click at [646, 127] on div ".deletable-edge-delete-btn { width: 20px; height: 20px; border: 0px solid #ffff…" at bounding box center [442, 228] width 516 height 366
click at [628, 203] on button at bounding box center [624, 206] width 38 height 8
click at [626, 206] on icon at bounding box center [623, 205] width 5 height 5
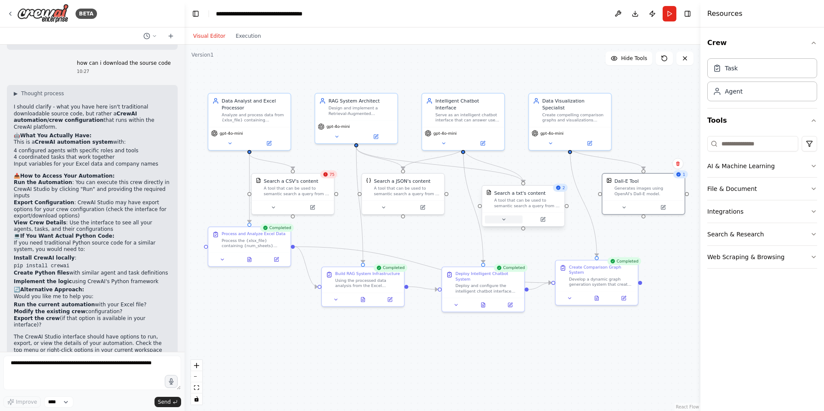
click at [501, 221] on icon at bounding box center [503, 219] width 5 height 5
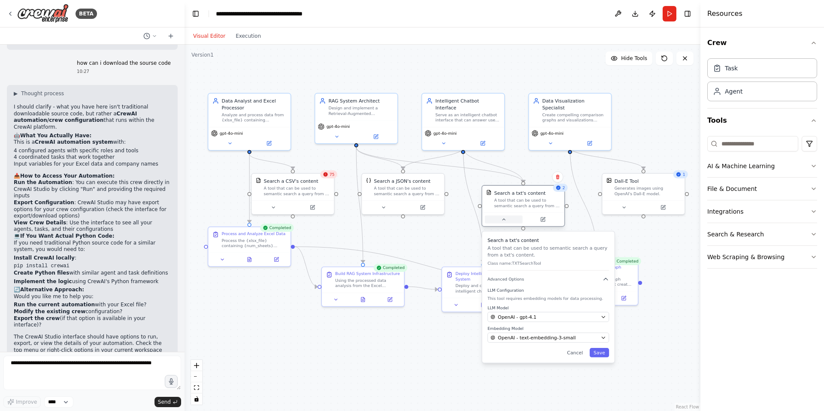
click at [505, 218] on icon at bounding box center [503, 219] width 5 height 5
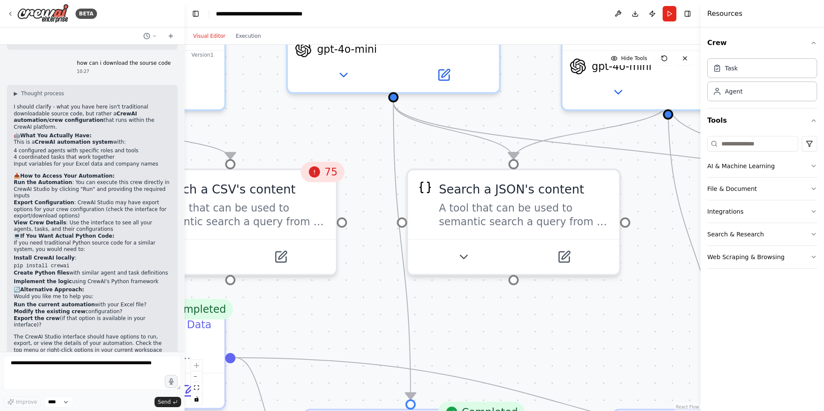
click at [314, 172] on icon at bounding box center [313, 171] width 11 height 11
click at [315, 172] on icon at bounding box center [313, 171] width 11 height 11
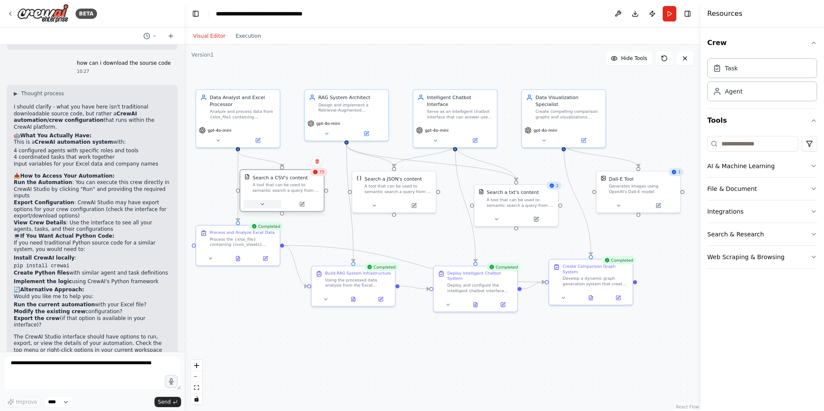
click at [262, 205] on icon at bounding box center [263, 205] width 6 height 6
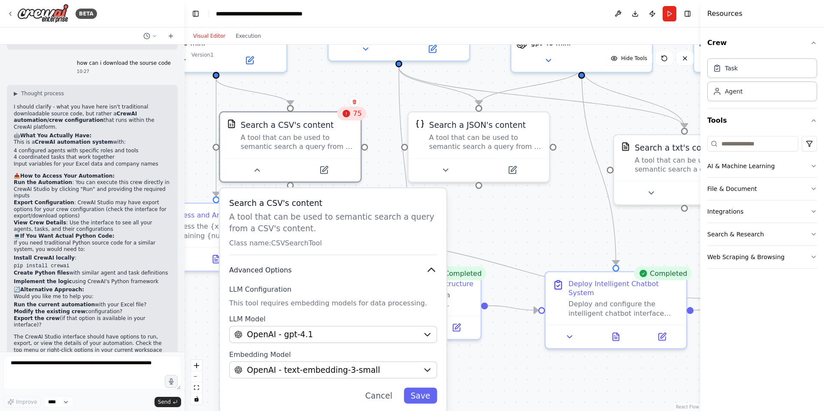
click at [430, 269] on icon "button" at bounding box center [431, 269] width 7 height 3
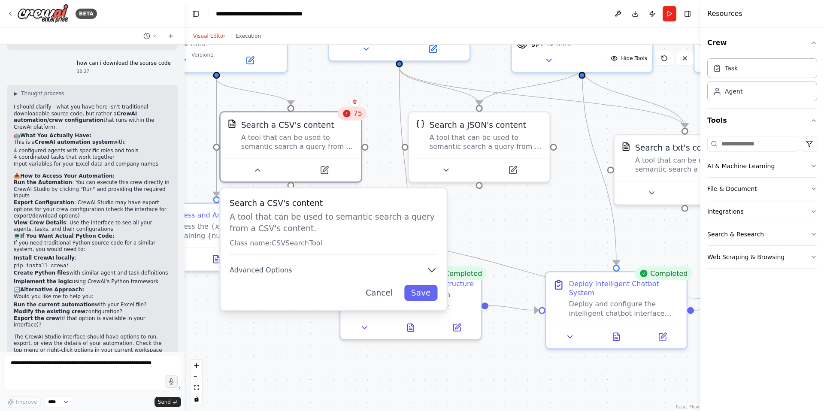
click at [481, 228] on div ".deletable-edge-delete-btn { width: 20px; height: 20px; border: 0px solid #ffff…" at bounding box center [442, 228] width 516 height 366
click at [429, 264] on icon "button" at bounding box center [432, 270] width 12 height 12
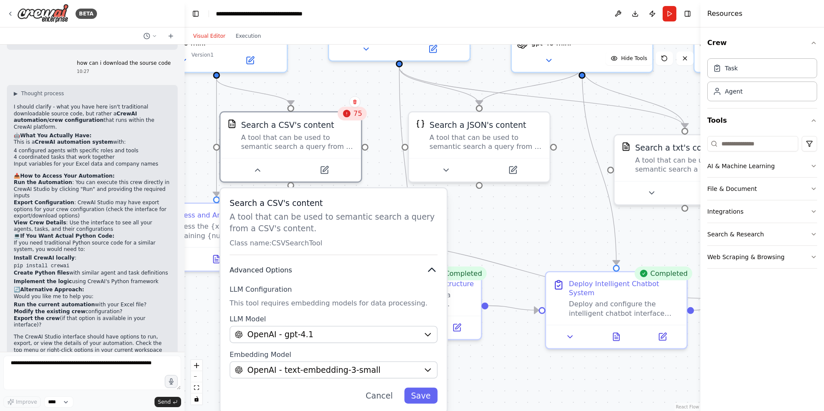
click at [429, 265] on icon "button" at bounding box center [432, 270] width 12 height 12
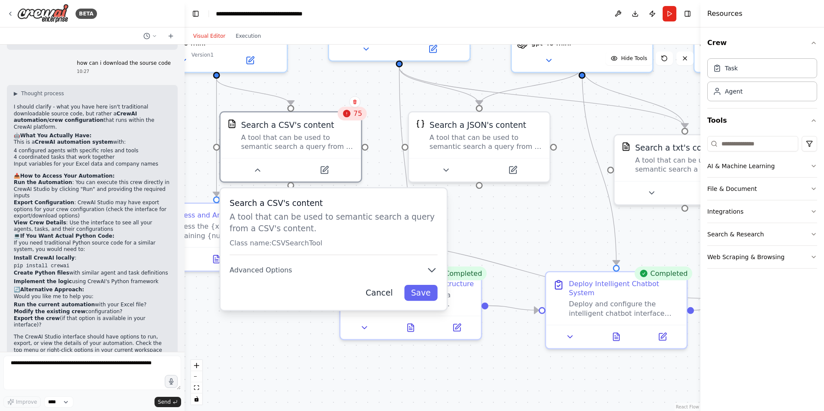
click at [381, 291] on button "Cancel" at bounding box center [379, 293] width 41 height 16
click at [478, 218] on div ".deletable-edge-delete-btn { width: 20px; height: 20px; border: 0px solid #ffff…" at bounding box center [442, 228] width 516 height 366
click at [386, 292] on div "Search a CSV's content A tool that can be used to semantic search a query from …" at bounding box center [340, 248] width 226 height 121
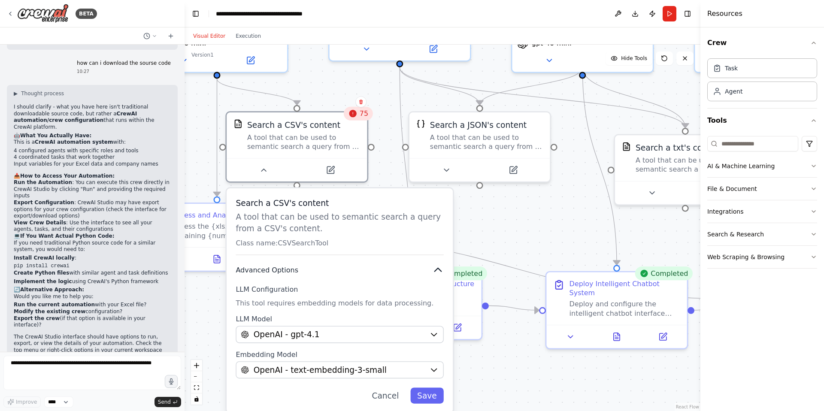
click at [430, 268] on button "Advanced Options" at bounding box center [340, 270] width 208 height 12
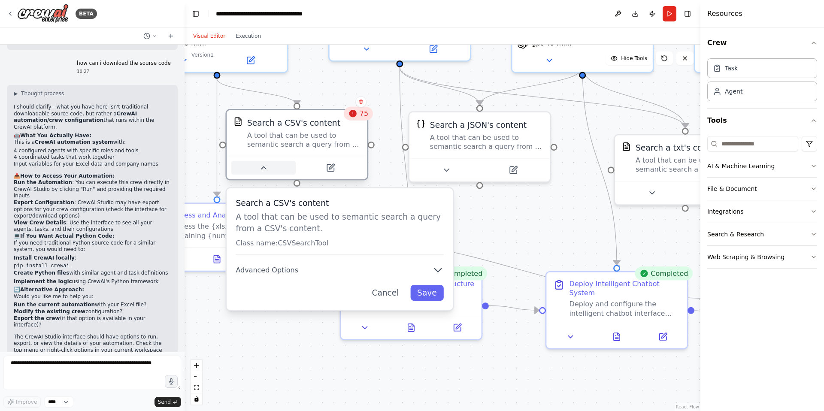
click at [269, 164] on button at bounding box center [263, 168] width 64 height 14
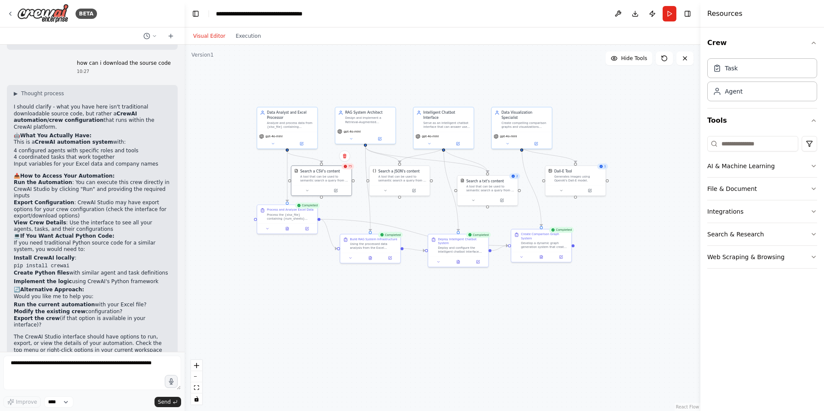
drag, startPoint x: 339, startPoint y: 297, endPoint x: 356, endPoint y: 292, distance: 17.9
click at [339, 297] on div ".deletable-edge-delete-btn { width: 20px; height: 20px; border: 0px solid #ffff…" at bounding box center [442, 228] width 516 height 366
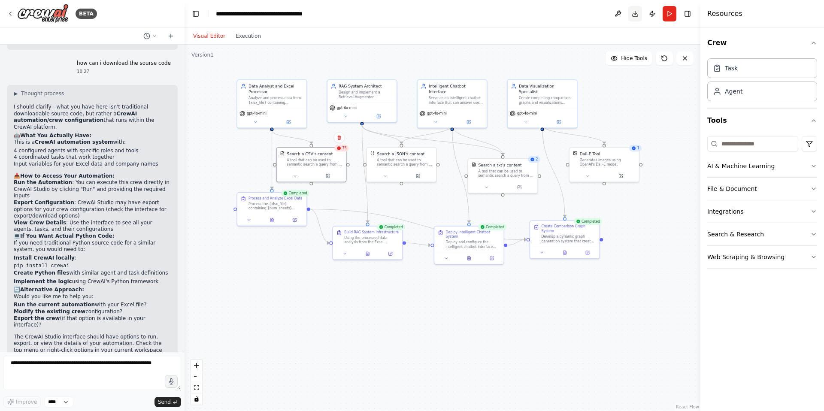
click at [631, 15] on button "Download" at bounding box center [635, 13] width 14 height 15
